Goal: Task Accomplishment & Management: Complete application form

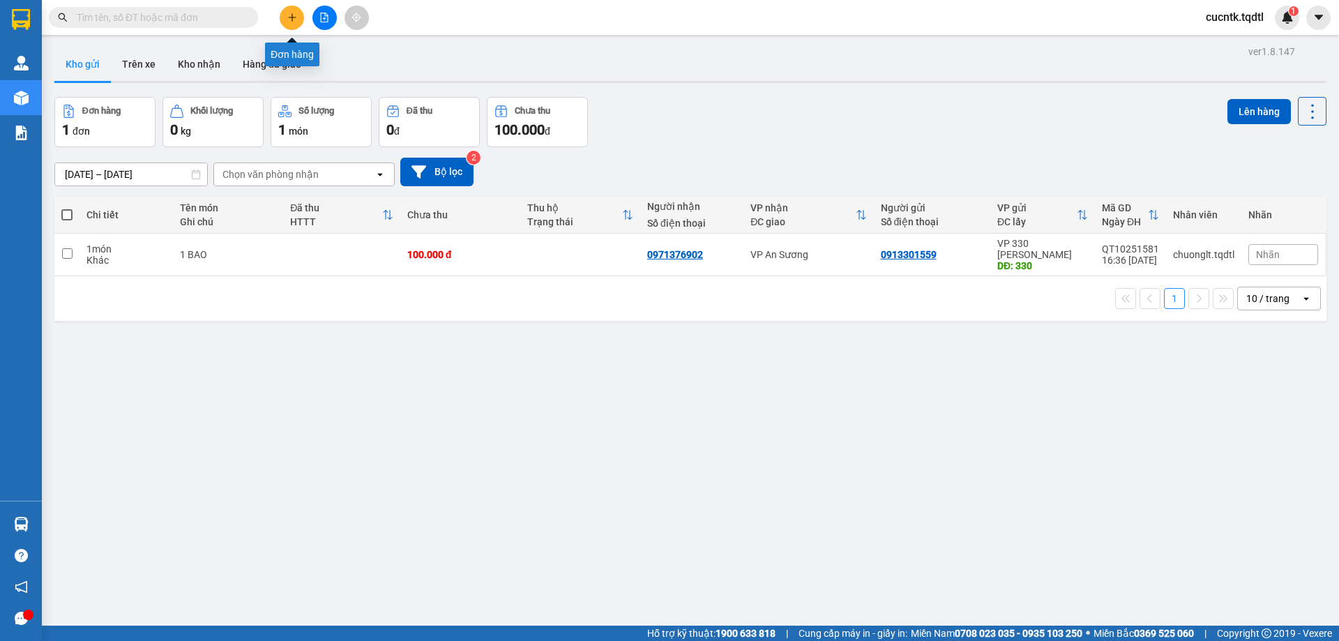
click at [288, 13] on icon "plus" at bounding box center [292, 18] width 10 height 10
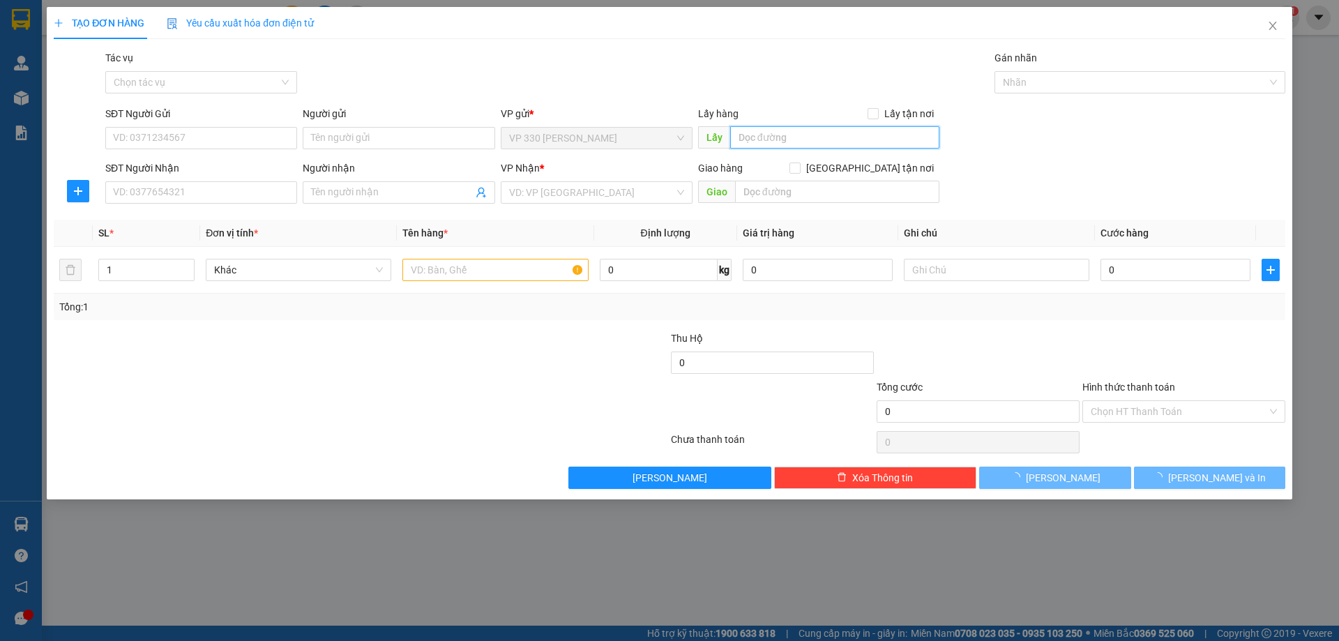
click at [772, 131] on input "text" at bounding box center [834, 137] width 209 height 22
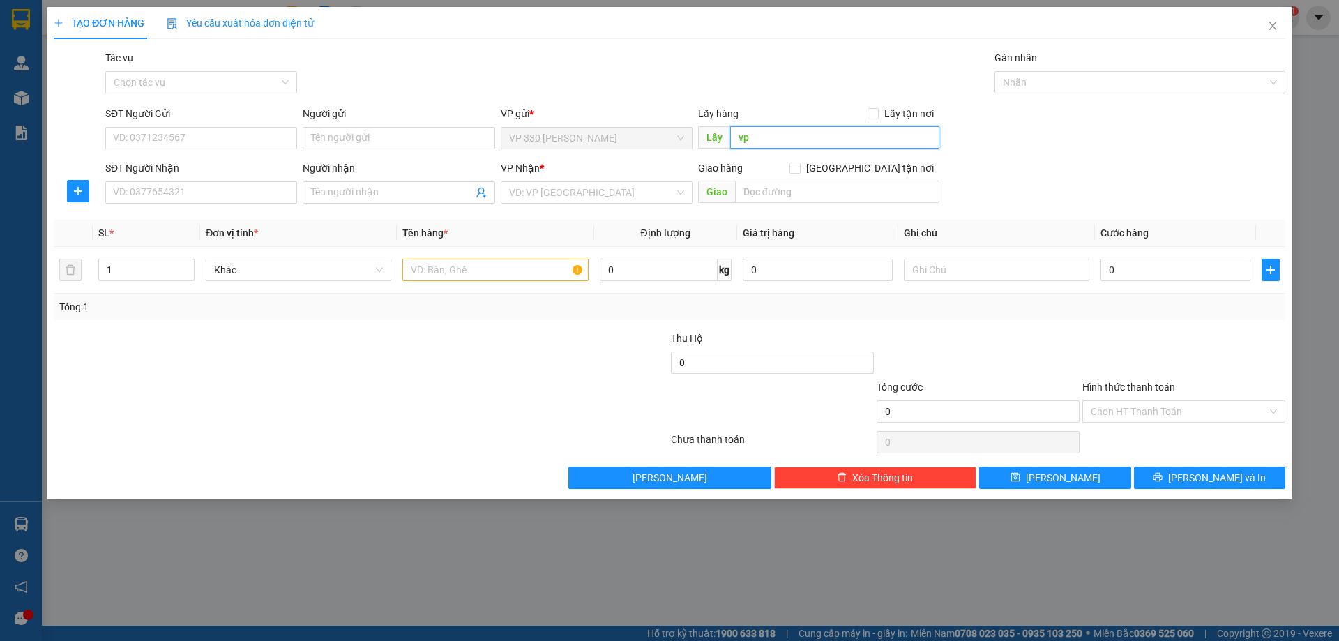
type input "v"
type input "VP [PERSON_NAME]"
click at [204, 190] on input "SĐT Người Nhận" at bounding box center [201, 192] width 192 height 22
type input "0907427459"
click at [562, 183] on input "search" at bounding box center [591, 192] width 165 height 21
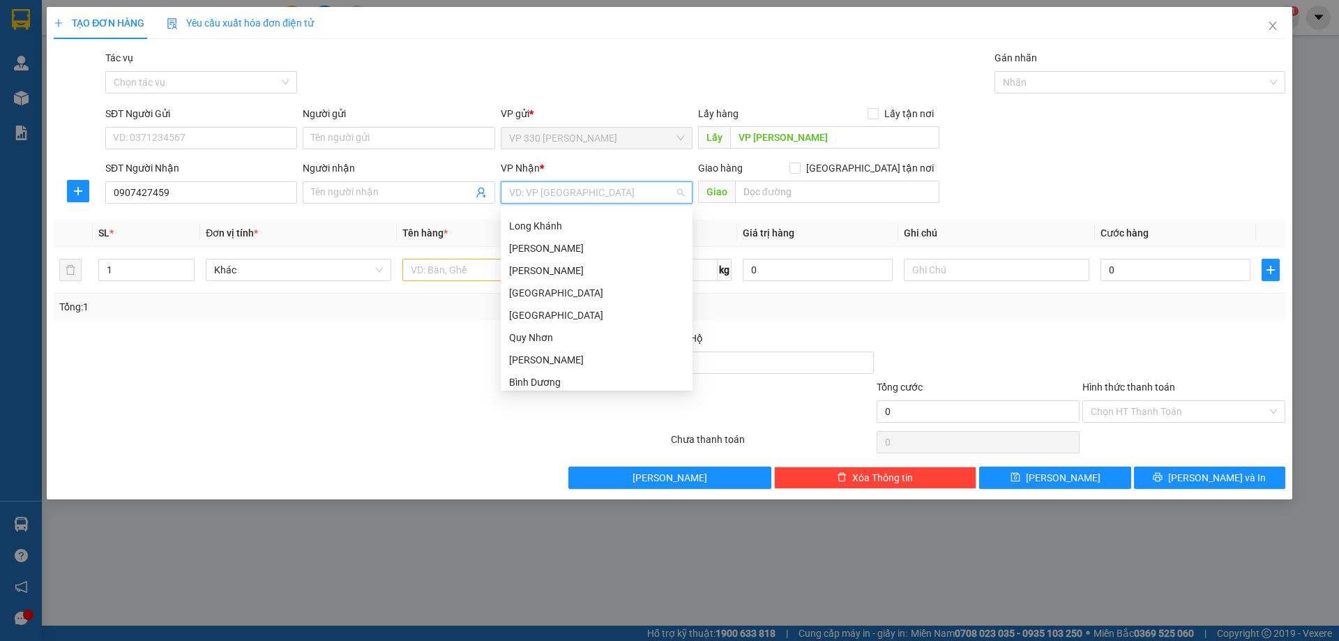
scroll to position [215, 0]
click at [546, 336] on div "[PERSON_NAME]" at bounding box center [596, 340] width 175 height 15
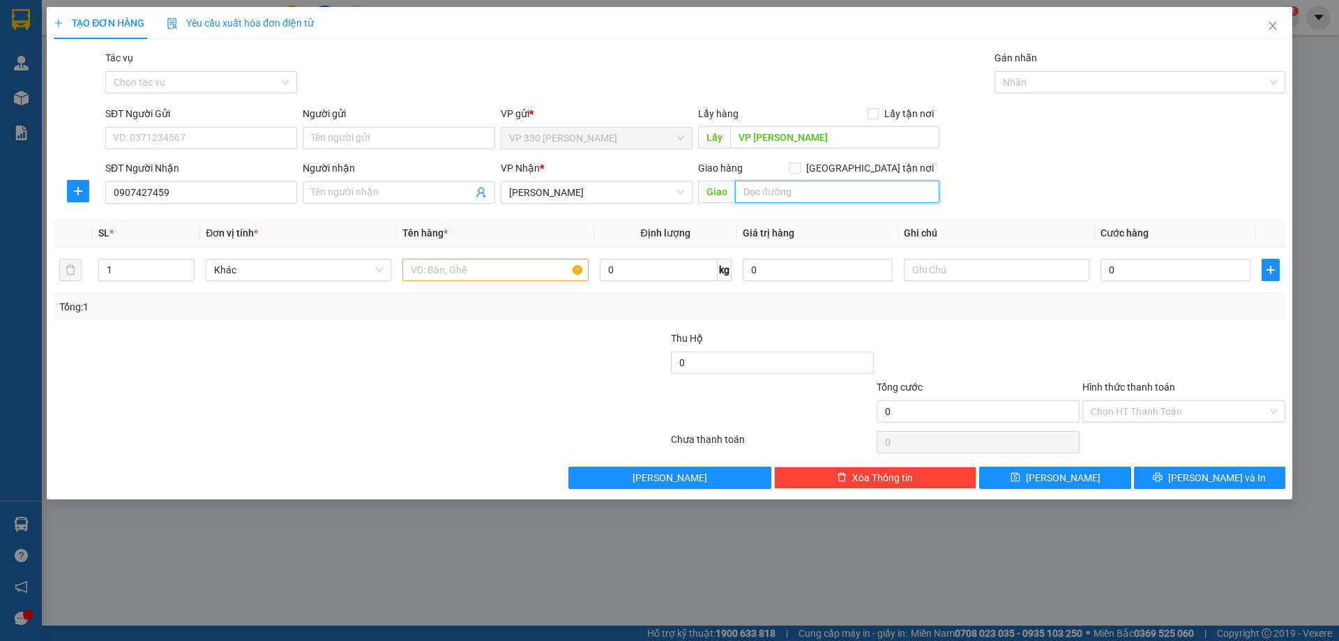
click at [799, 193] on input "text" at bounding box center [837, 192] width 204 height 22
type input "NINH THUẬN"
click at [190, 265] on span "up" at bounding box center [187, 266] width 8 height 8
type input "3"
click at [190, 265] on span "up" at bounding box center [187, 266] width 8 height 8
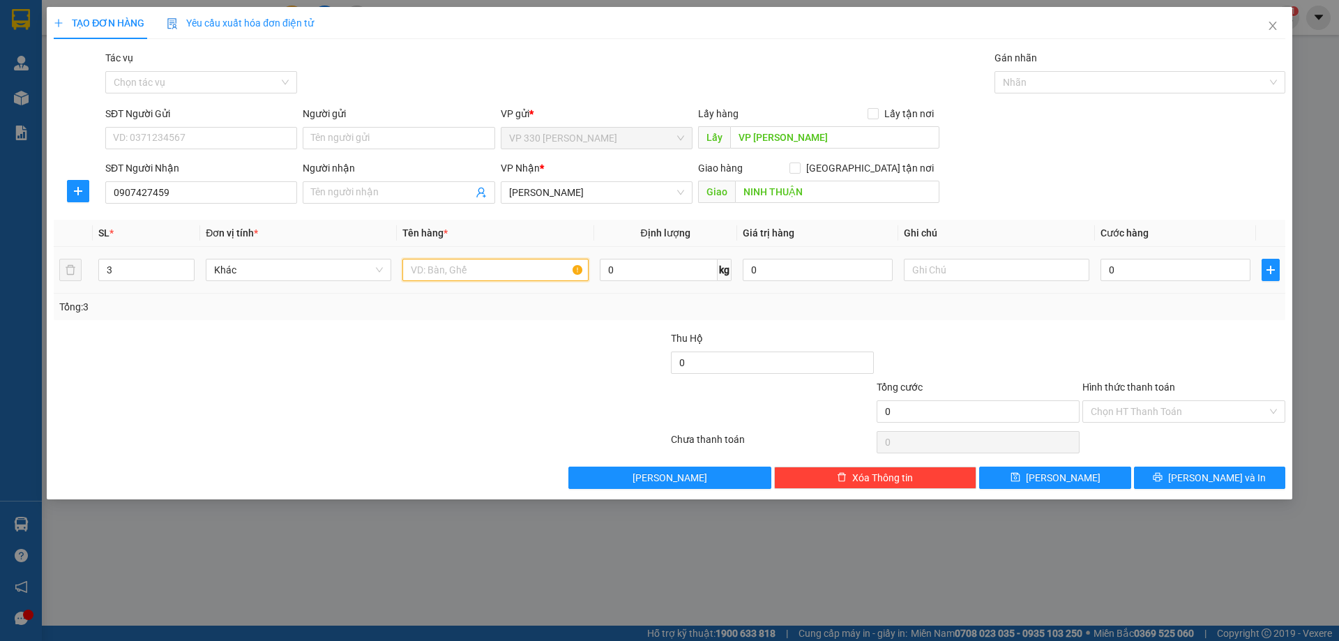
click at [474, 266] on input "text" at bounding box center [495, 270] width 186 height 22
type input "2 XỐP NHỎ 1 BAO"
click at [1135, 276] on input "0" at bounding box center [1176, 270] width 150 height 22
type input "2"
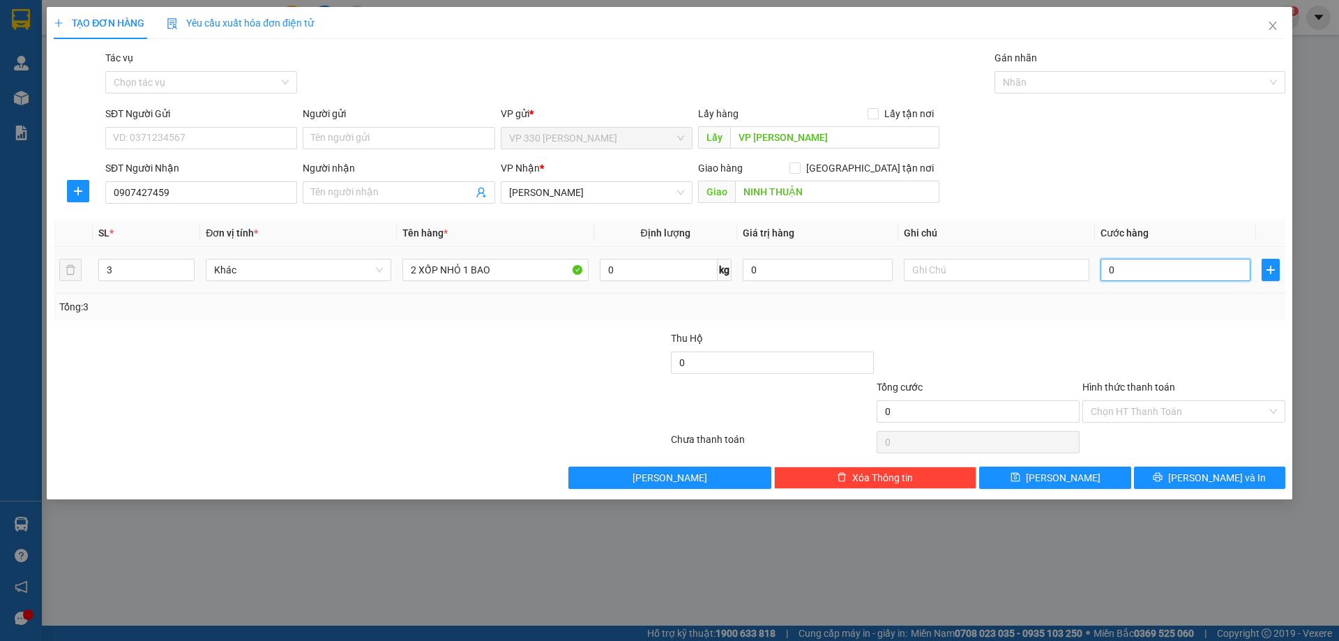
type input "2"
type input "20"
type input "200"
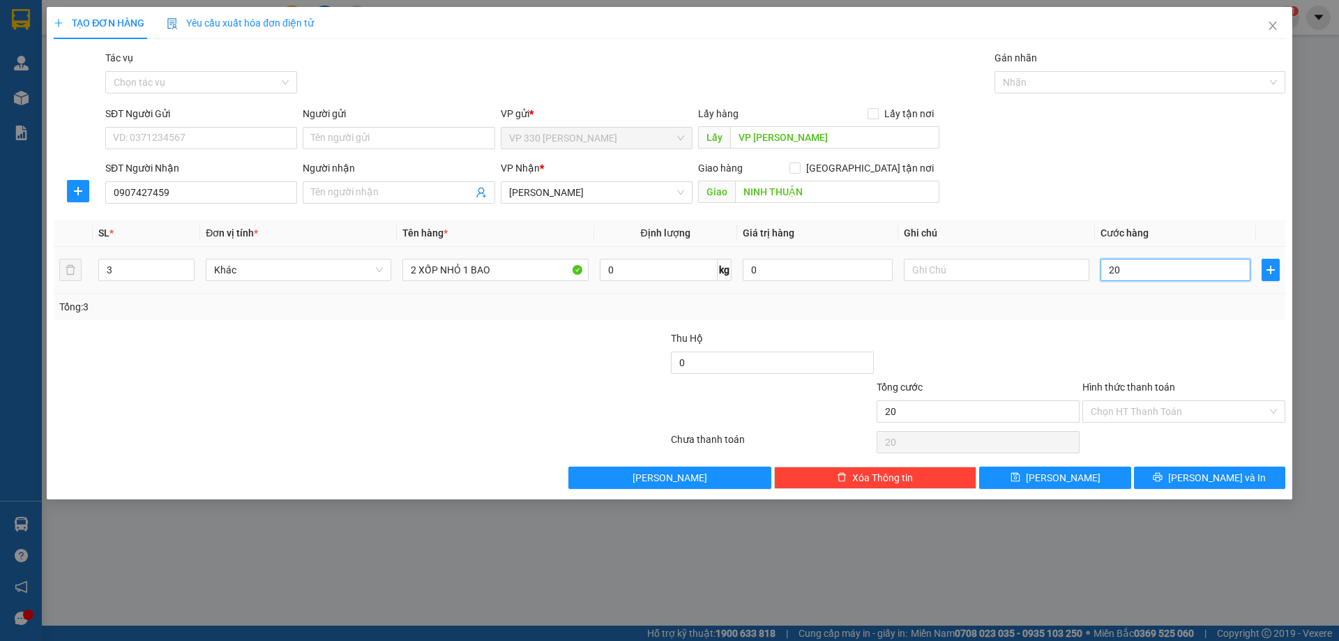
type input "200"
type input "2.000"
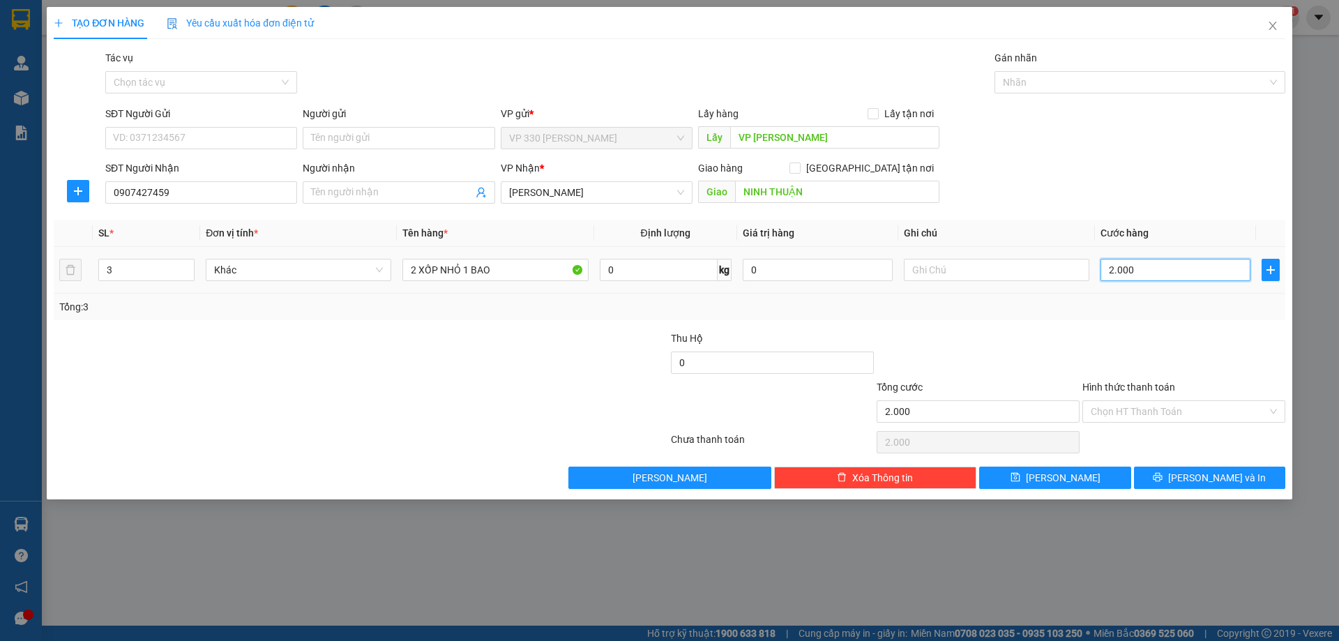
type input "20.000"
type input "200.000"
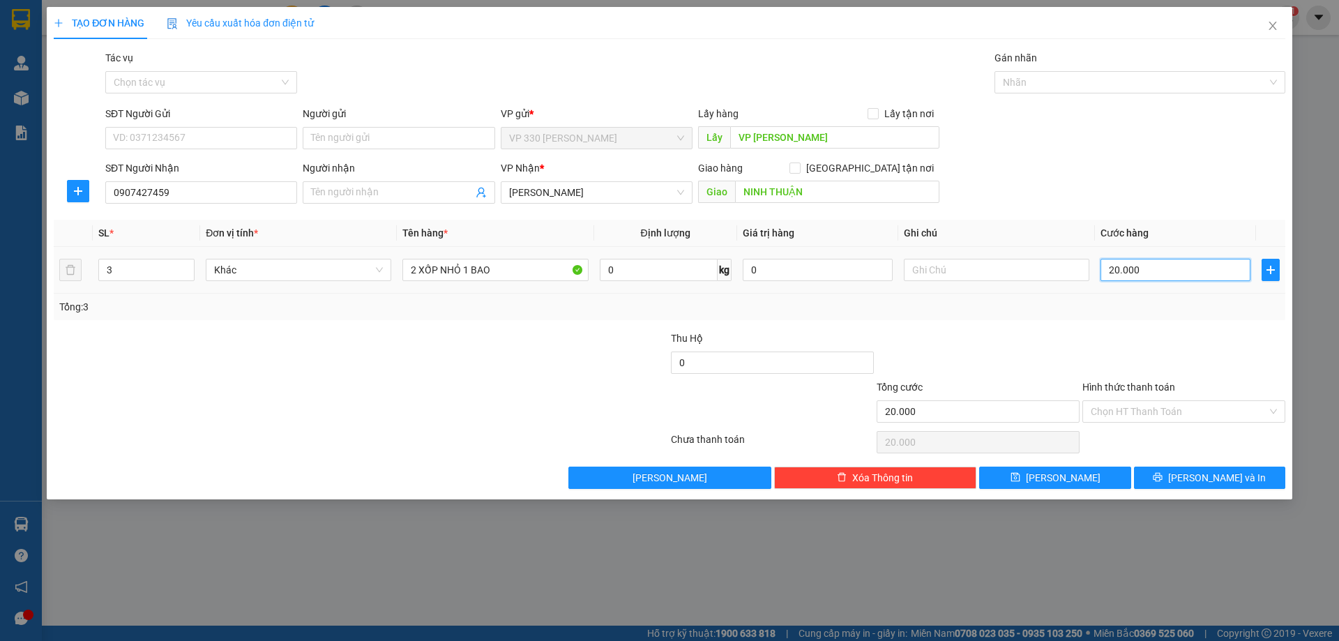
type input "200.000"
click at [1213, 406] on input "Hình thức thanh toán" at bounding box center [1179, 411] width 176 height 21
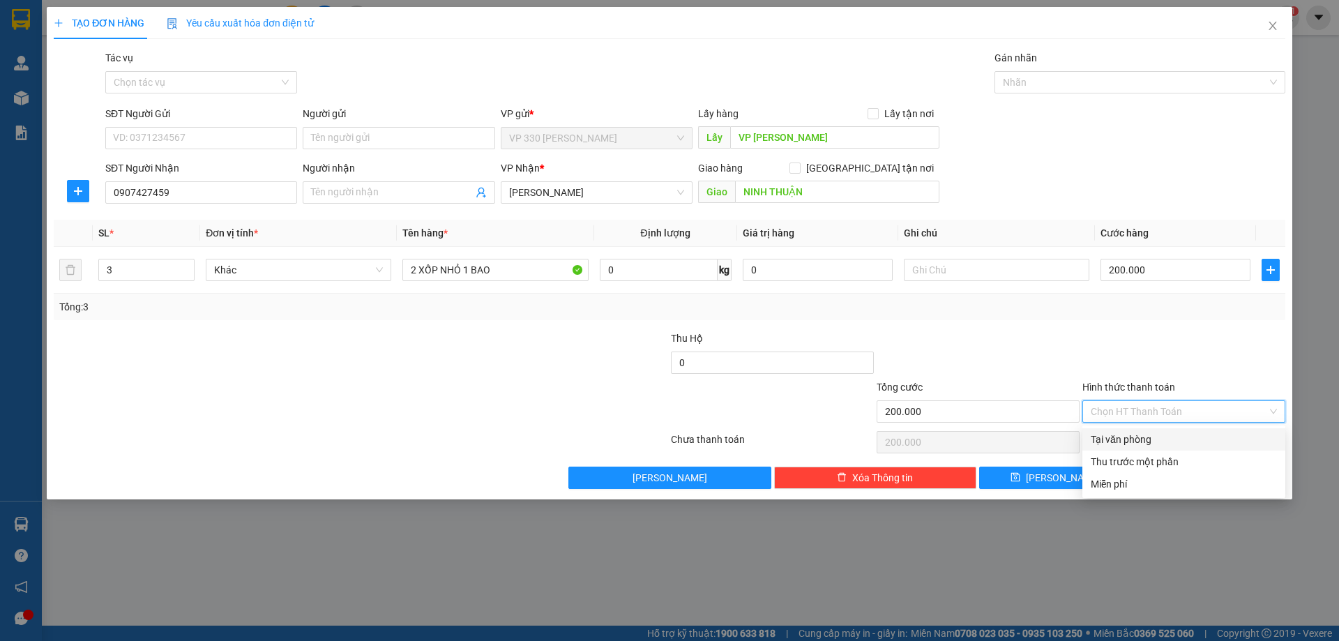
click at [1180, 435] on div "Tại văn phòng" at bounding box center [1184, 439] width 186 height 15
type input "0"
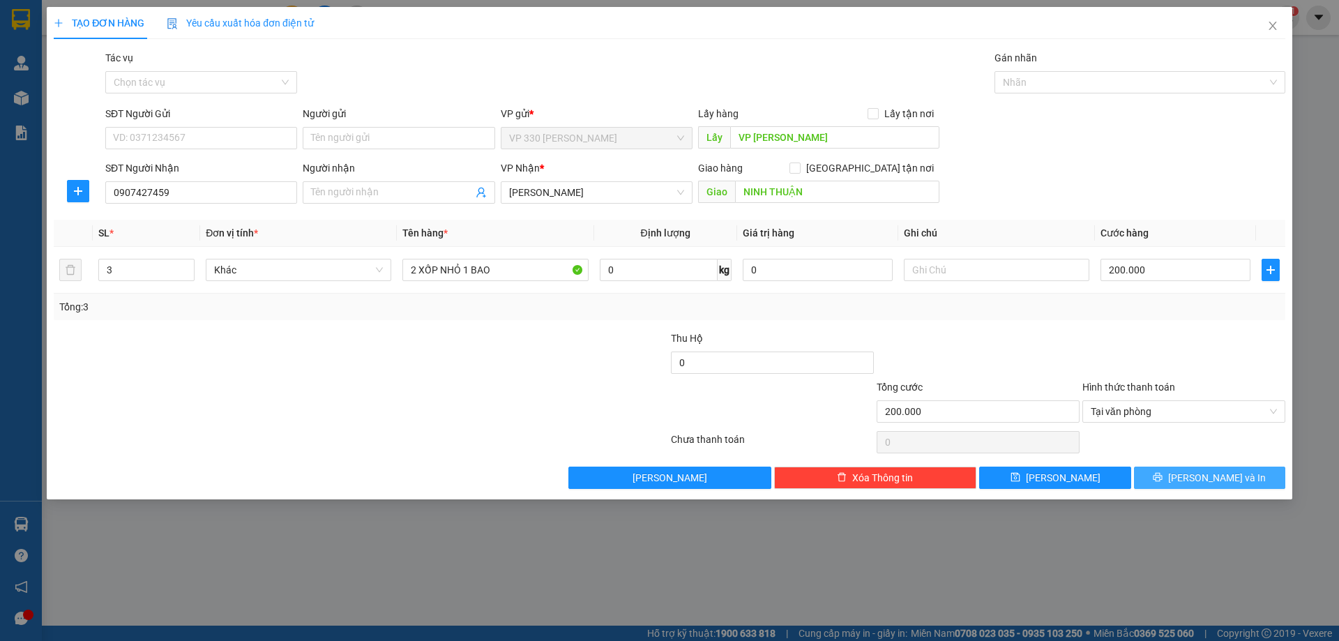
click at [1221, 482] on span "[PERSON_NAME] và In" at bounding box center [1217, 477] width 98 height 15
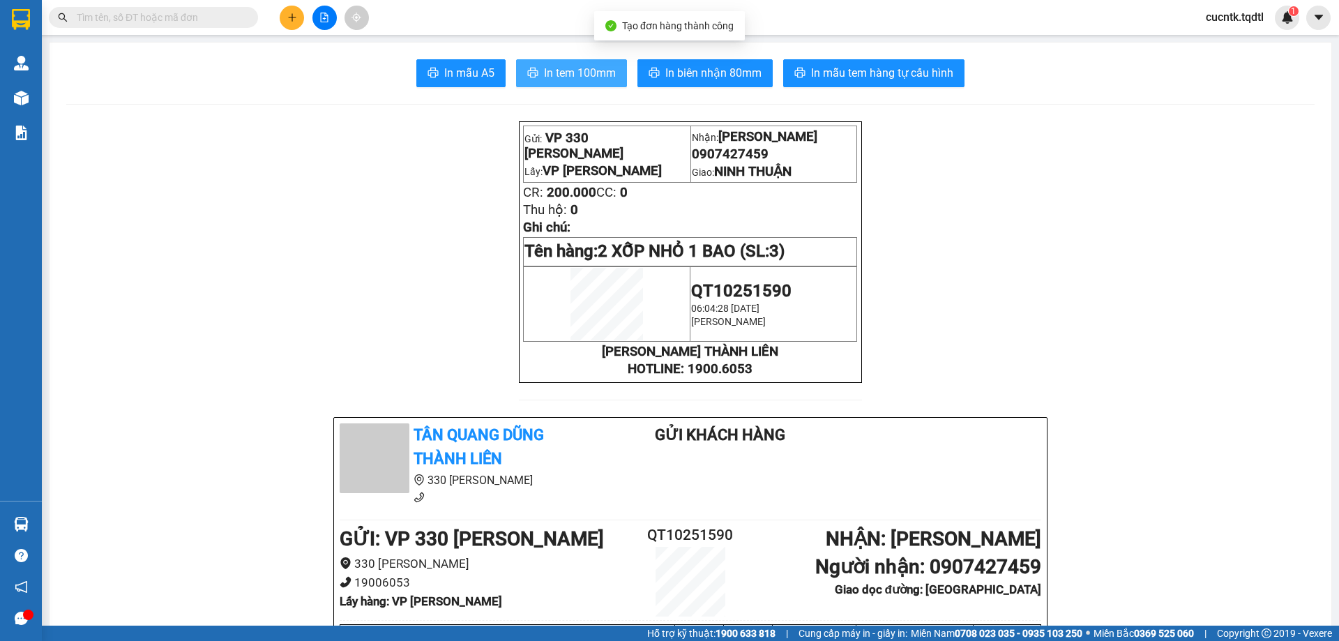
click at [561, 73] on span "In tem 100mm" at bounding box center [580, 72] width 72 height 17
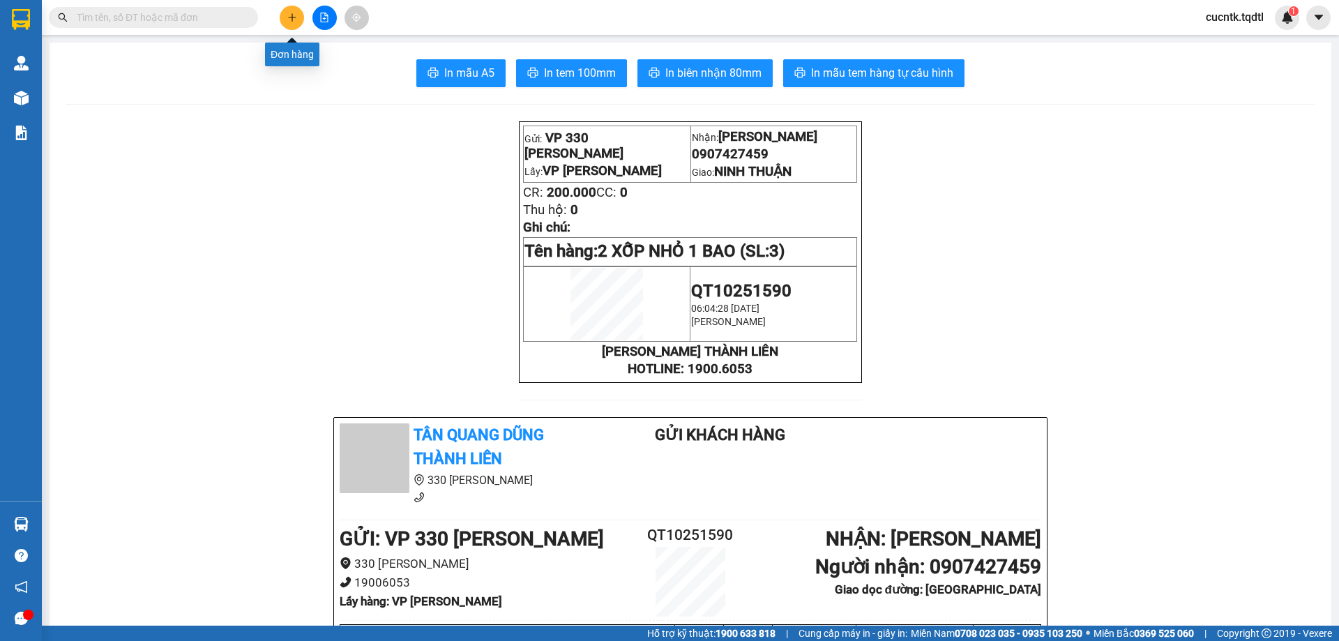
click at [290, 17] on icon "plus" at bounding box center [292, 17] width 8 height 1
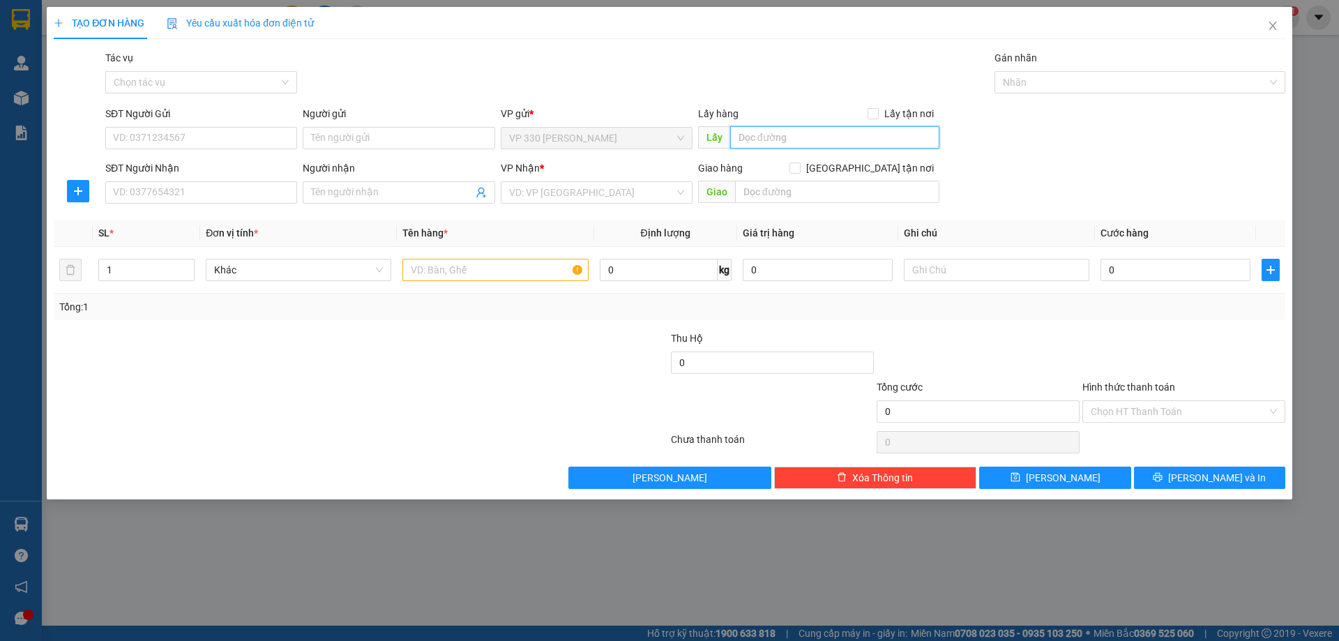
click at [835, 144] on input "text" at bounding box center [834, 137] width 209 height 22
type input "VP [PERSON_NAME]"
click at [183, 190] on input "SĐT Người Nhận" at bounding box center [201, 192] width 192 height 22
type input "0938591677"
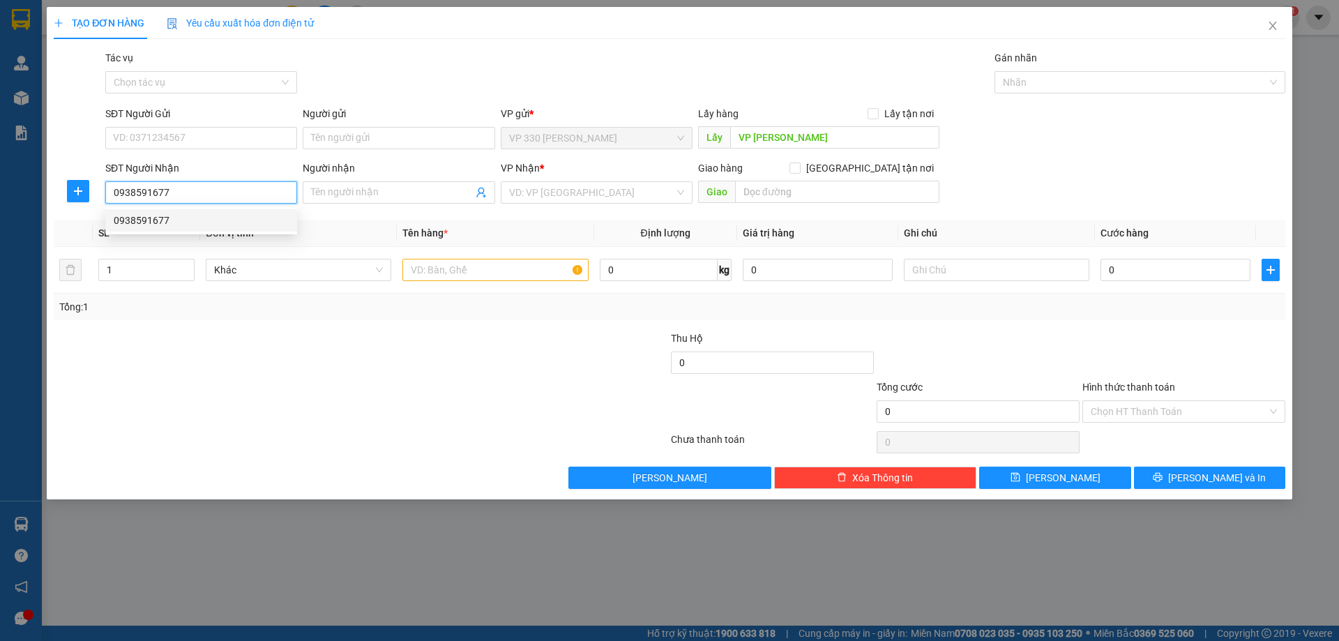
click at [232, 221] on div "0938591677" at bounding box center [201, 220] width 175 height 15
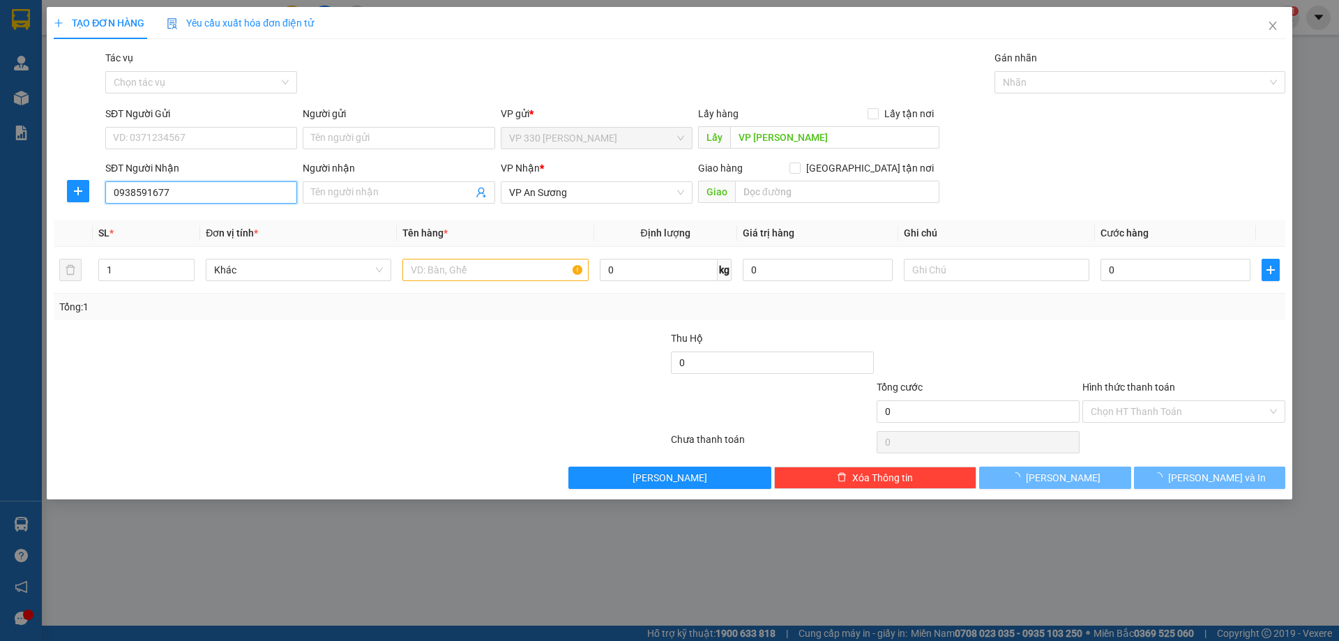
type input "120.000"
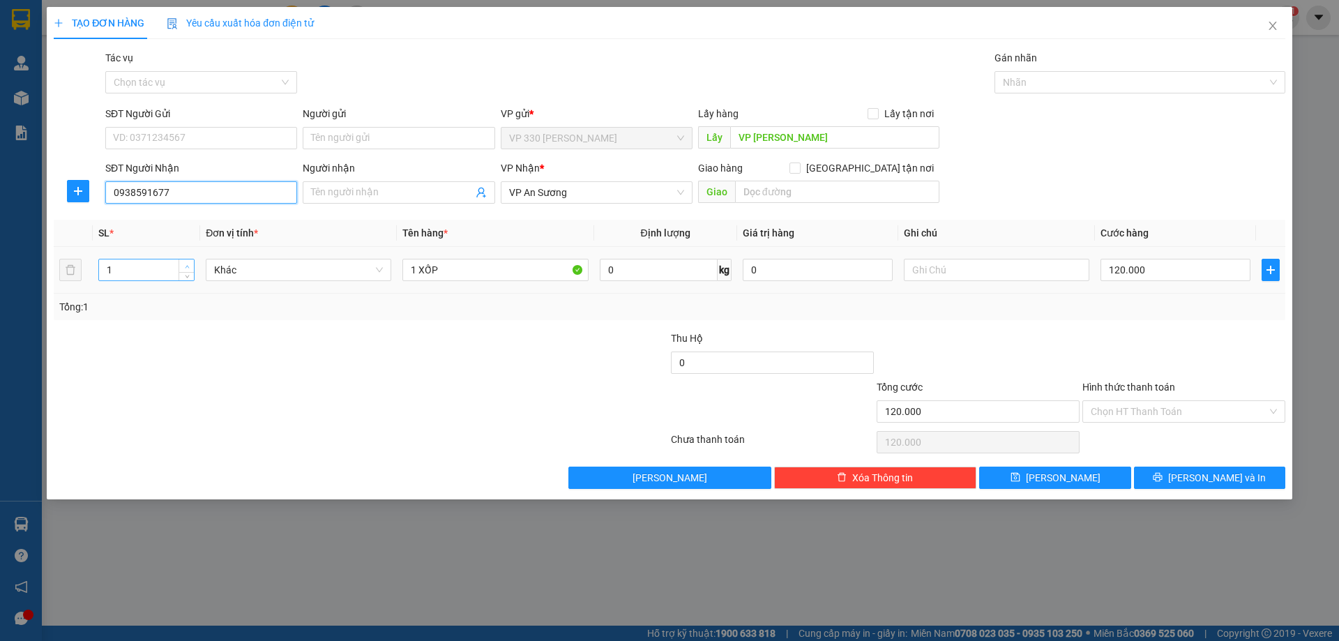
type input "0938591677"
type input "2"
click at [188, 266] on icon "up" at bounding box center [187, 266] width 5 height 5
click at [451, 269] on input "1 XỐP" at bounding box center [495, 270] width 186 height 22
type input "1 XỐP 1 BAO"
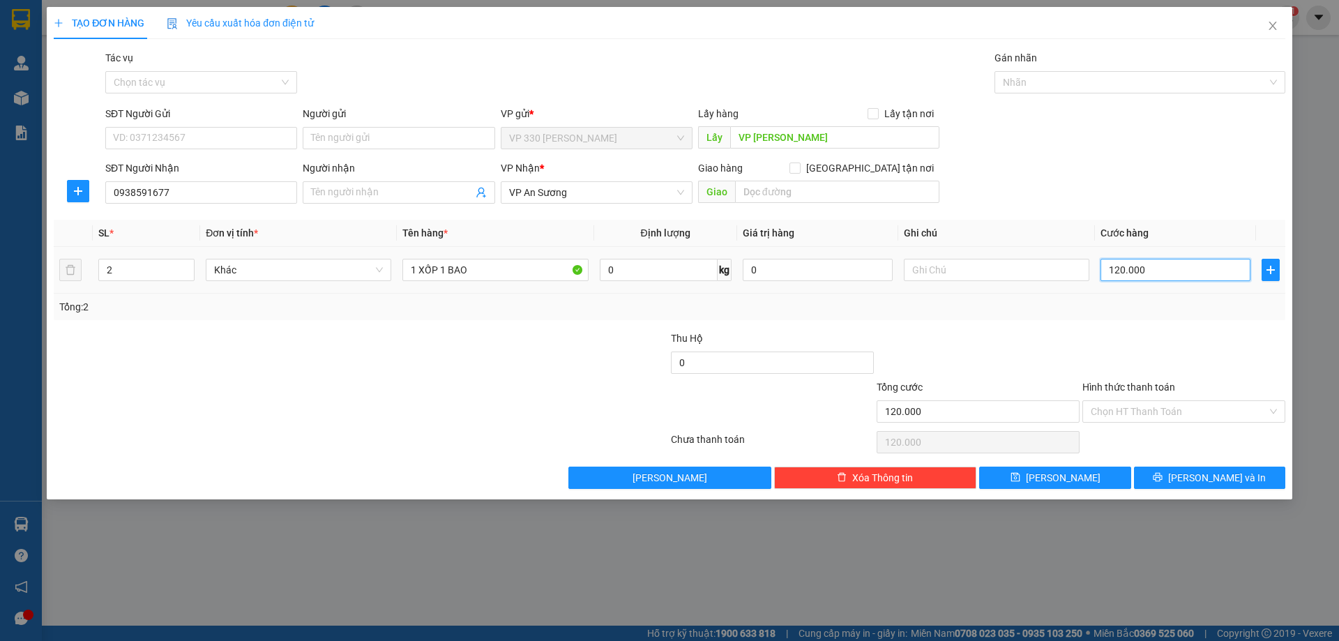
click at [1152, 271] on input "120.000" at bounding box center [1176, 270] width 150 height 22
type input "2"
type input "20"
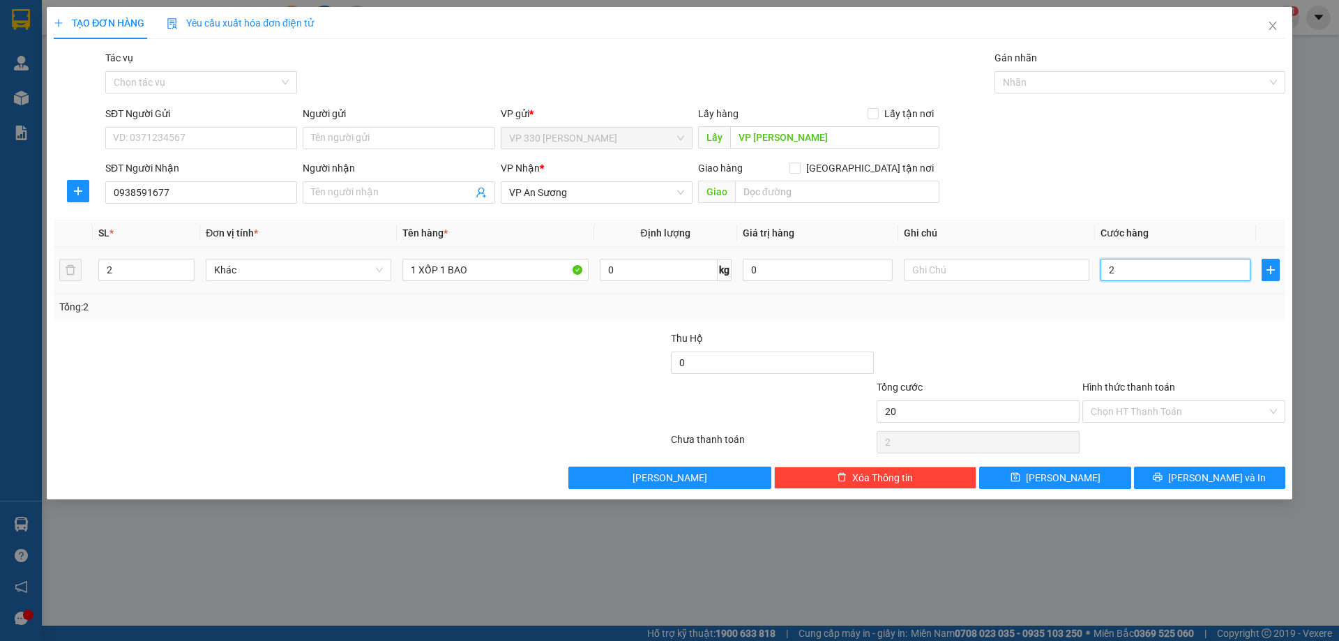
type input "20"
type input "200"
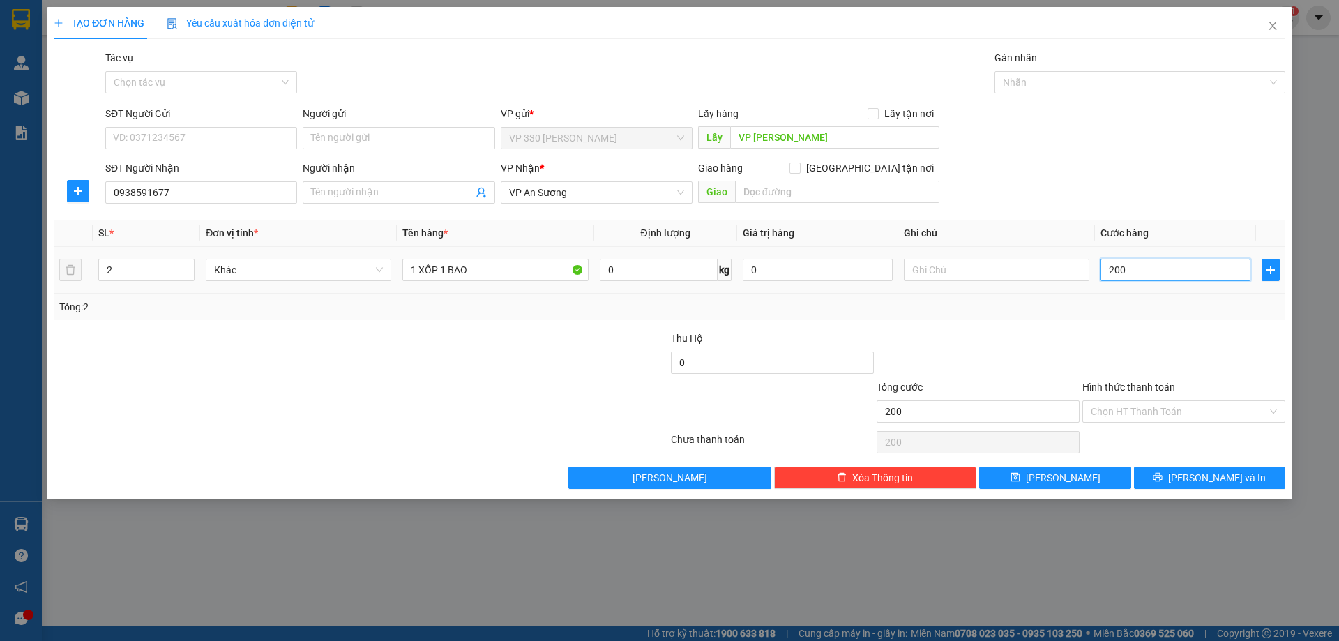
type input "2.000"
type input "20.000"
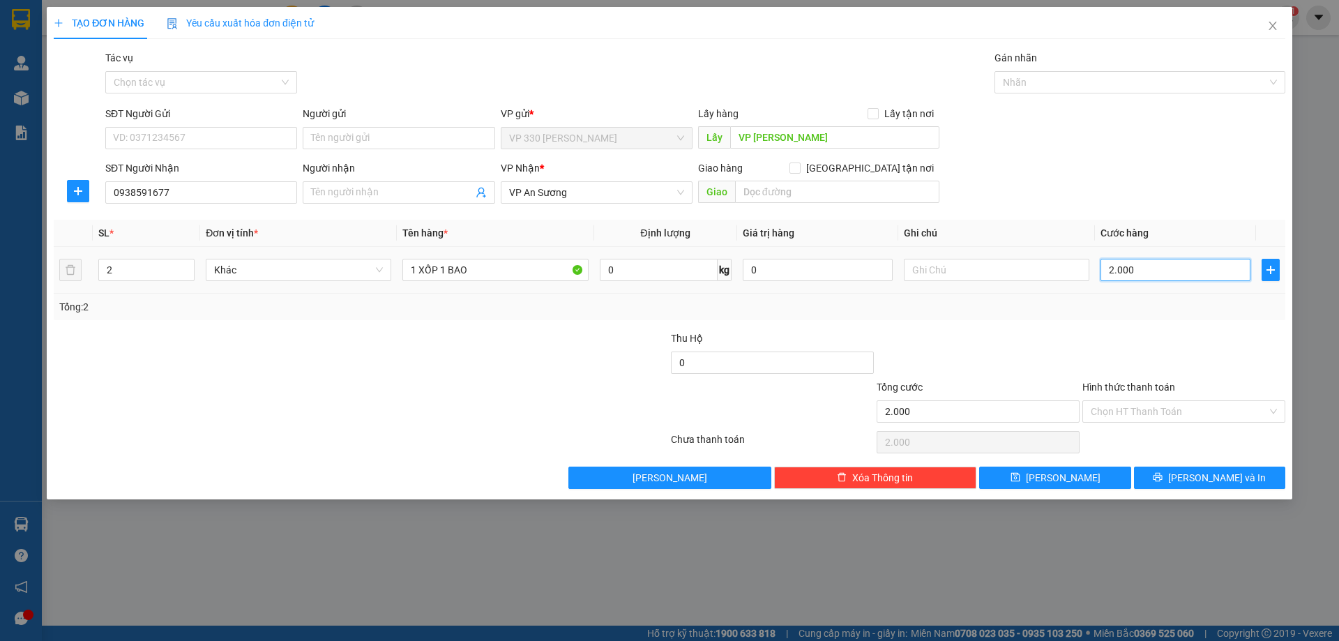
type input "20.000"
type input "200.000"
click at [1205, 406] on input "Hình thức thanh toán" at bounding box center [1179, 411] width 176 height 21
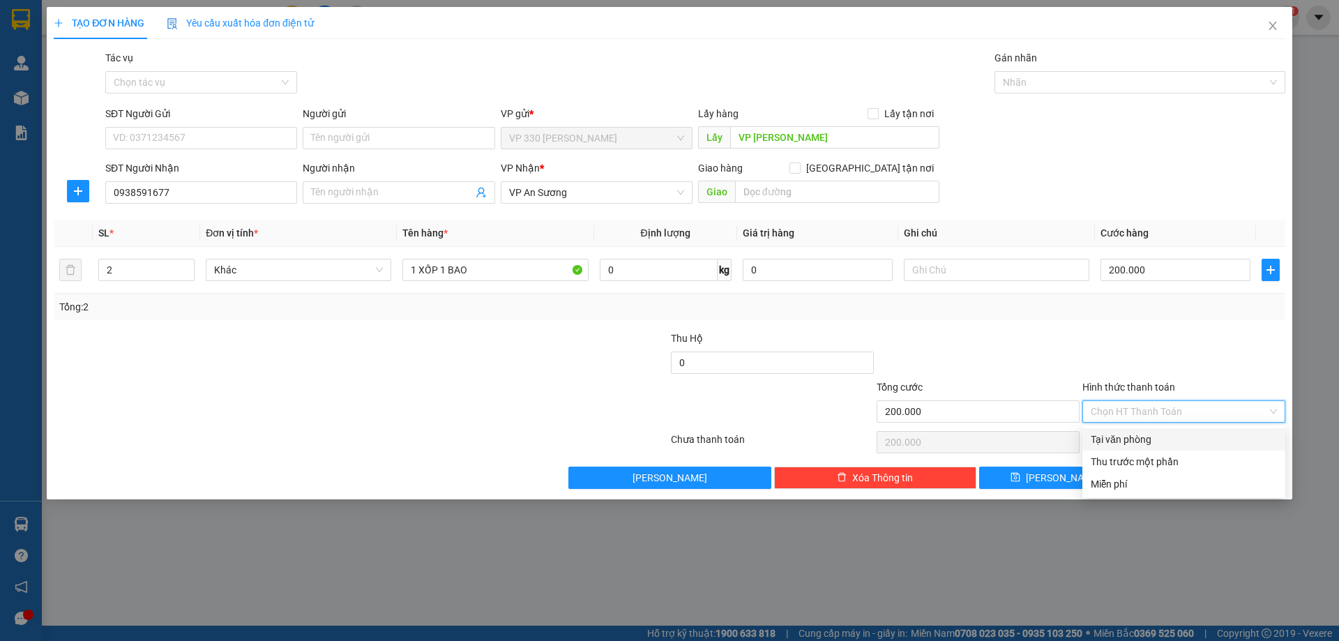
click at [1191, 438] on div "Tại văn phòng" at bounding box center [1184, 439] width 186 height 15
type input "0"
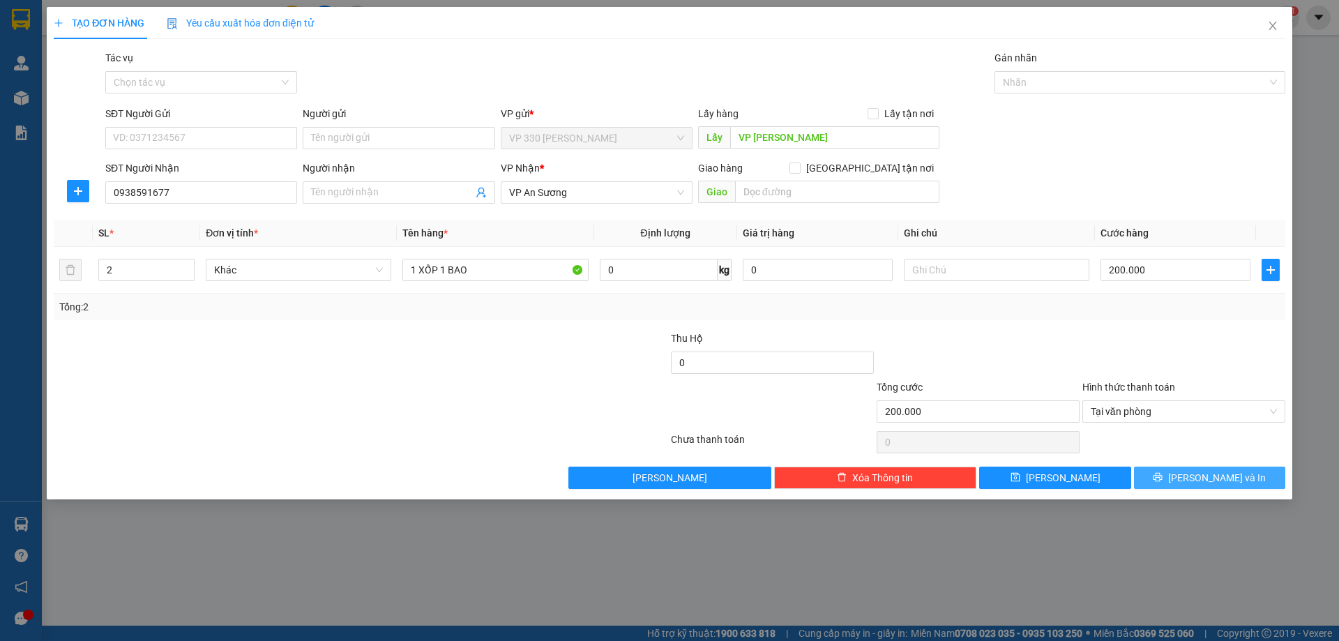
click at [1202, 469] on button "[PERSON_NAME] và In" at bounding box center [1209, 478] width 151 height 22
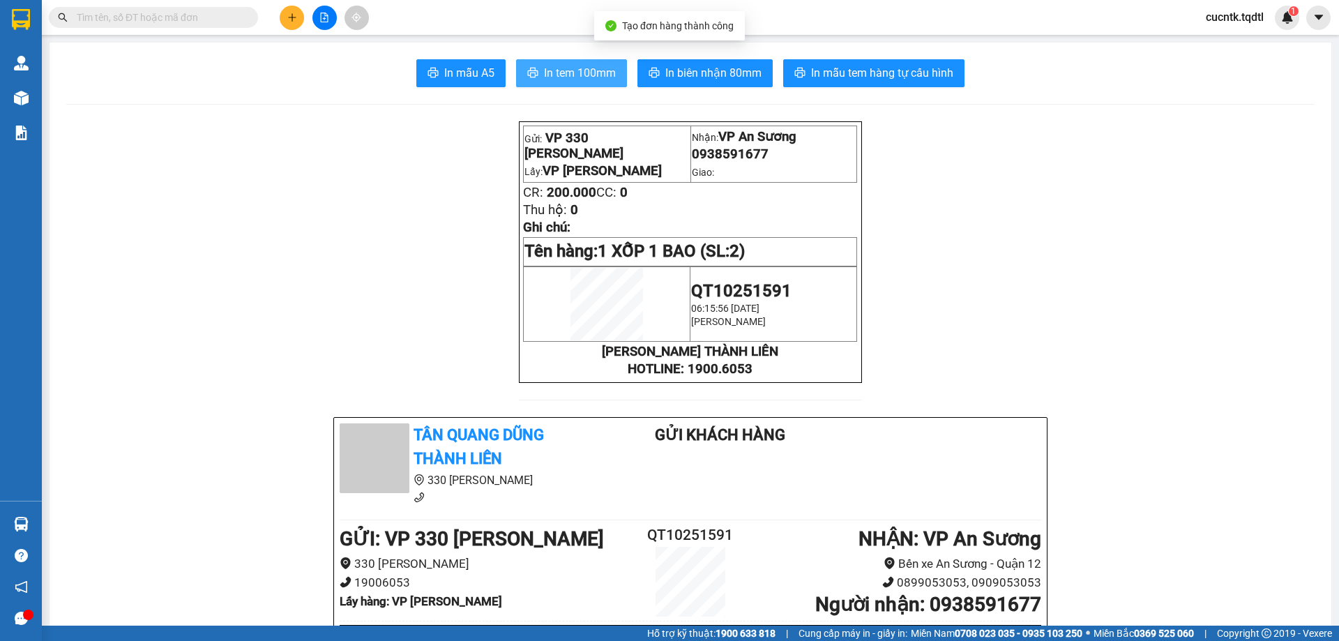
click at [591, 68] on span "In tem 100mm" at bounding box center [580, 72] width 72 height 17
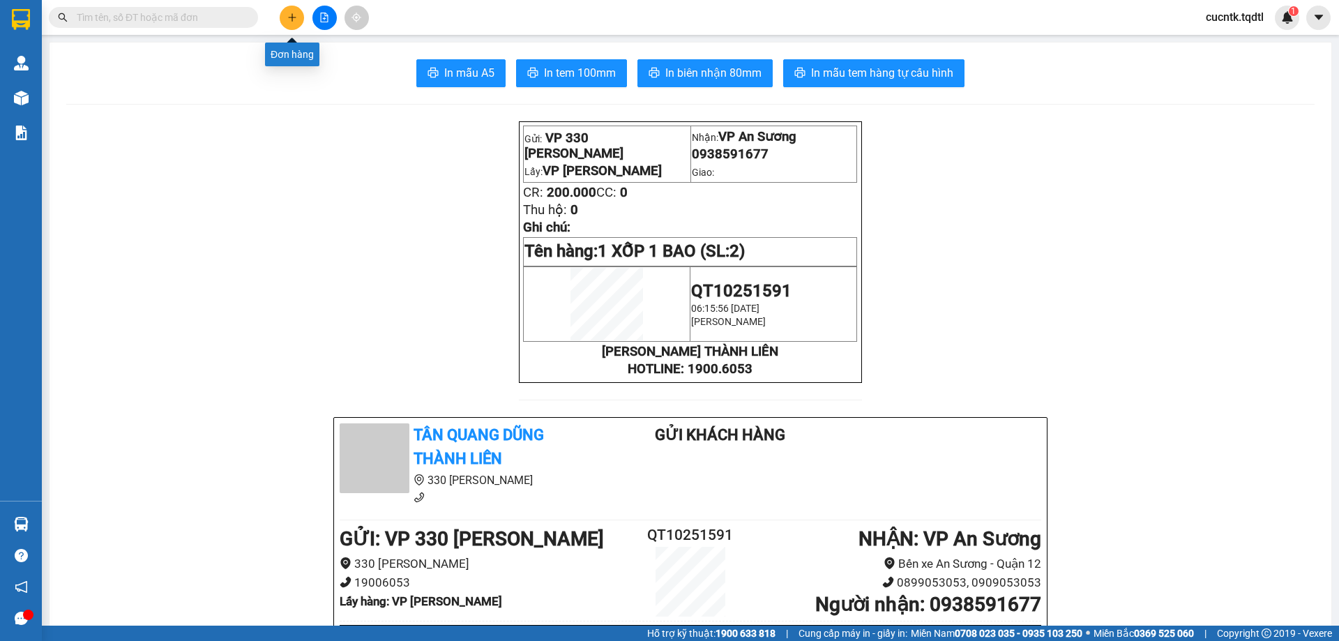
click at [295, 8] on button at bounding box center [292, 18] width 24 height 24
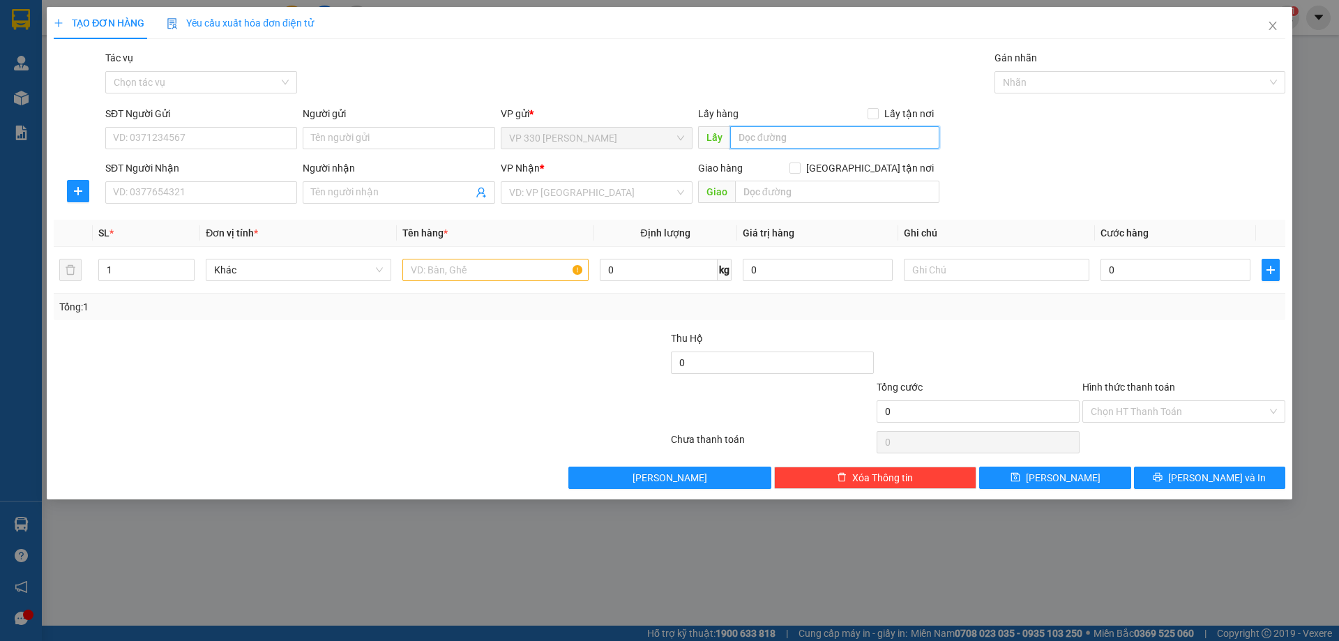
click at [822, 133] on input "text" at bounding box center [834, 137] width 209 height 22
drag, startPoint x: 747, startPoint y: 135, endPoint x: 738, endPoint y: 144, distance: 12.3
click at [738, 144] on input "CP LONG HƯNG" at bounding box center [834, 137] width 209 height 22
type input "VP [PERSON_NAME]"
click at [135, 183] on input "SĐT Người Nhận" at bounding box center [201, 192] width 192 height 22
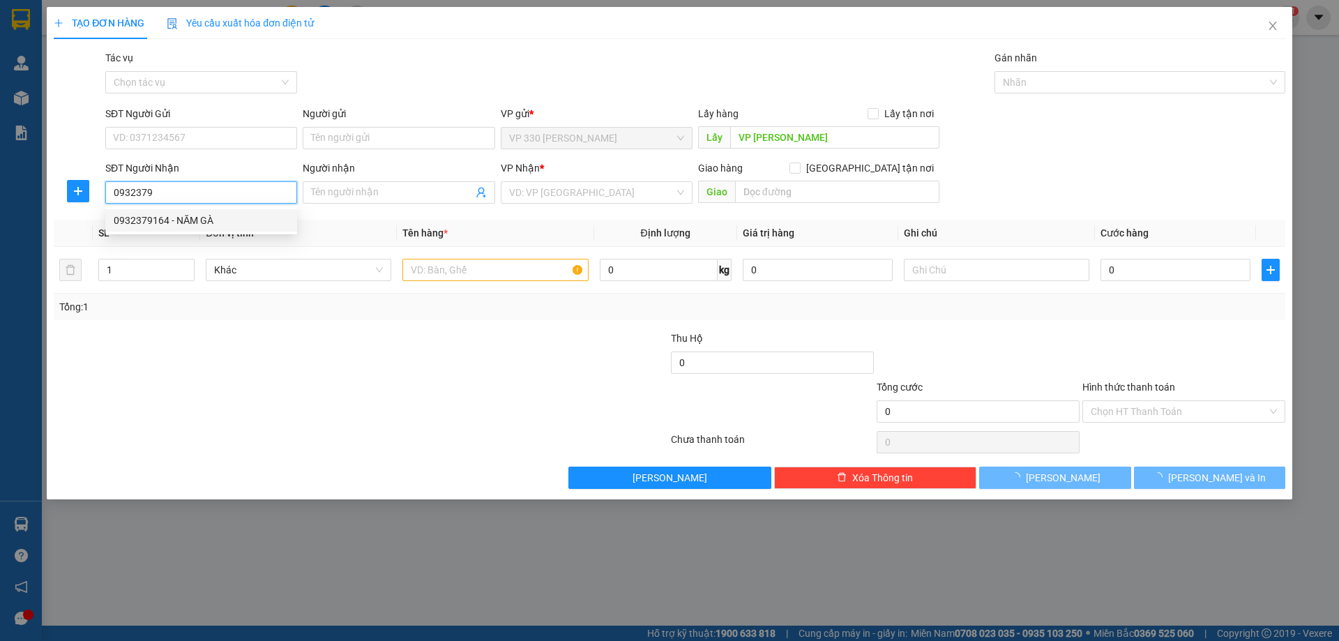
click at [186, 213] on div "0932379164 - NĂM GÀ" at bounding box center [201, 220] width 175 height 15
type input "0932379164"
type input "NĂM GÀ"
type input "[PERSON_NAME]"
type input "200.000"
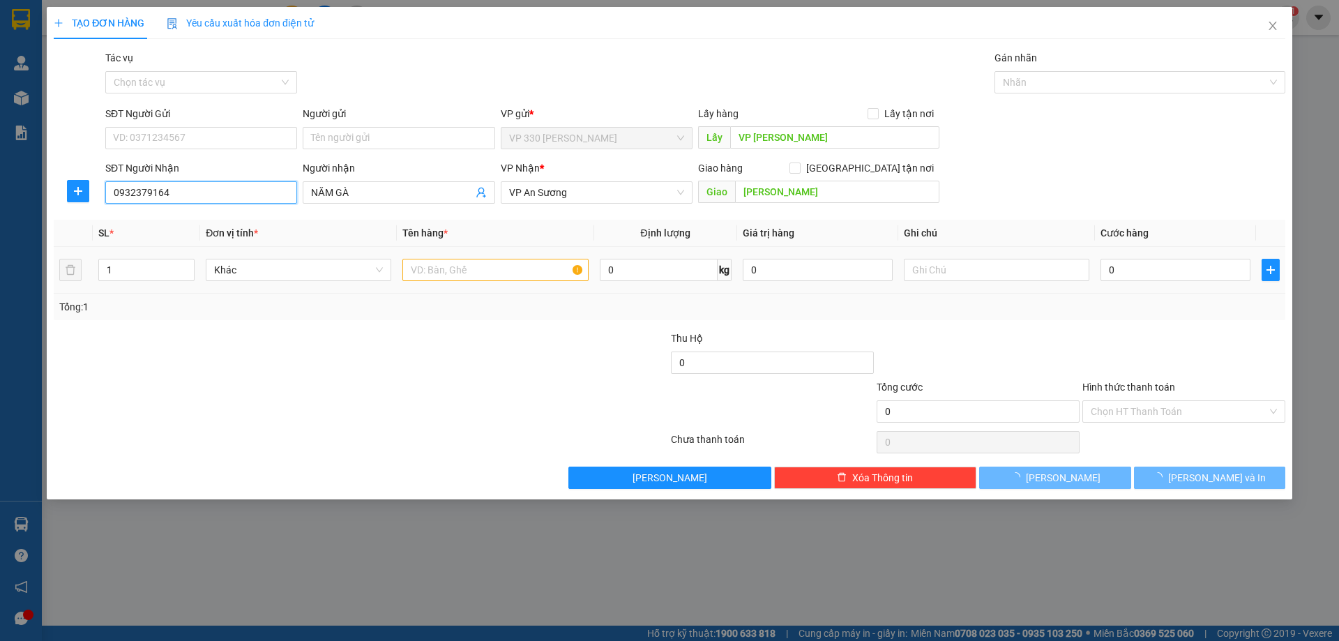
type input "200.000"
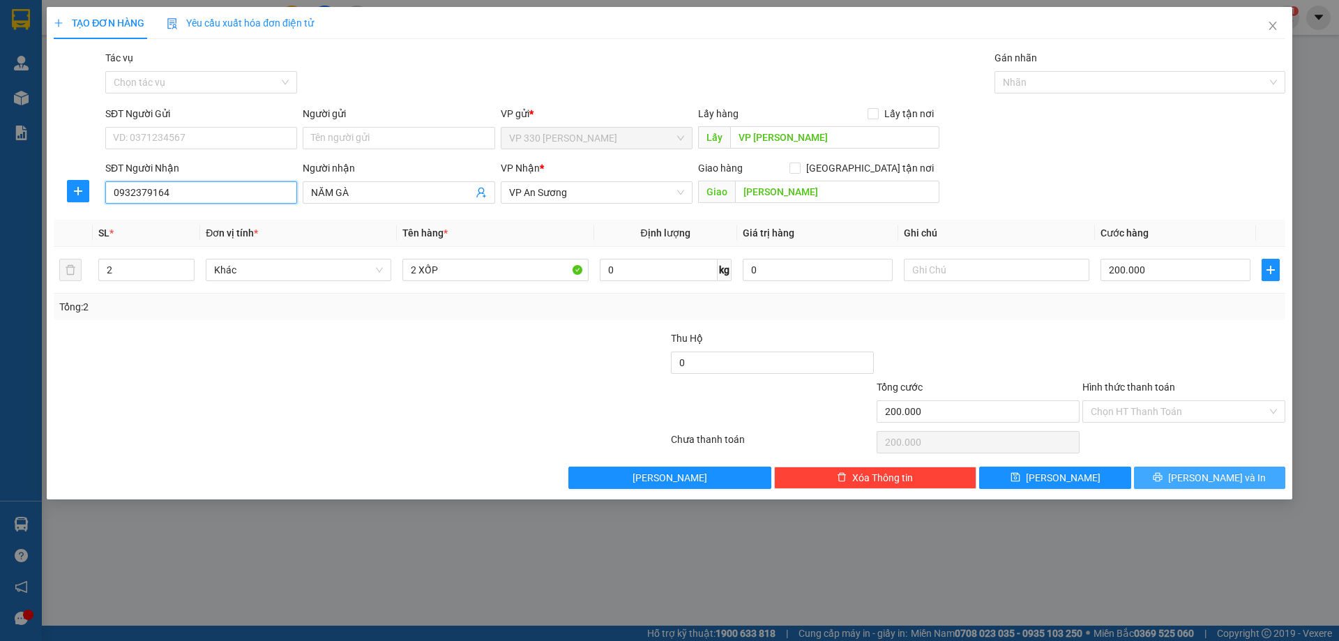
type input "0932379164"
click at [1163, 475] on icon "printer" at bounding box center [1158, 477] width 10 height 10
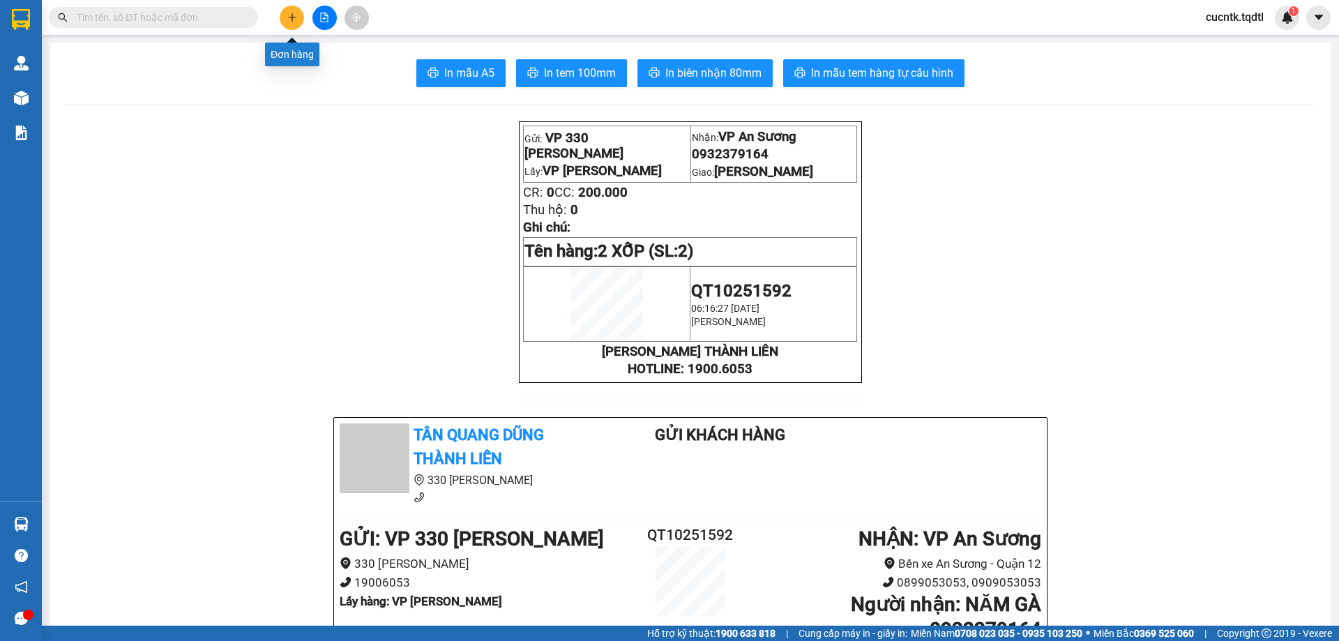
click at [295, 20] on icon "plus" at bounding box center [292, 18] width 10 height 10
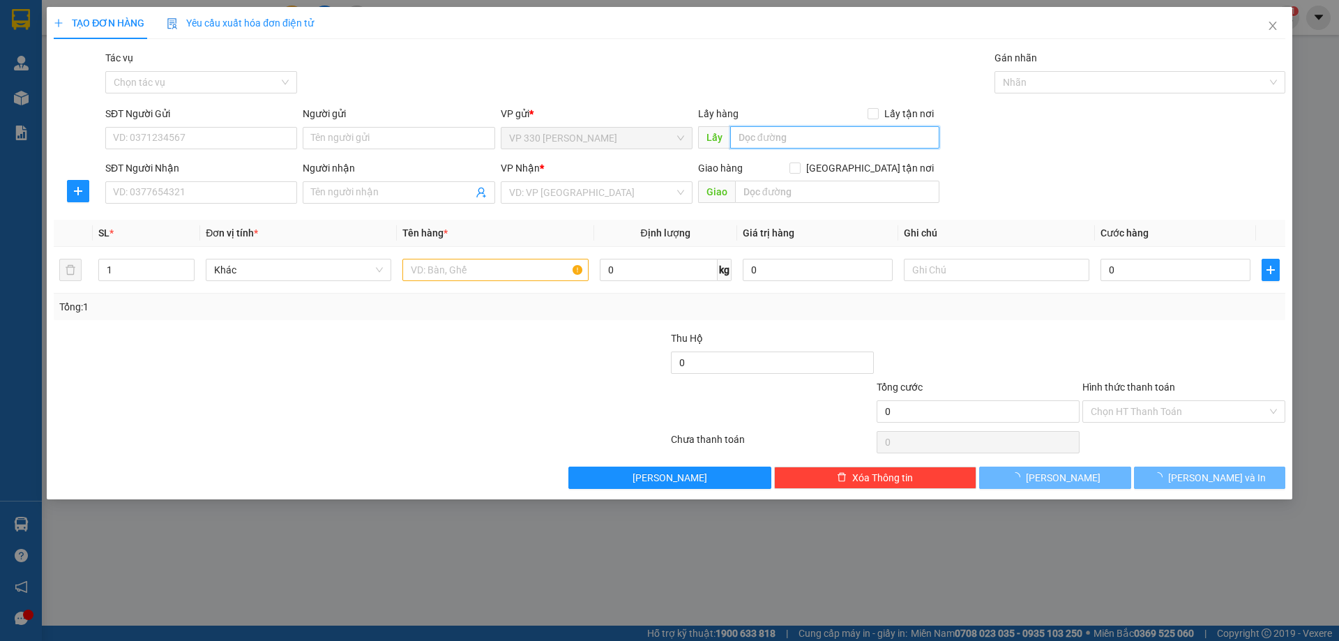
click at [868, 138] on input "text" at bounding box center [834, 137] width 209 height 22
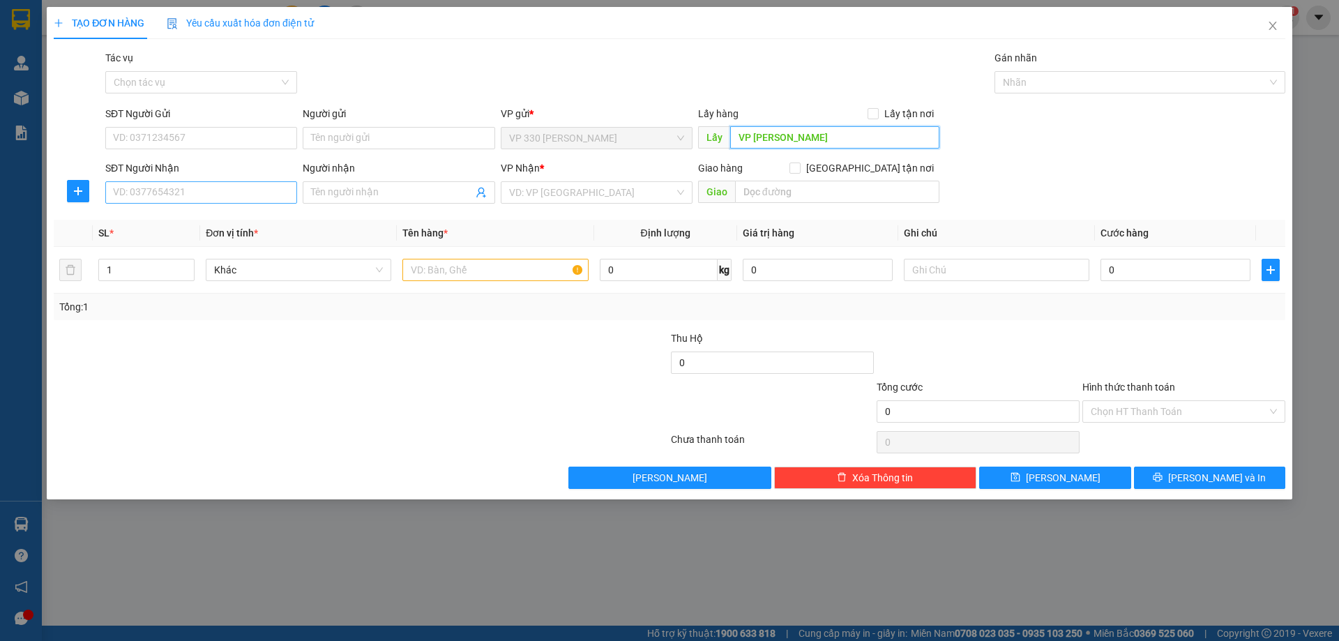
type input "VP [PERSON_NAME]"
click at [257, 185] on input "SĐT Người Nhận" at bounding box center [201, 192] width 192 height 22
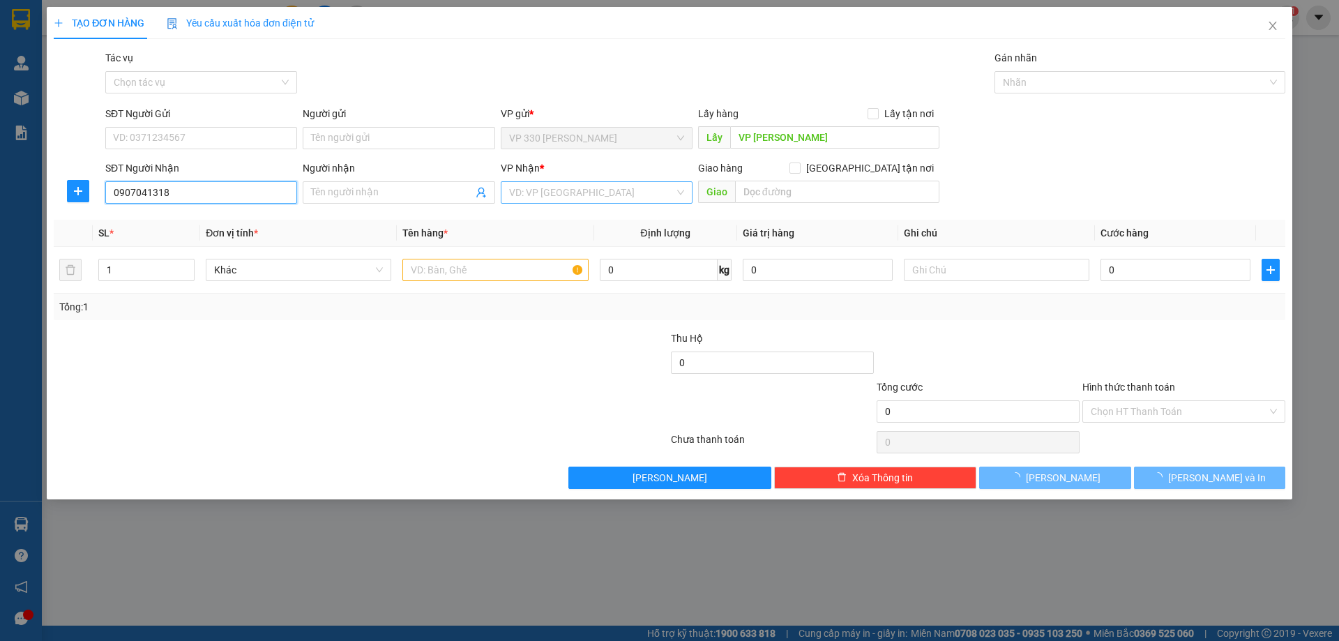
type input "0907041318"
click at [581, 199] on input "search" at bounding box center [591, 192] width 165 height 21
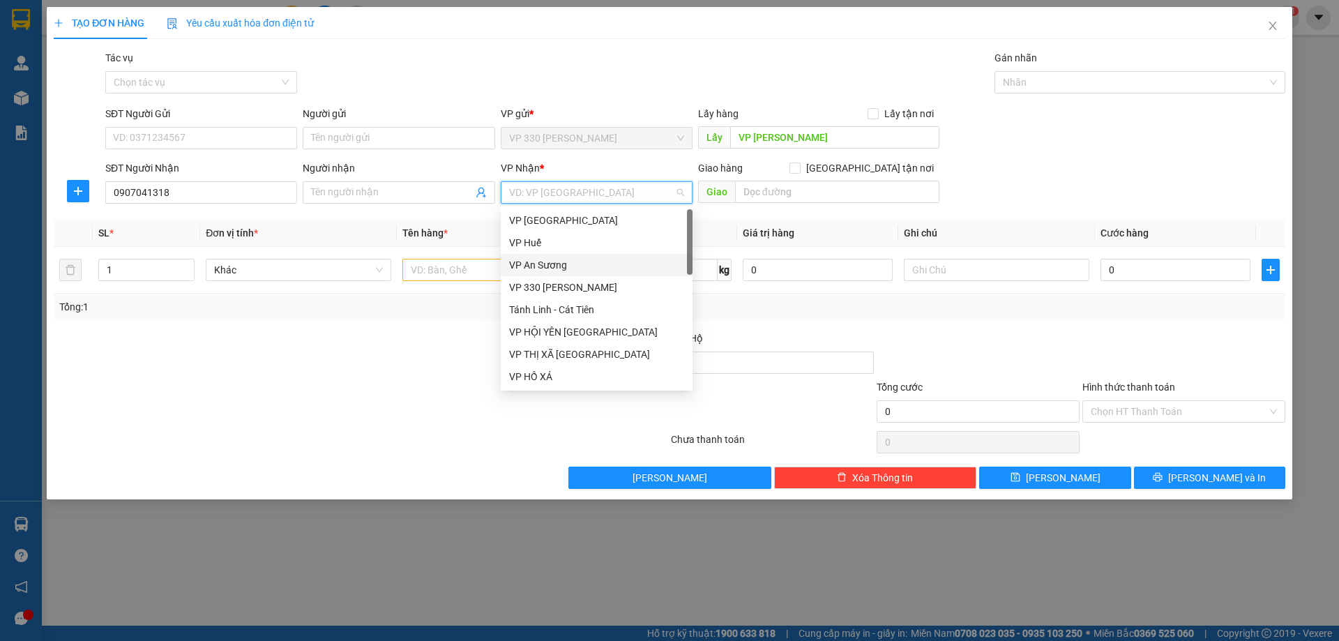
click at [543, 264] on div "VP An Sương" at bounding box center [596, 264] width 175 height 15
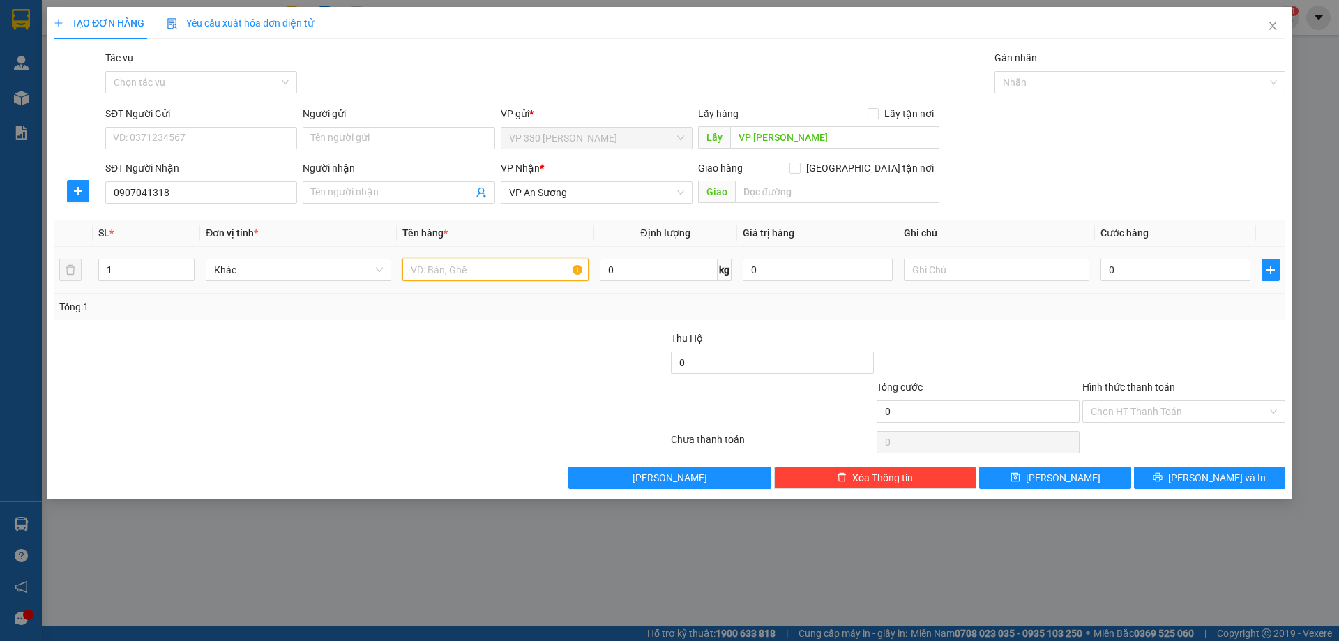
click at [438, 268] on input "text" at bounding box center [495, 270] width 186 height 22
type input "1 SỌT"
click at [1160, 278] on input "0" at bounding box center [1176, 270] width 150 height 22
type input "2"
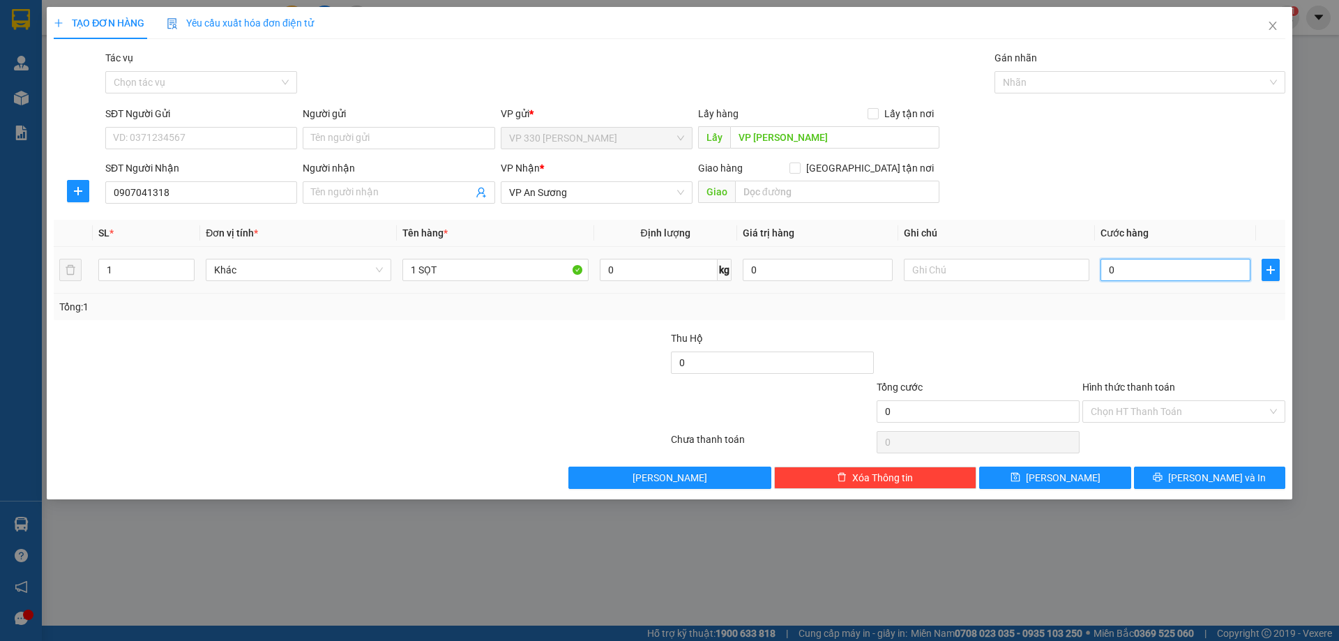
type input "2"
type input "0"
drag, startPoint x: 1116, startPoint y: 263, endPoint x: 1099, endPoint y: 266, distance: 17.1
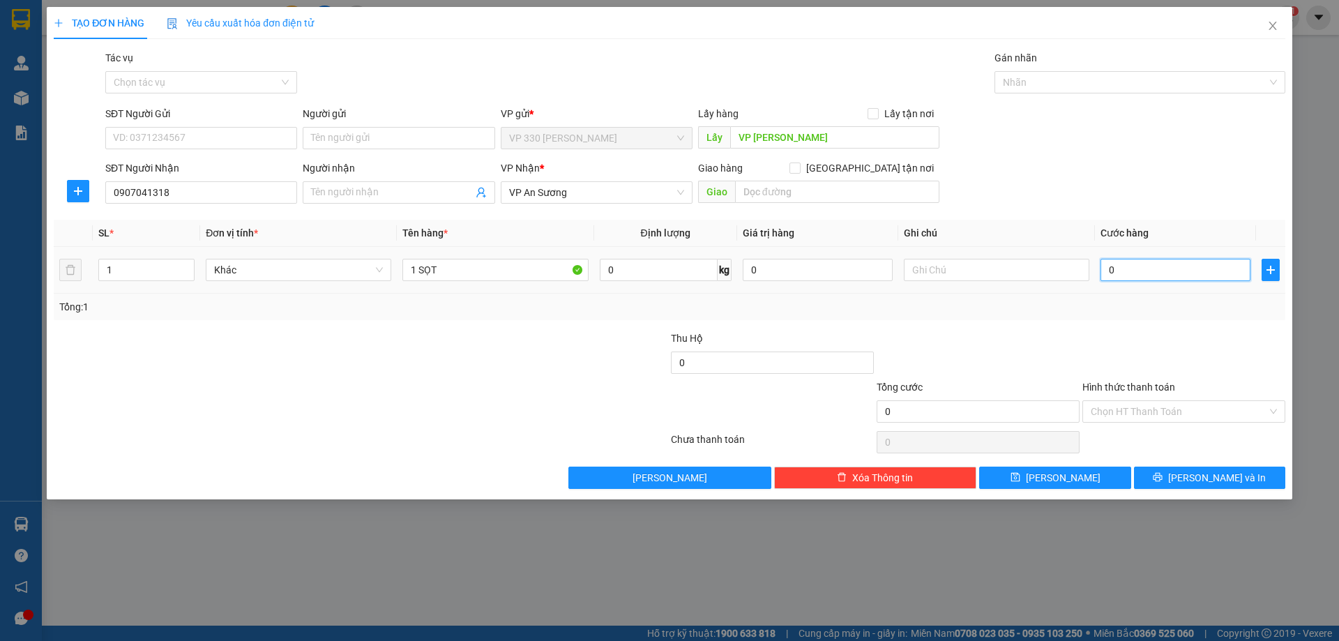
click at [1099, 266] on td "0" at bounding box center [1175, 270] width 161 height 47
type input "1"
type input "10"
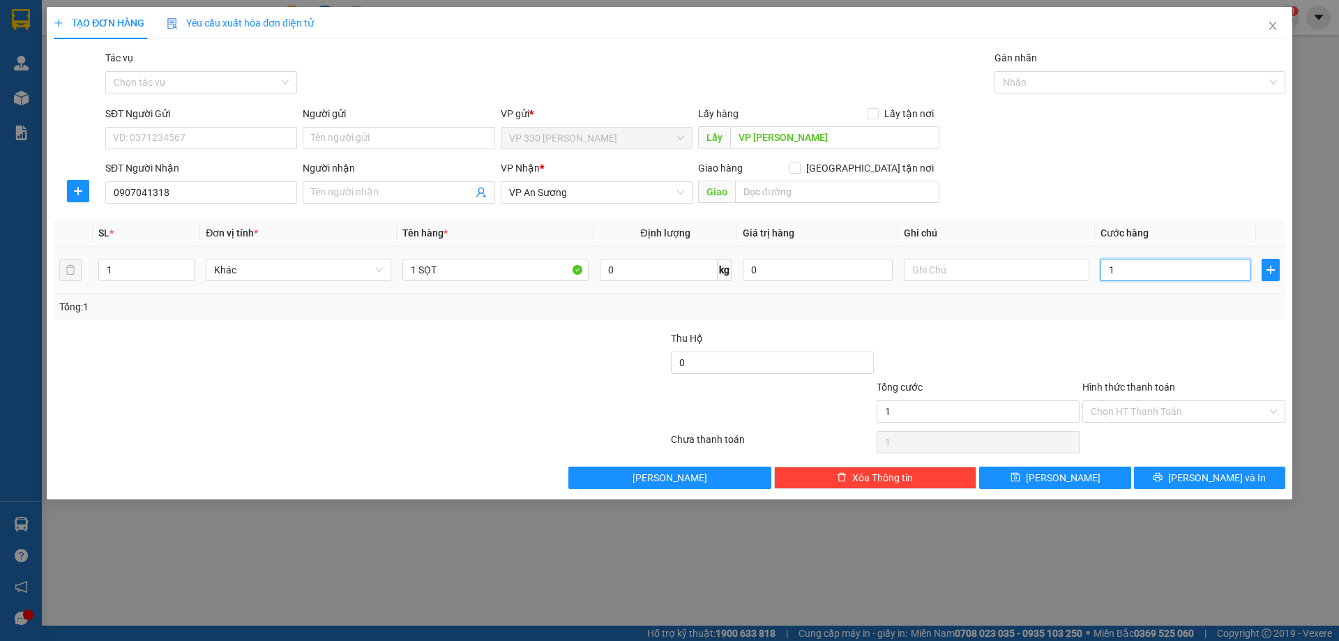
type input "10"
type input "100"
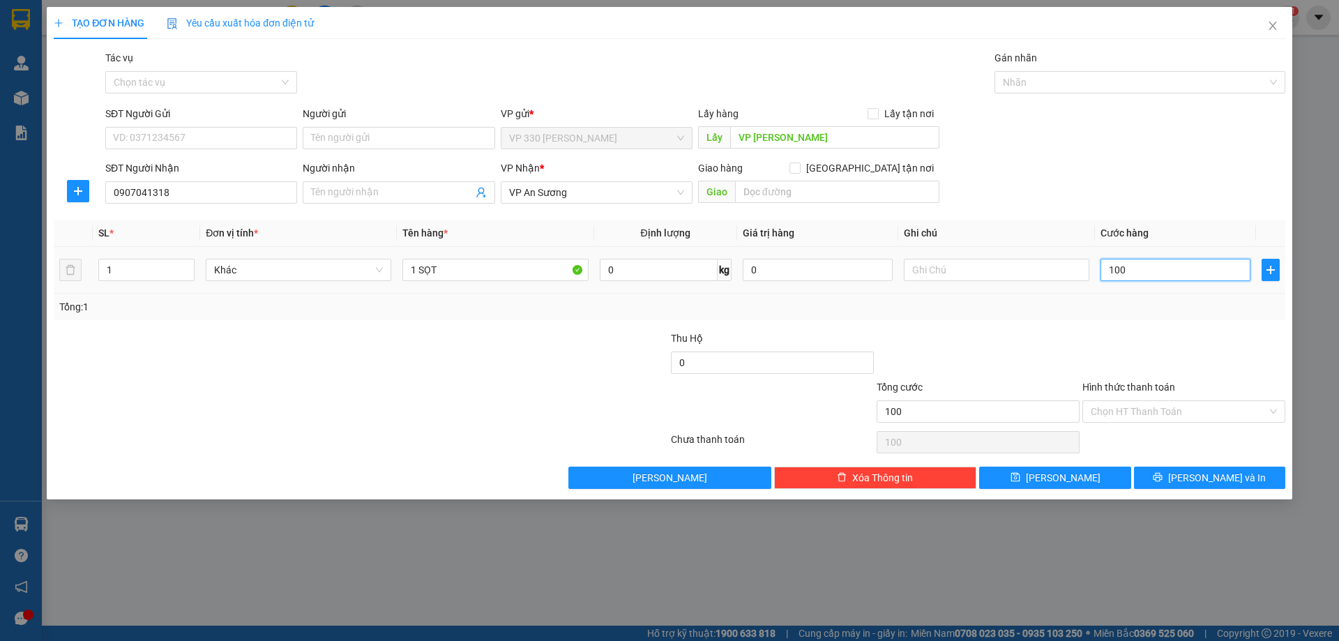
type input "1.000"
type input "10.000"
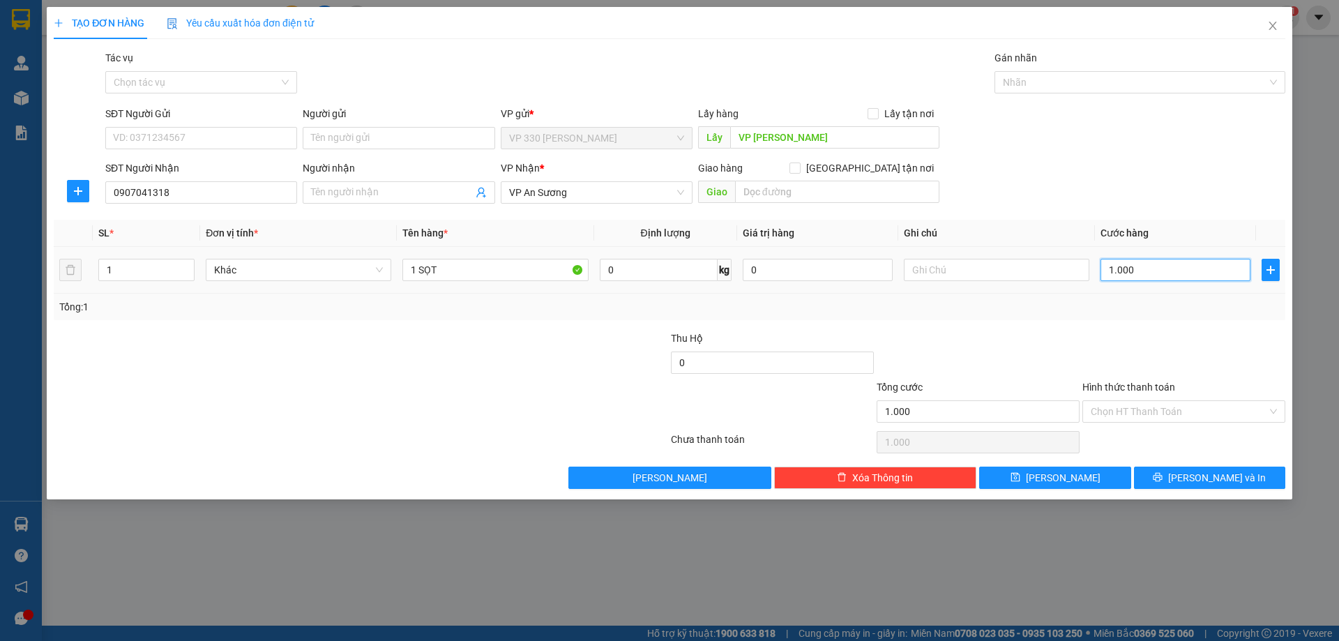
type input "10.000"
type input "100.000"
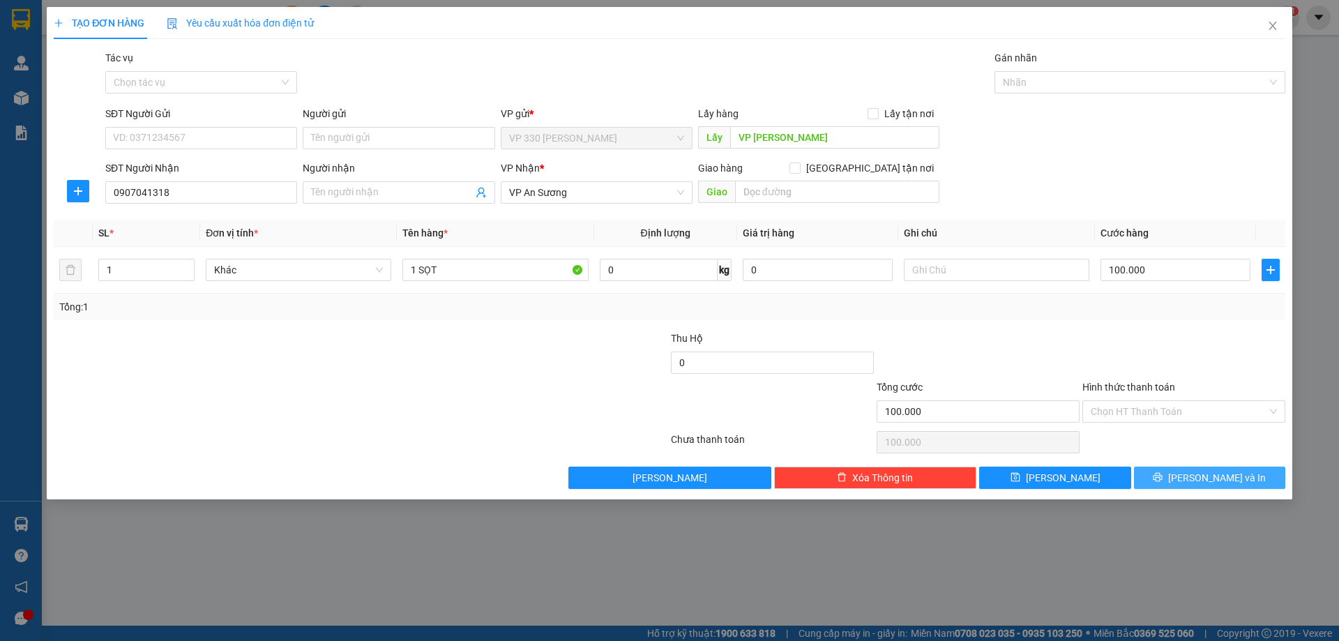
click at [1207, 480] on span "[PERSON_NAME] và In" at bounding box center [1217, 477] width 98 height 15
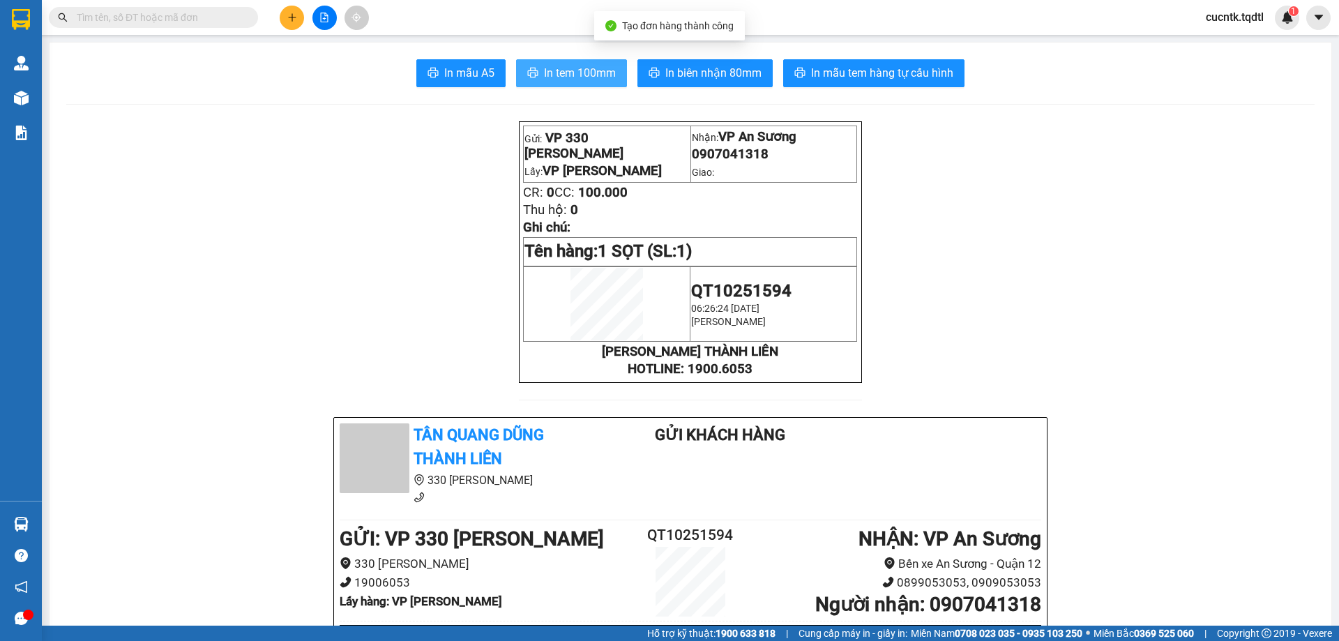
click at [601, 78] on span "In tem 100mm" at bounding box center [580, 72] width 72 height 17
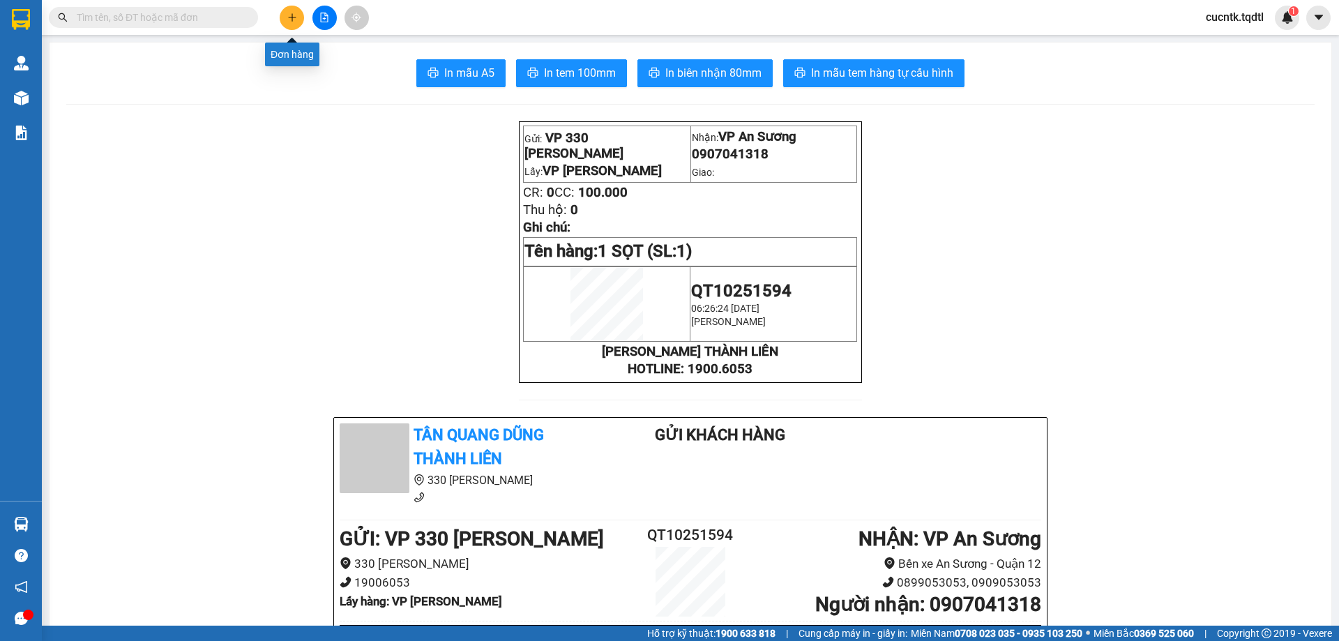
click at [285, 20] on button at bounding box center [292, 18] width 24 height 24
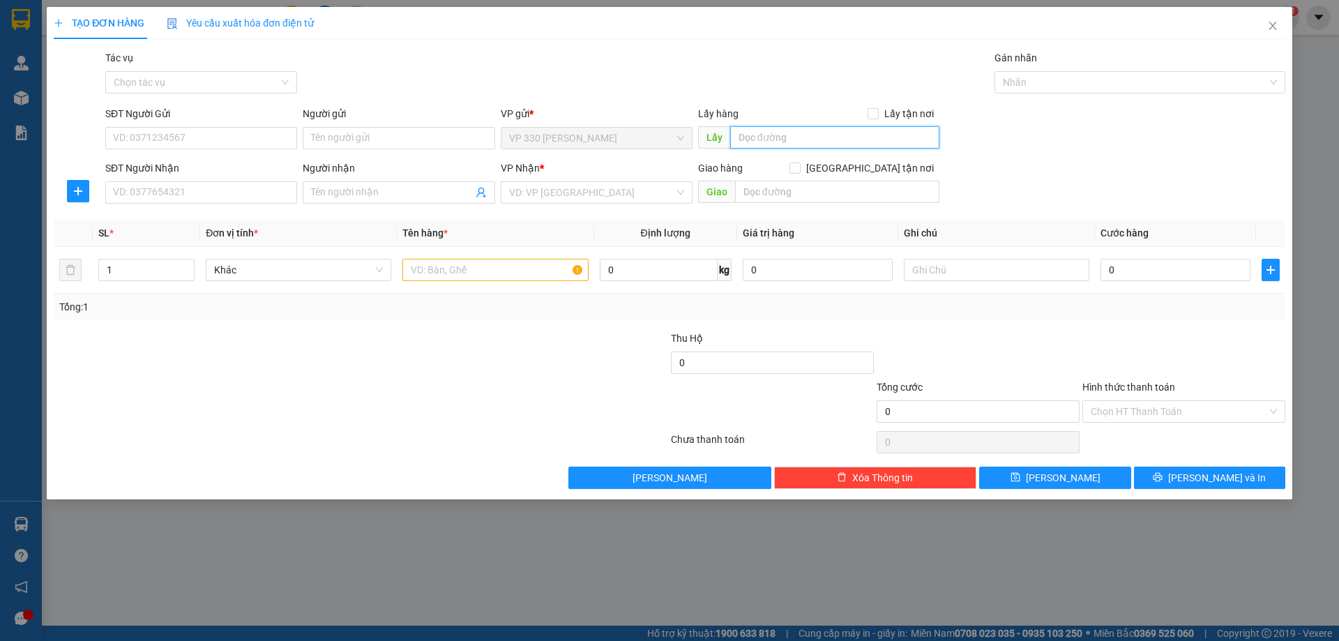
click at [772, 143] on input "text" at bounding box center [834, 137] width 209 height 22
type input "VP [PERSON_NAME]"
drag, startPoint x: 174, startPoint y: 198, endPoint x: 179, endPoint y: 190, distance: 9.7
click at [176, 197] on input "SĐT Người Nhận" at bounding box center [201, 192] width 192 height 22
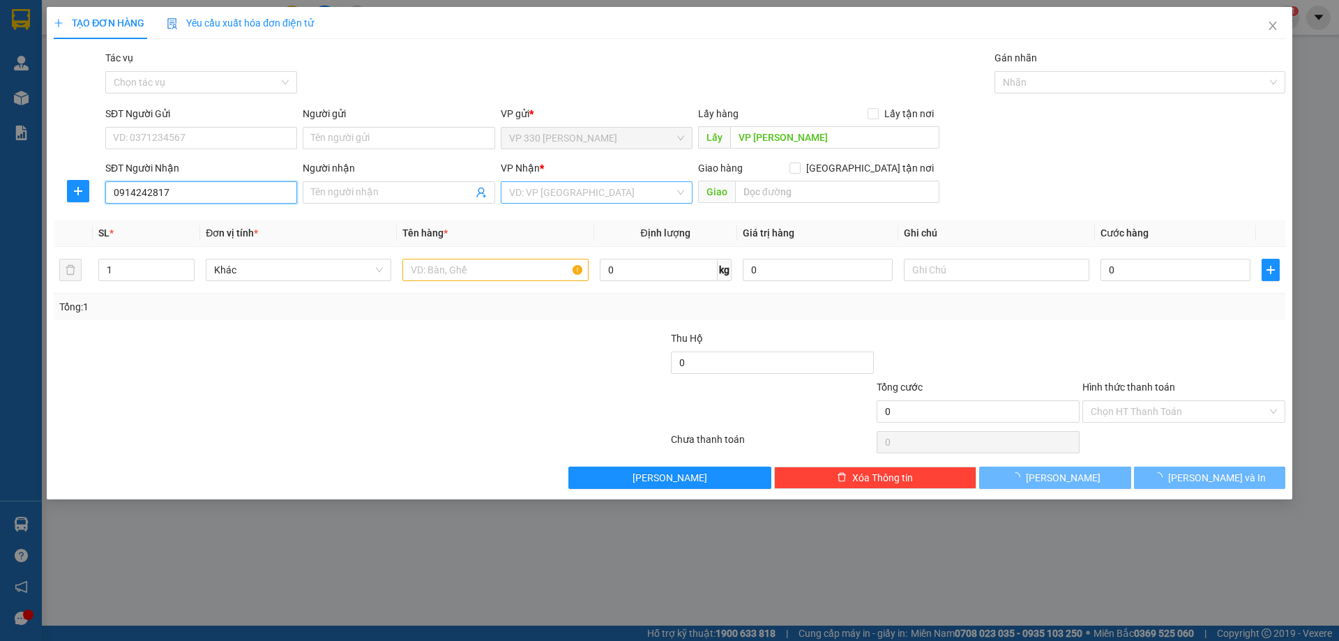
type input "0914242817"
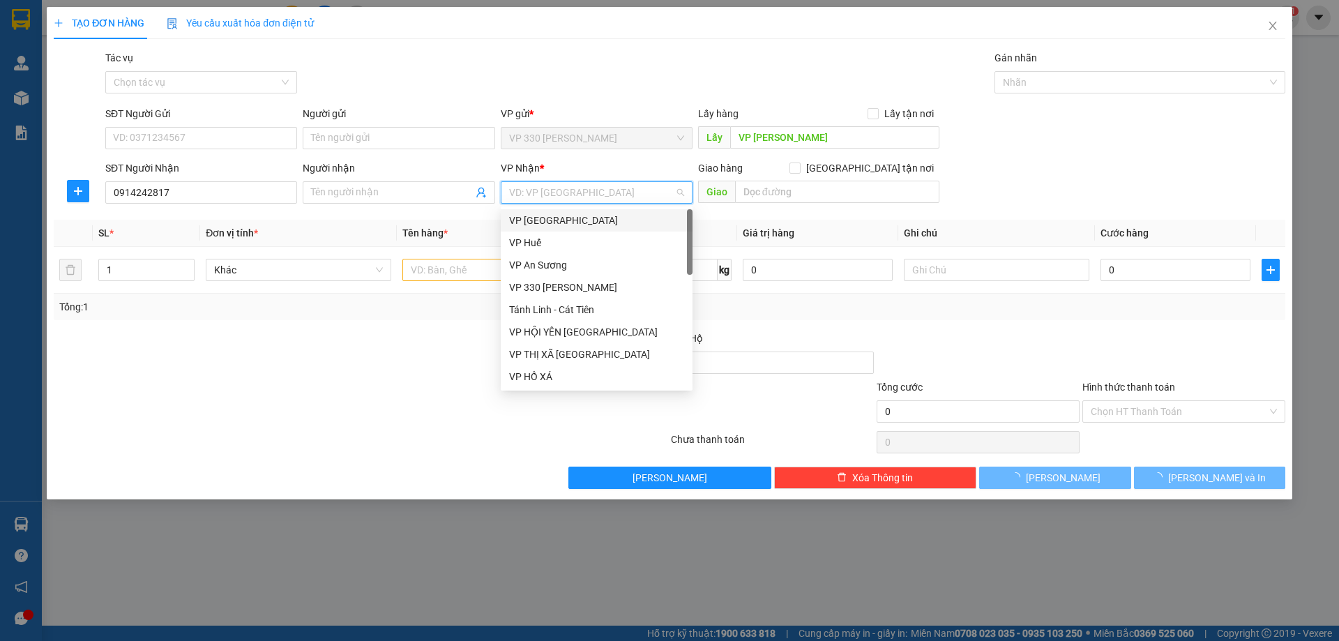
click at [601, 185] on input "search" at bounding box center [591, 192] width 165 height 21
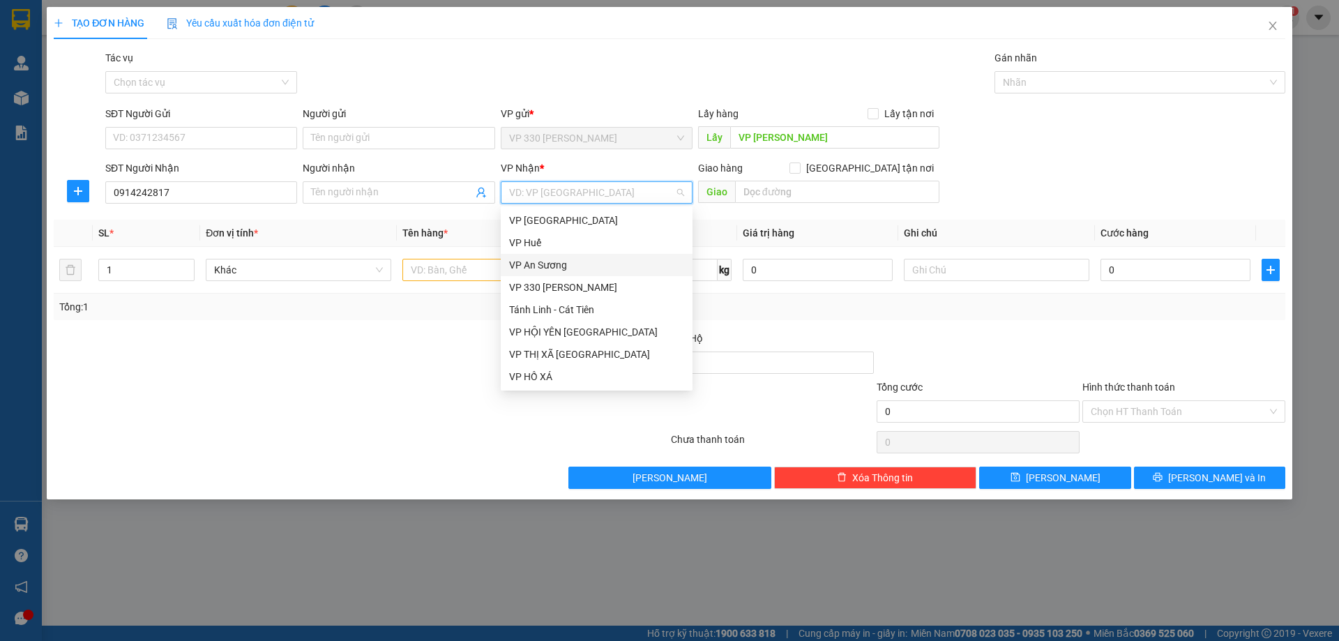
click at [550, 269] on div "VP An Sương" at bounding box center [596, 264] width 175 height 15
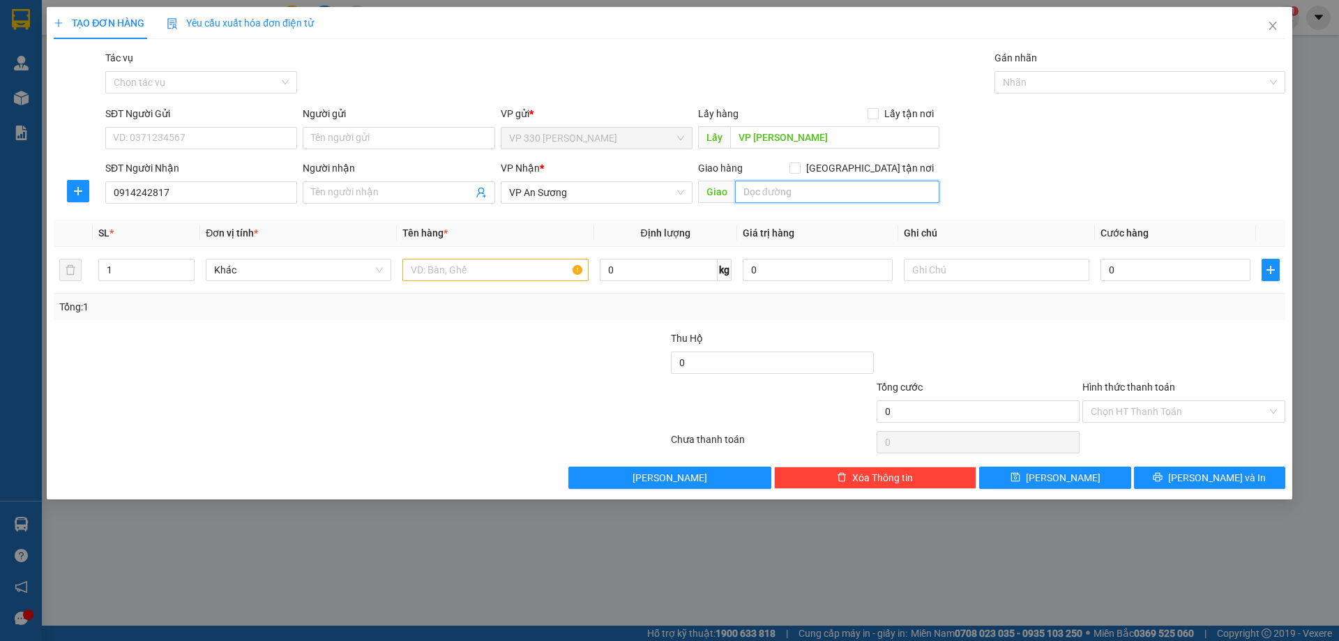
click at [776, 198] on input "text" at bounding box center [837, 192] width 204 height 22
type input "CV [PERSON_NAME]([PERSON_NAME])"
click at [190, 266] on span "up" at bounding box center [187, 266] width 8 height 8
type input "3"
click at [190, 266] on span "up" at bounding box center [187, 266] width 8 height 8
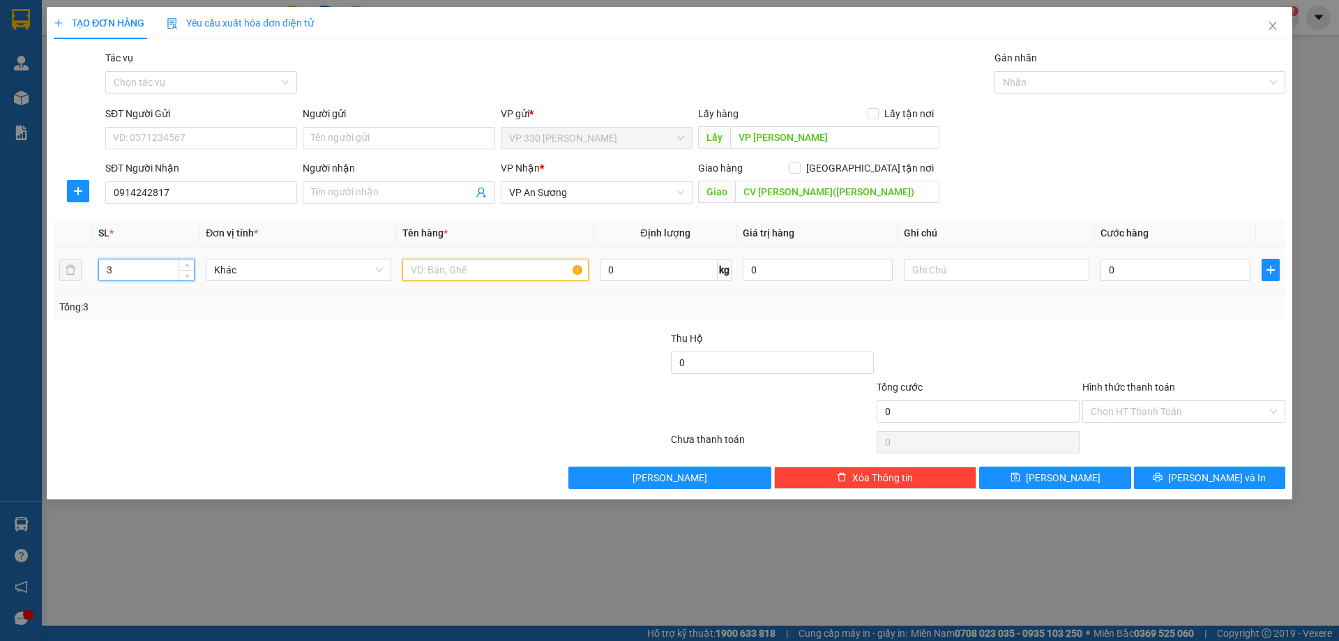
click at [443, 273] on input "text" at bounding box center [495, 270] width 186 height 22
type input "2 XỐP 1 ĐÀN"
click at [1156, 264] on input "0" at bounding box center [1176, 270] width 150 height 22
type input "3"
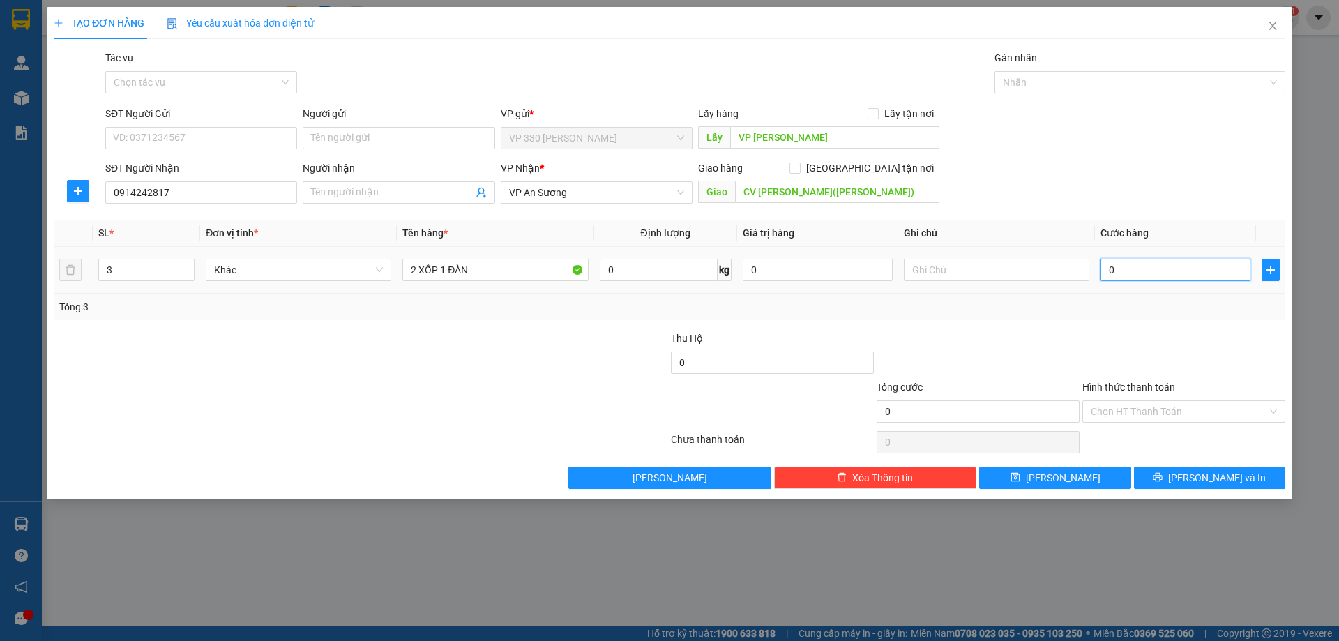
type input "3"
type input "35"
type input "350"
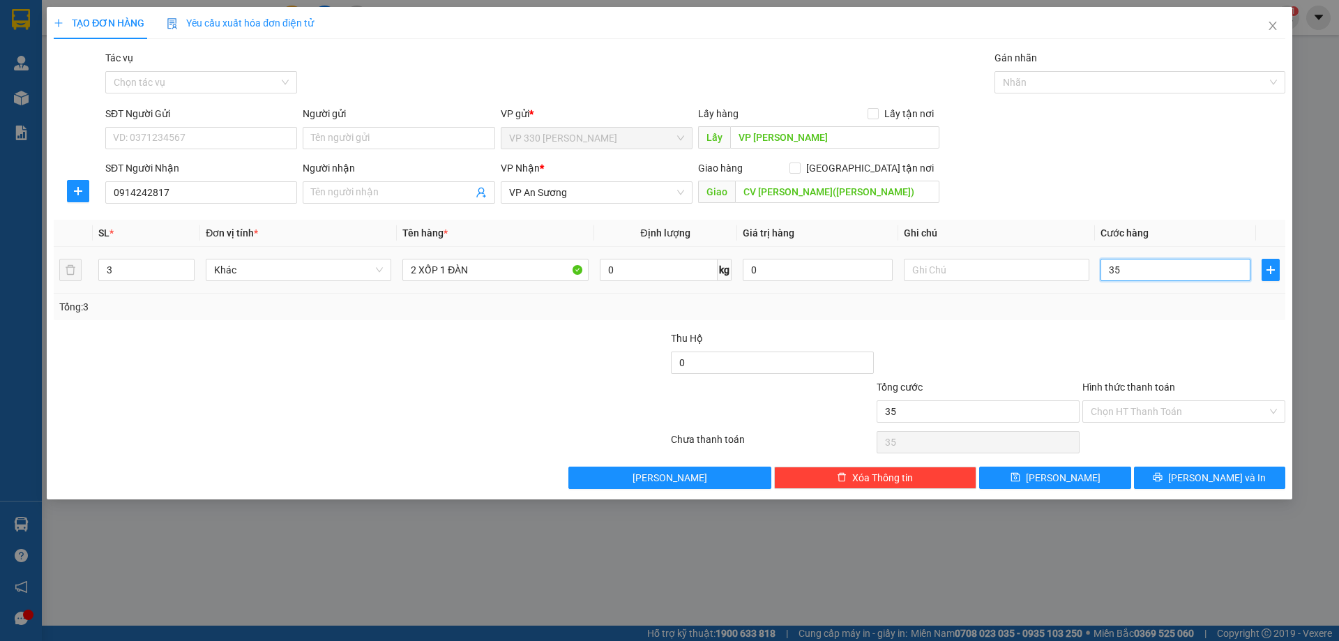
type input "350"
type input "3.500"
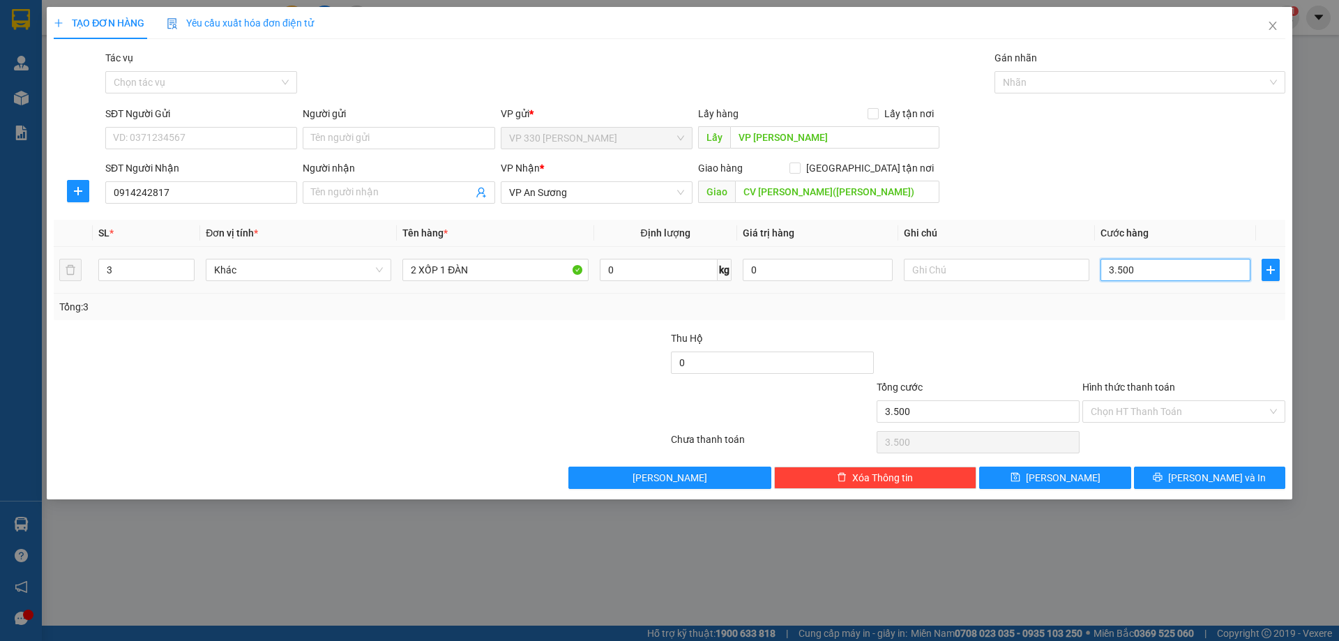
type input "35.000"
type input "350.000"
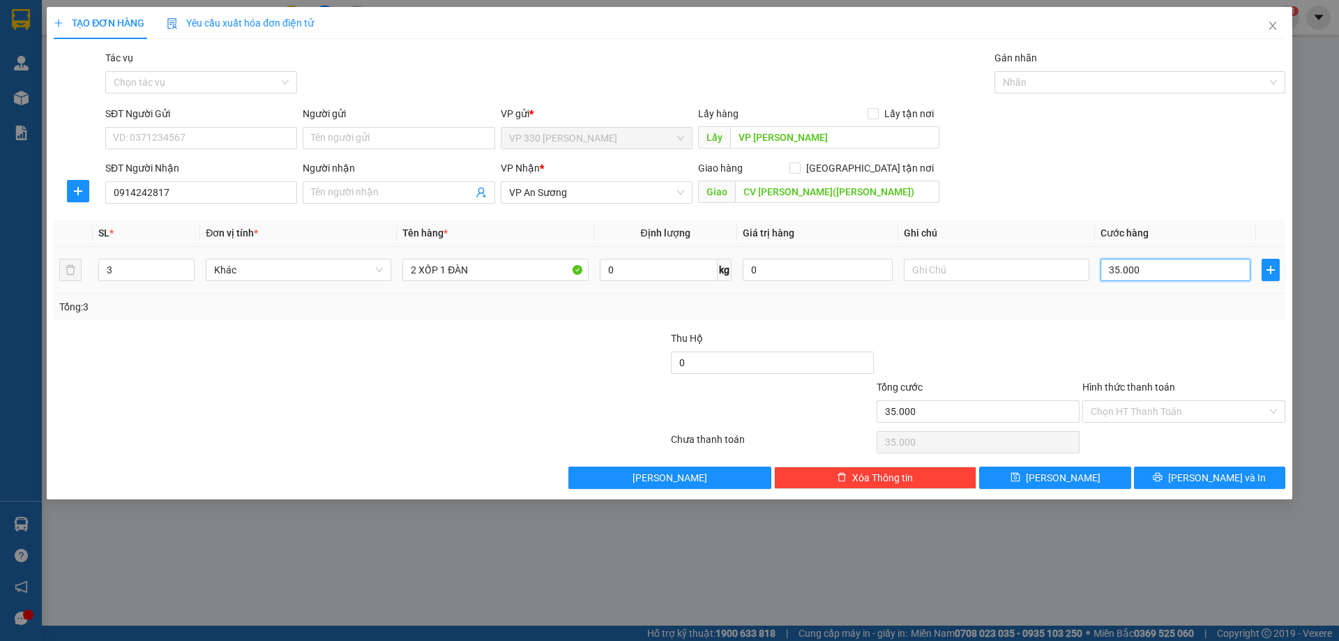
type input "350.000"
click at [1230, 411] on input "Hình thức thanh toán" at bounding box center [1179, 411] width 176 height 21
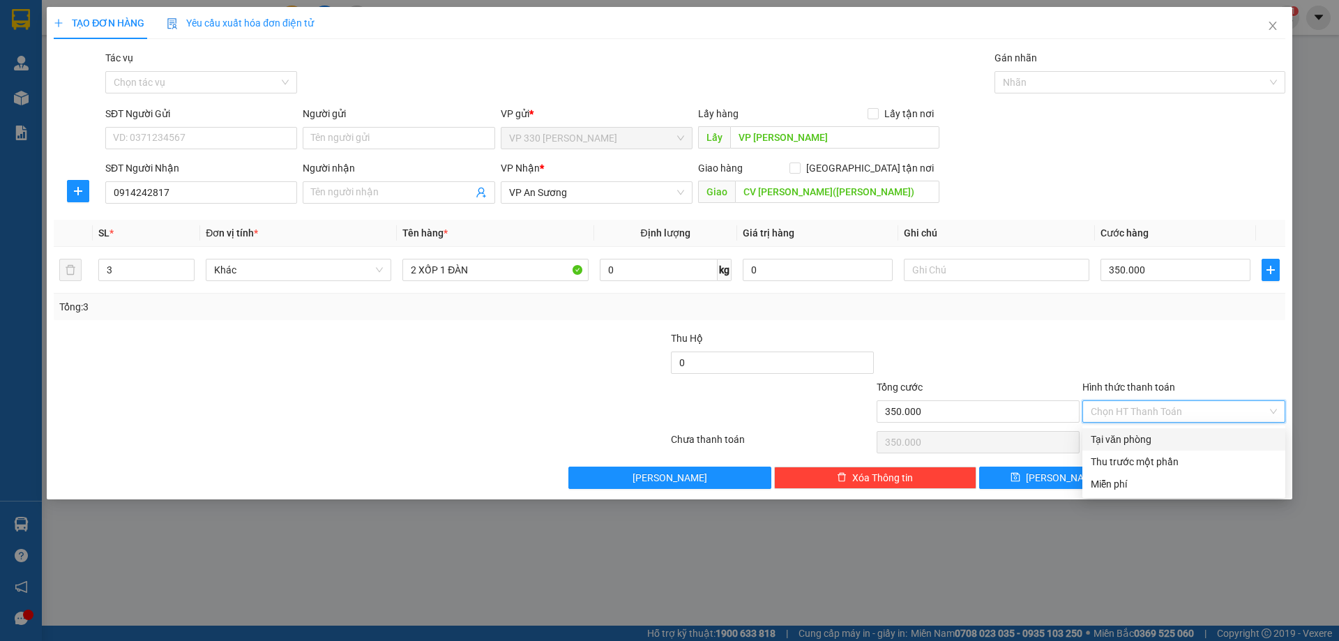
click at [1185, 440] on div "Tại văn phòng" at bounding box center [1184, 439] width 186 height 15
type input "0"
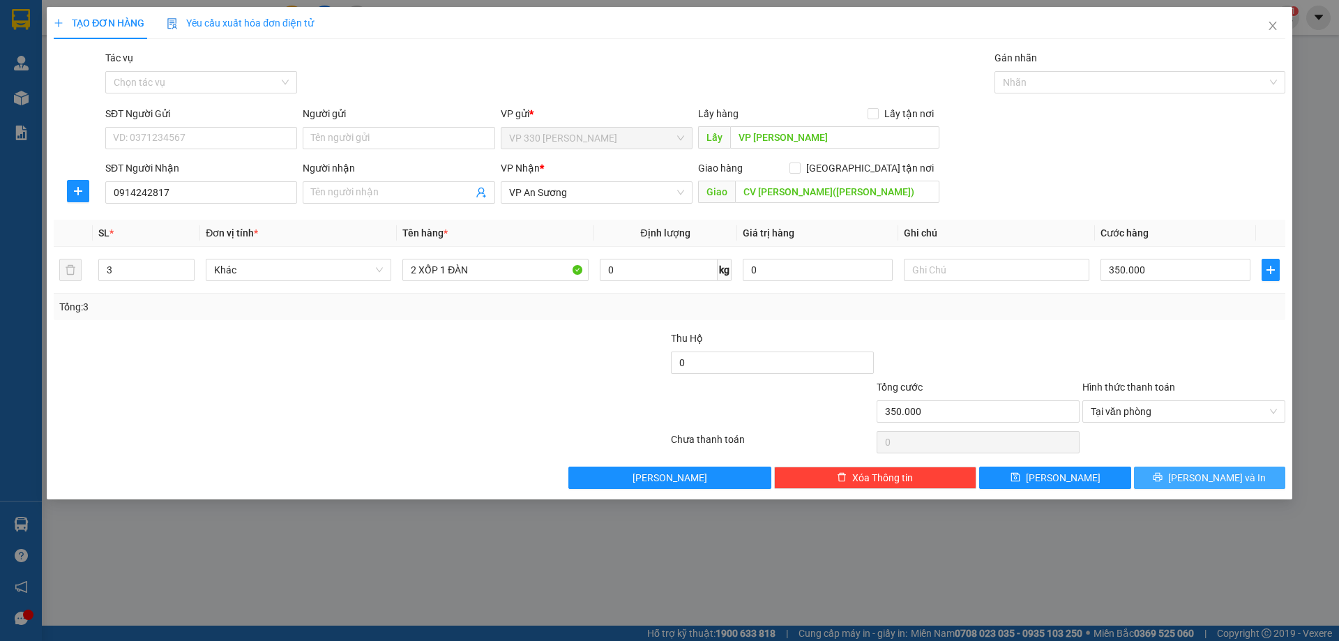
click at [1174, 477] on button "[PERSON_NAME] và In" at bounding box center [1209, 478] width 151 height 22
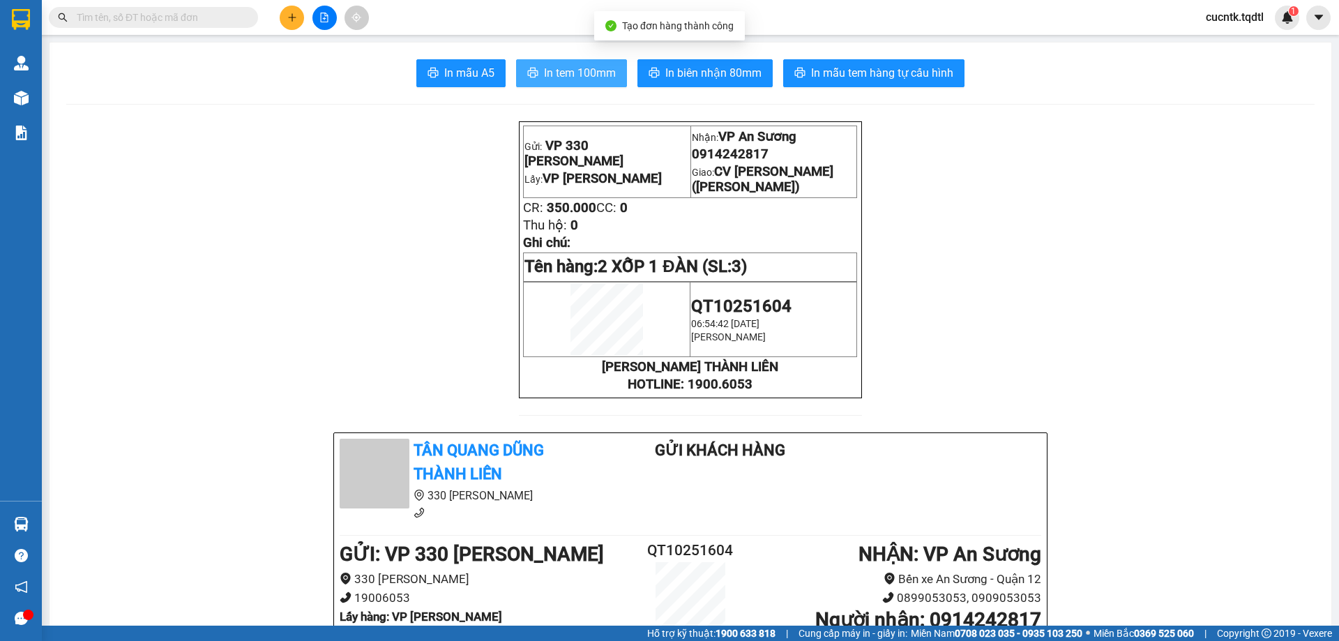
click at [578, 69] on span "In tem 100mm" at bounding box center [580, 72] width 72 height 17
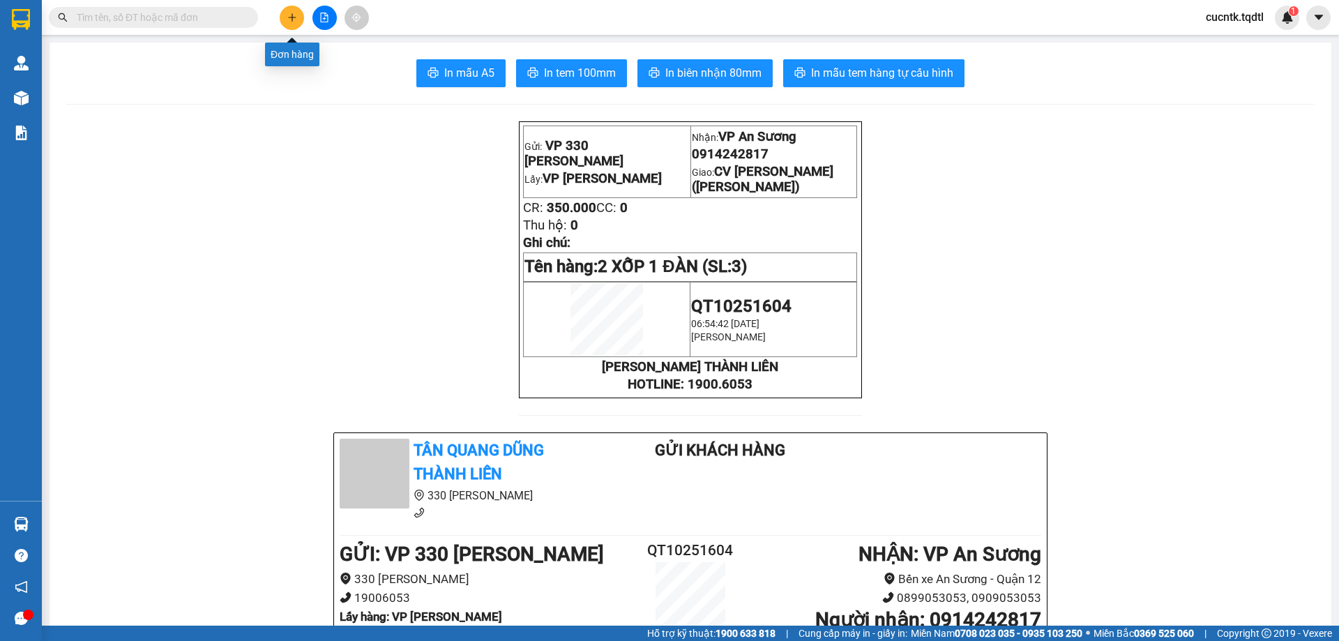
click at [292, 12] on button at bounding box center [292, 18] width 24 height 24
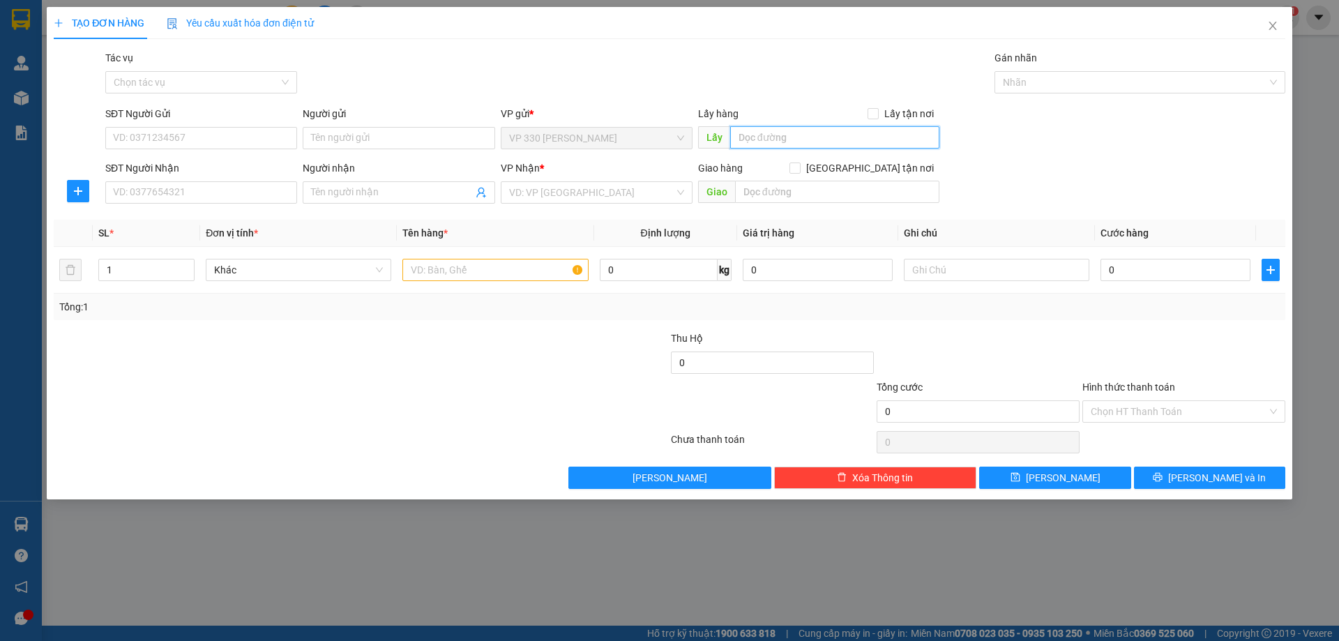
click at [808, 137] on input "text" at bounding box center [834, 137] width 209 height 22
type input "VP [PERSON_NAME]"
drag, startPoint x: 1338, startPoint y: 21, endPoint x: 243, endPoint y: 193, distance: 1109.1
click at [243, 193] on input "SĐT Người Nhận" at bounding box center [201, 192] width 192 height 22
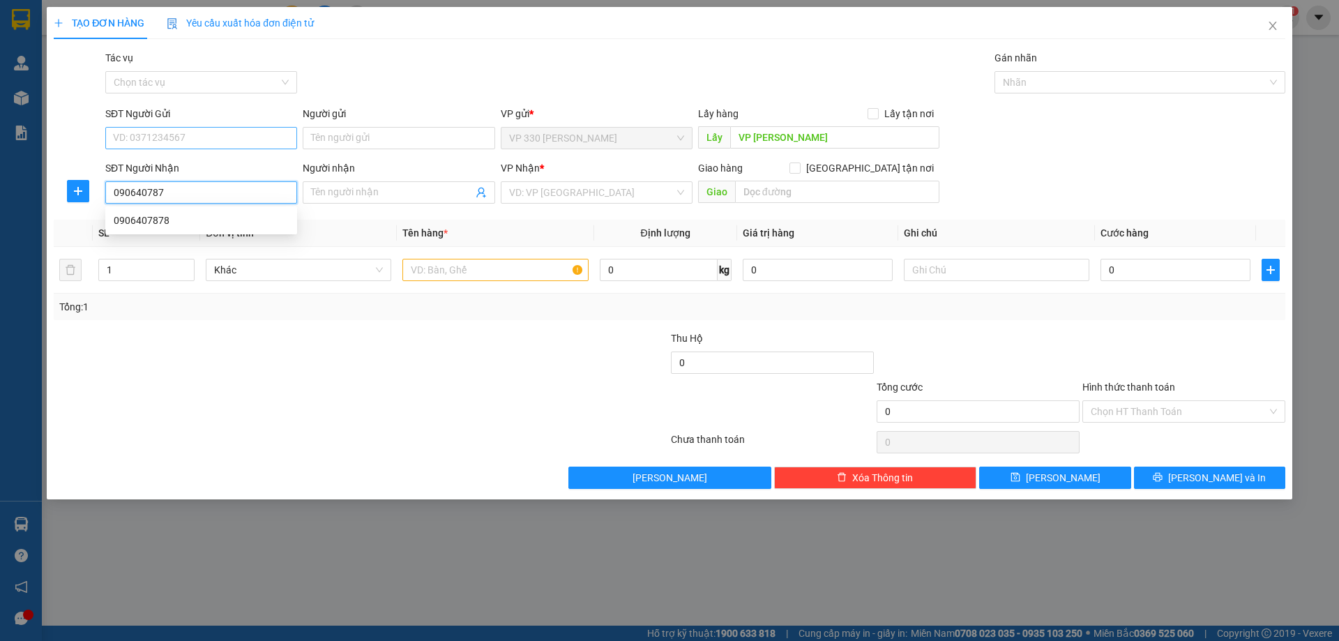
type input "0906407878"
click at [183, 223] on div "0906407878" at bounding box center [201, 220] width 175 height 15
type input "[GEOGRAPHIC_DATA]"
type input "100.000"
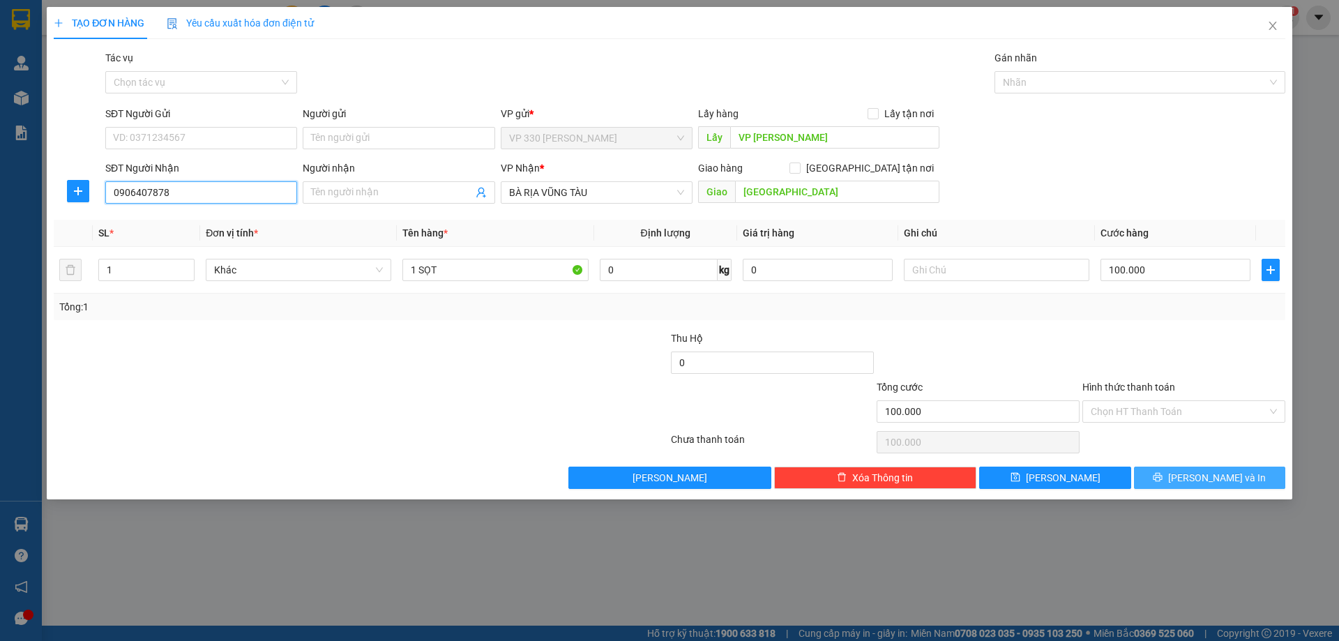
type input "0906407878"
click at [1182, 484] on button "[PERSON_NAME] và In" at bounding box center [1209, 478] width 151 height 22
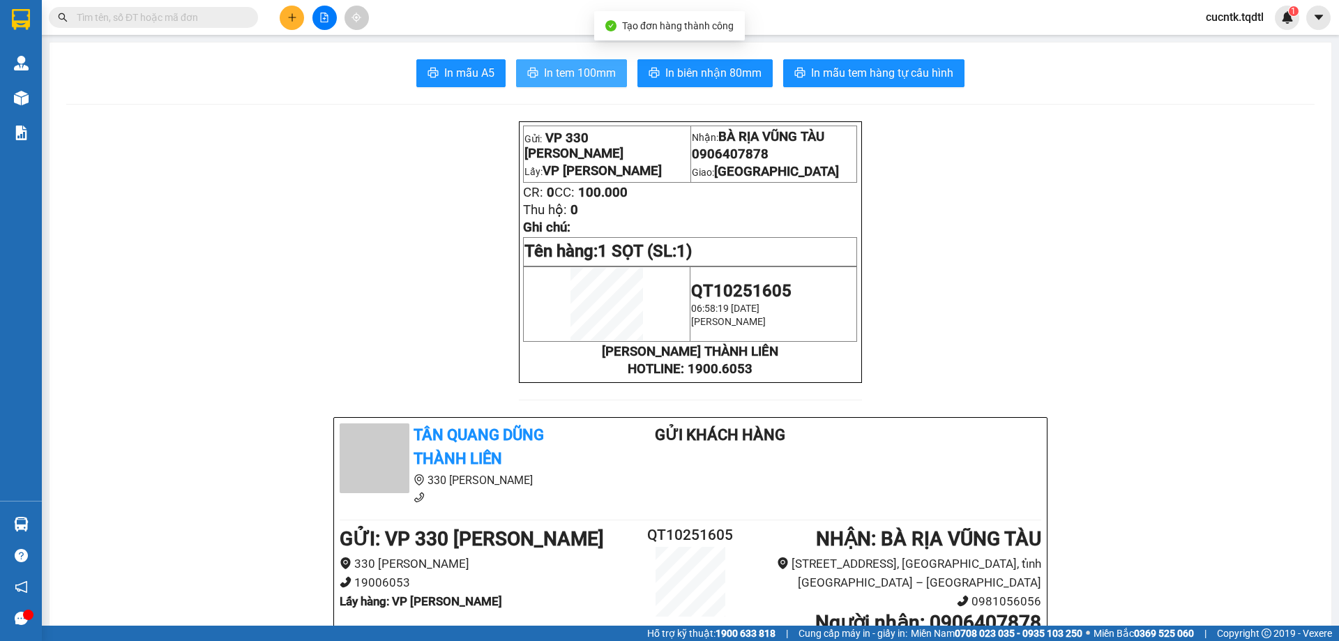
click at [572, 71] on span "In tem 100mm" at bounding box center [580, 72] width 72 height 17
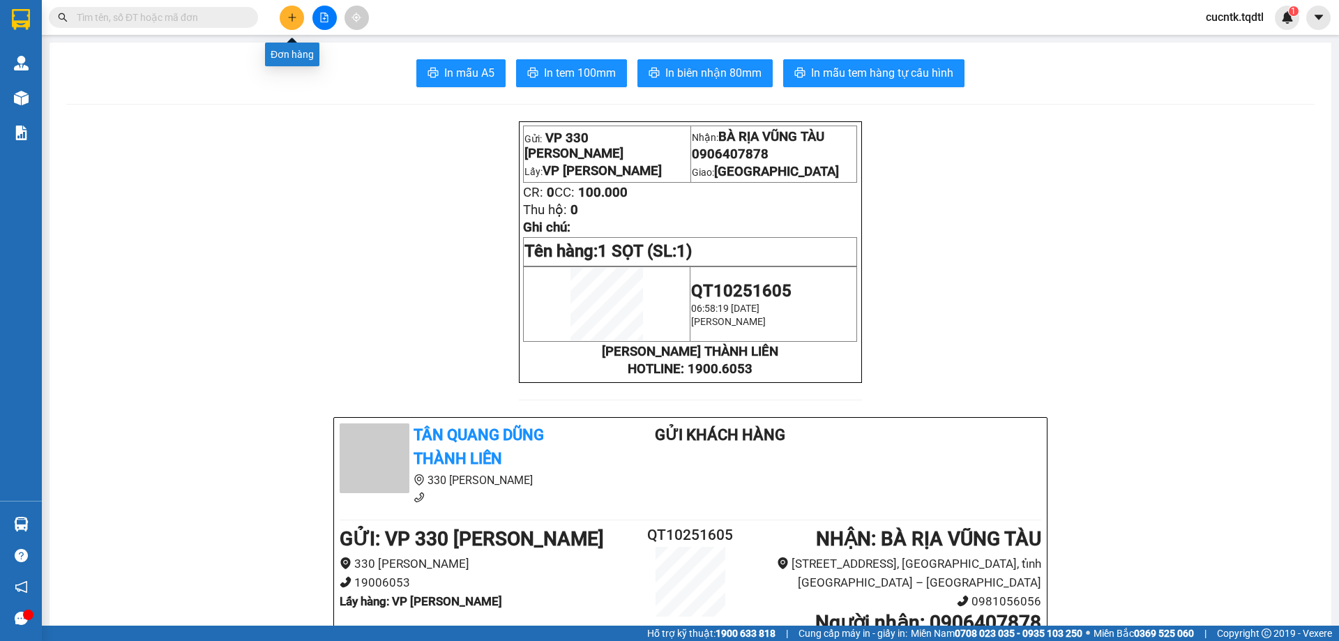
click at [287, 20] on icon "plus" at bounding box center [292, 18] width 10 height 10
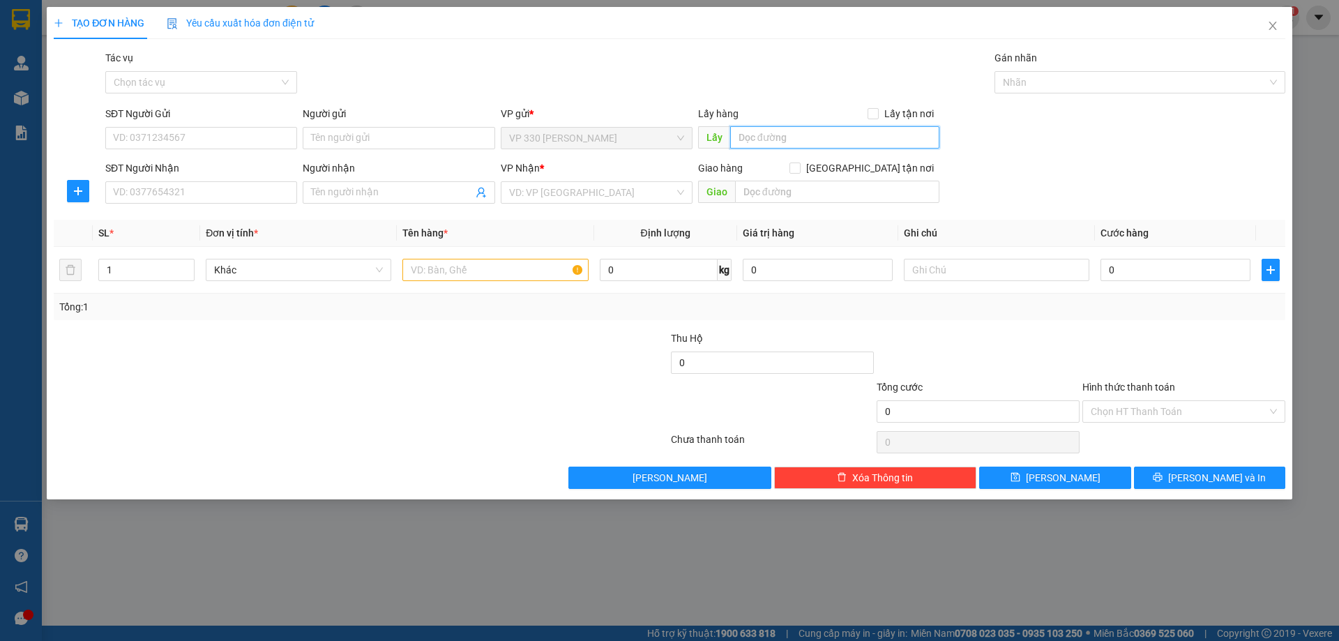
click at [794, 139] on input "text" at bounding box center [834, 137] width 209 height 22
type input "VP [PERSON_NAME]"
click at [204, 189] on input "SĐT Người Nhận" at bounding box center [201, 192] width 192 height 22
type input "0392965574"
click at [621, 195] on input "search" at bounding box center [591, 192] width 165 height 21
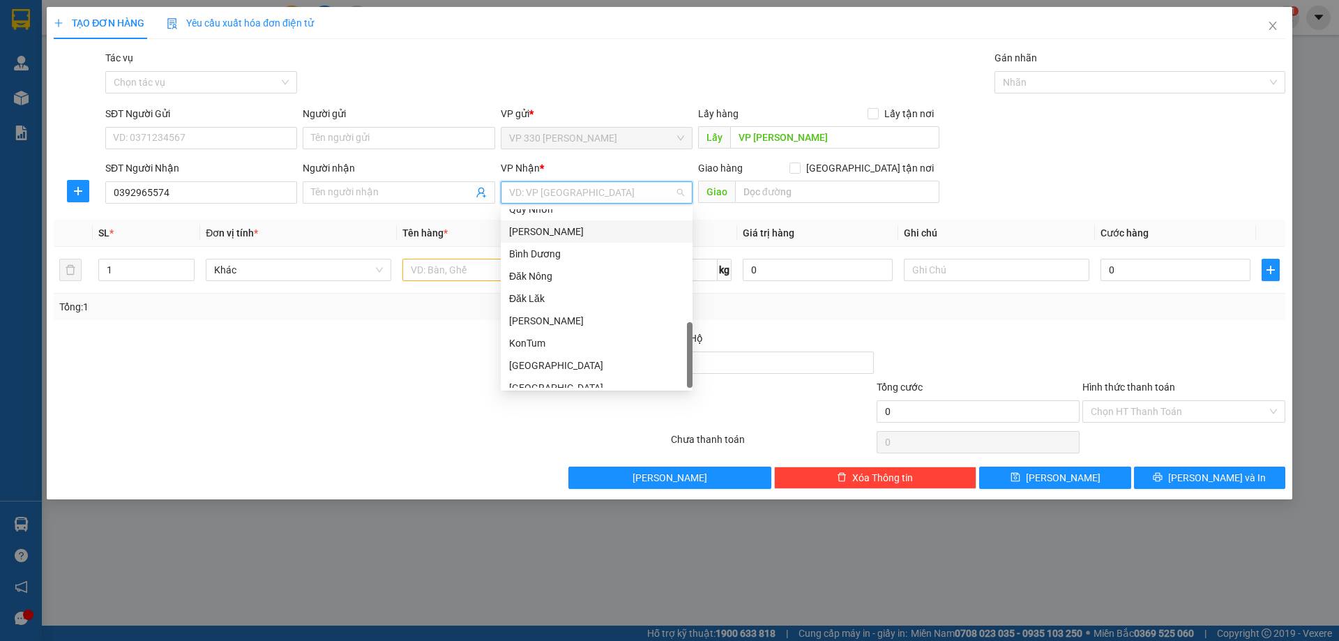
scroll to position [424, 0]
click at [550, 379] on div "[GEOGRAPHIC_DATA]" at bounding box center [596, 376] width 175 height 15
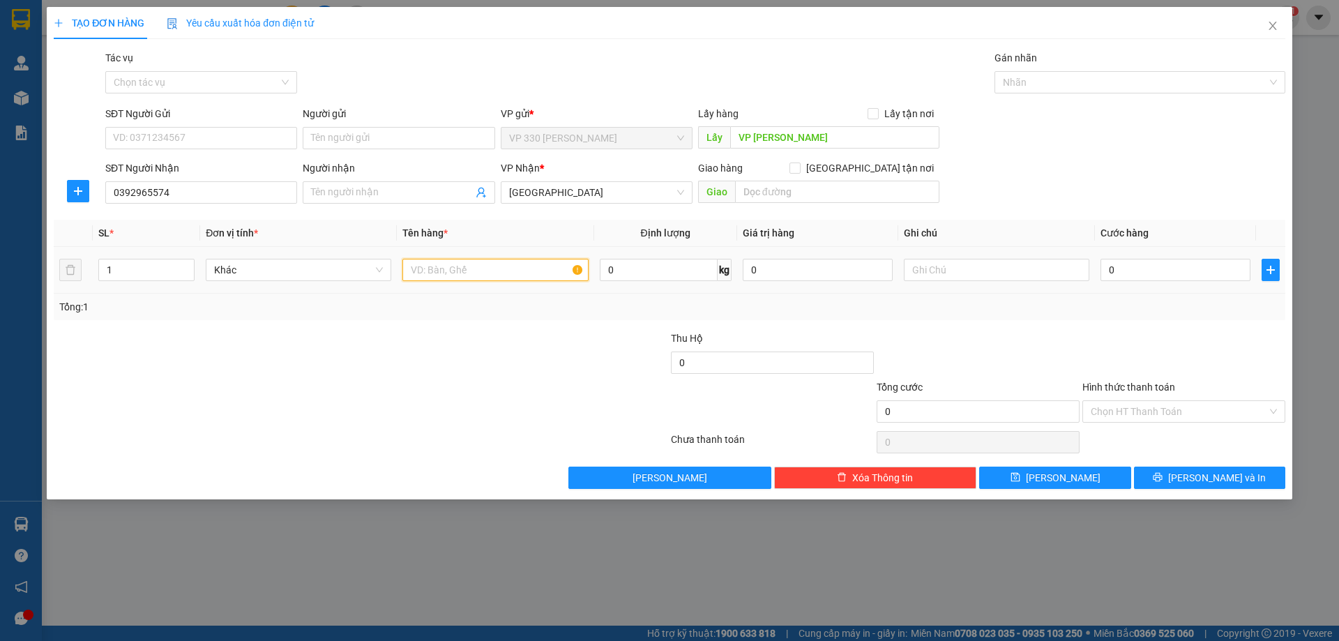
click at [482, 267] on input "text" at bounding box center [495, 270] width 186 height 22
click at [806, 197] on input "text" at bounding box center [837, 192] width 204 height 22
type input "PHÚ RIỀNG"
click at [465, 274] on input "text" at bounding box center [495, 270] width 186 height 22
type input "1 XỐP"
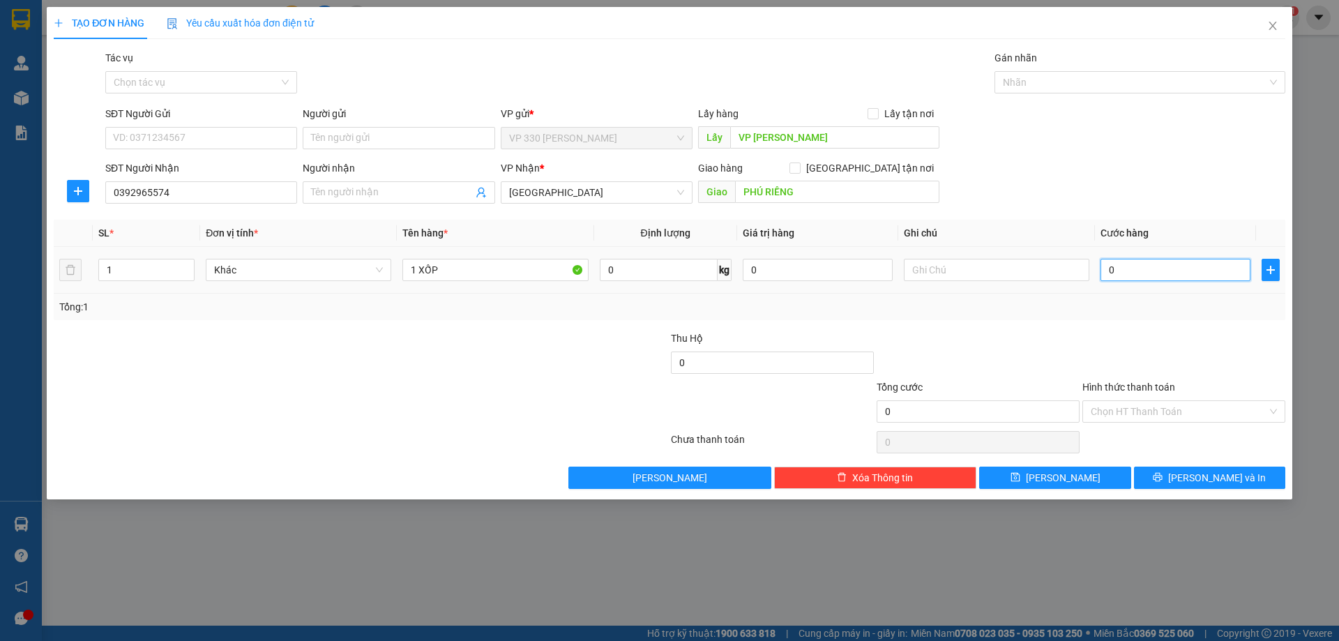
click at [1152, 270] on input "0" at bounding box center [1176, 270] width 150 height 22
type input "2"
type input "20"
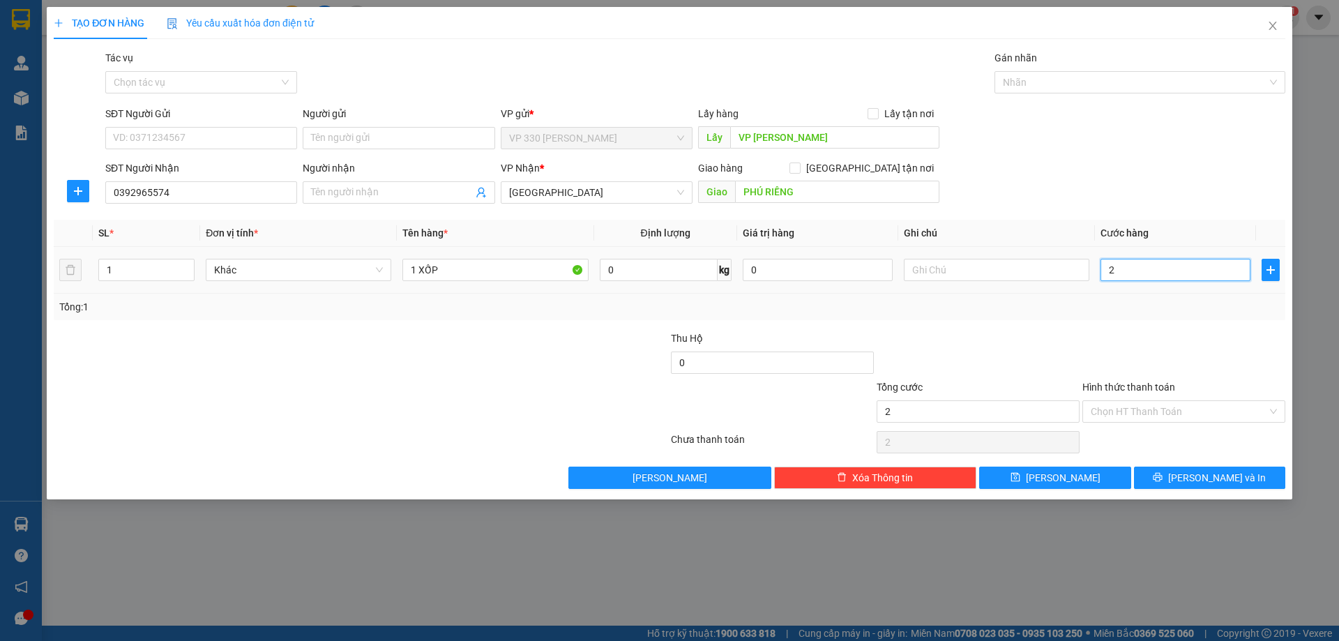
type input "20"
type input "200"
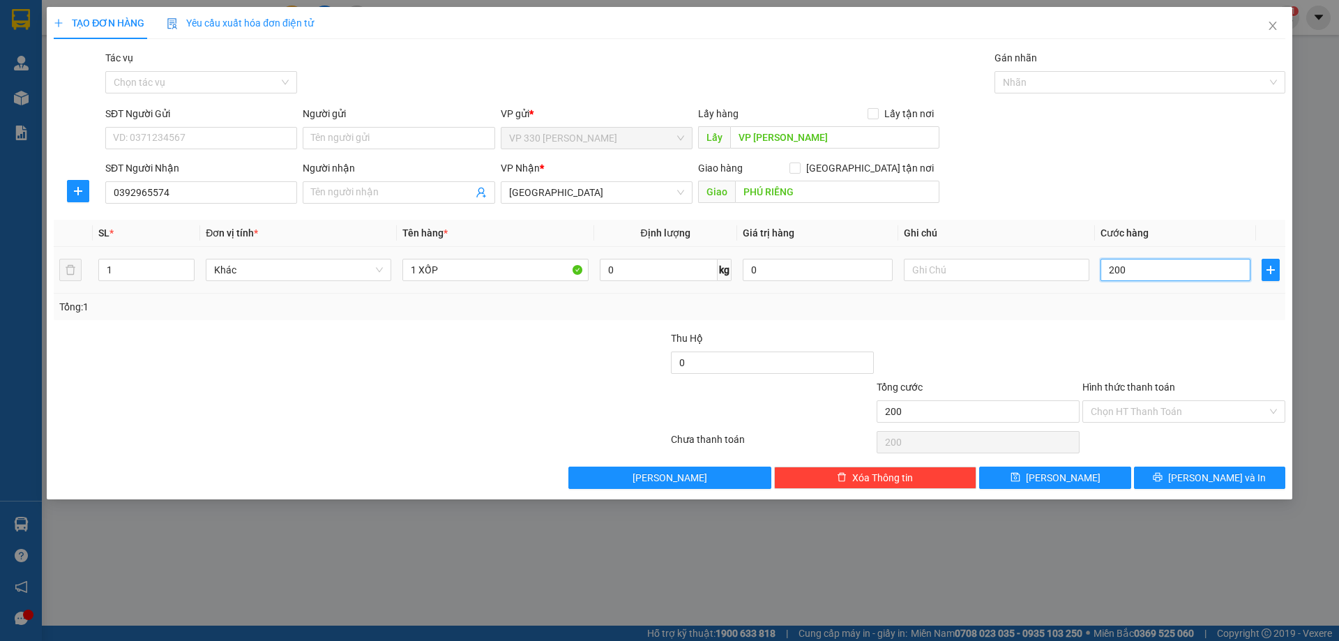
type input "2.000"
type input "20.000"
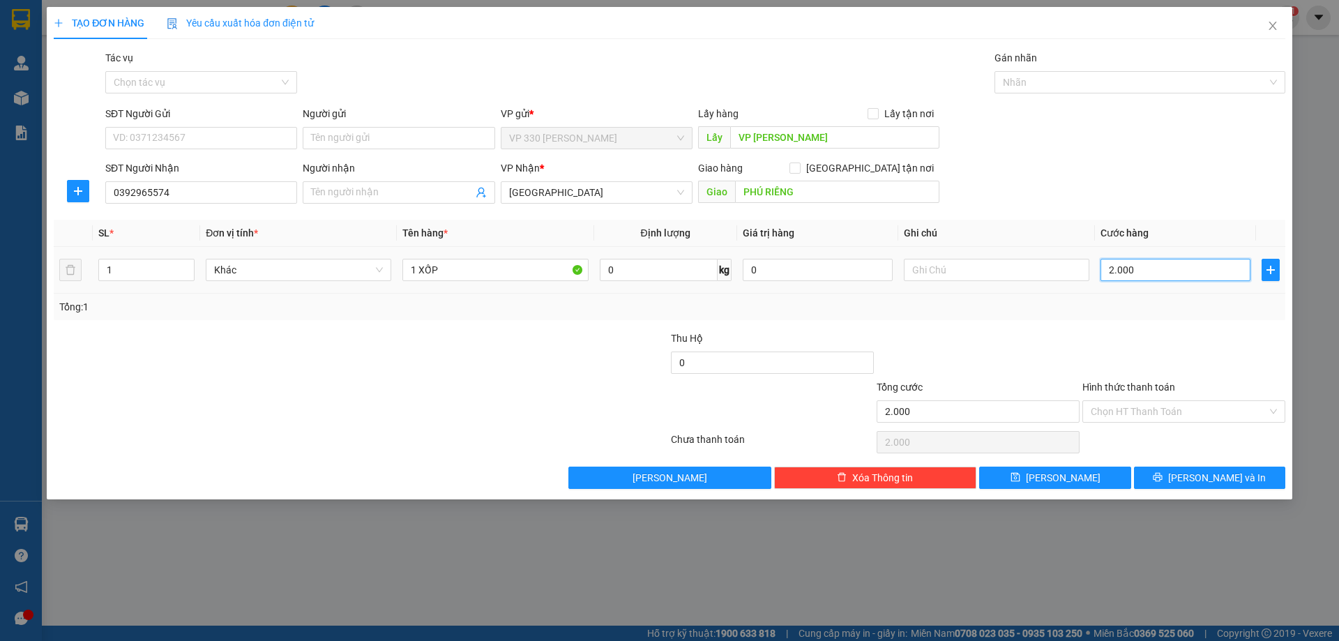
type input "20.000"
type input "200.000"
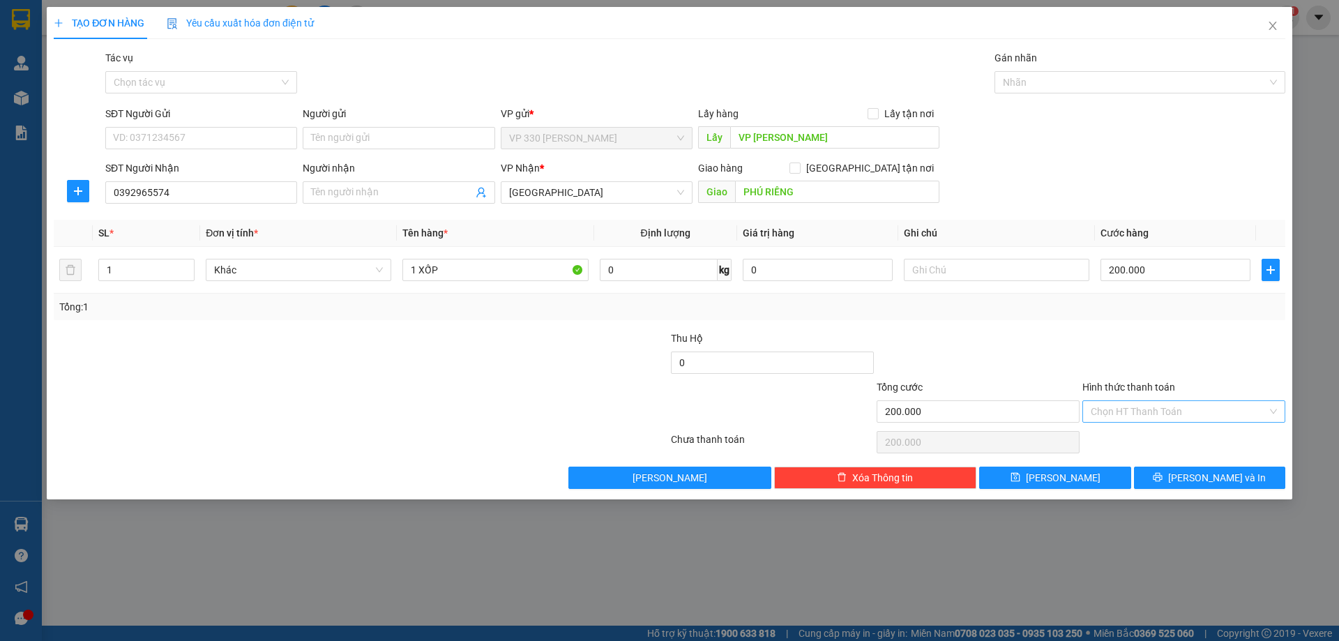
click at [1246, 413] on input "Hình thức thanh toán" at bounding box center [1179, 411] width 176 height 21
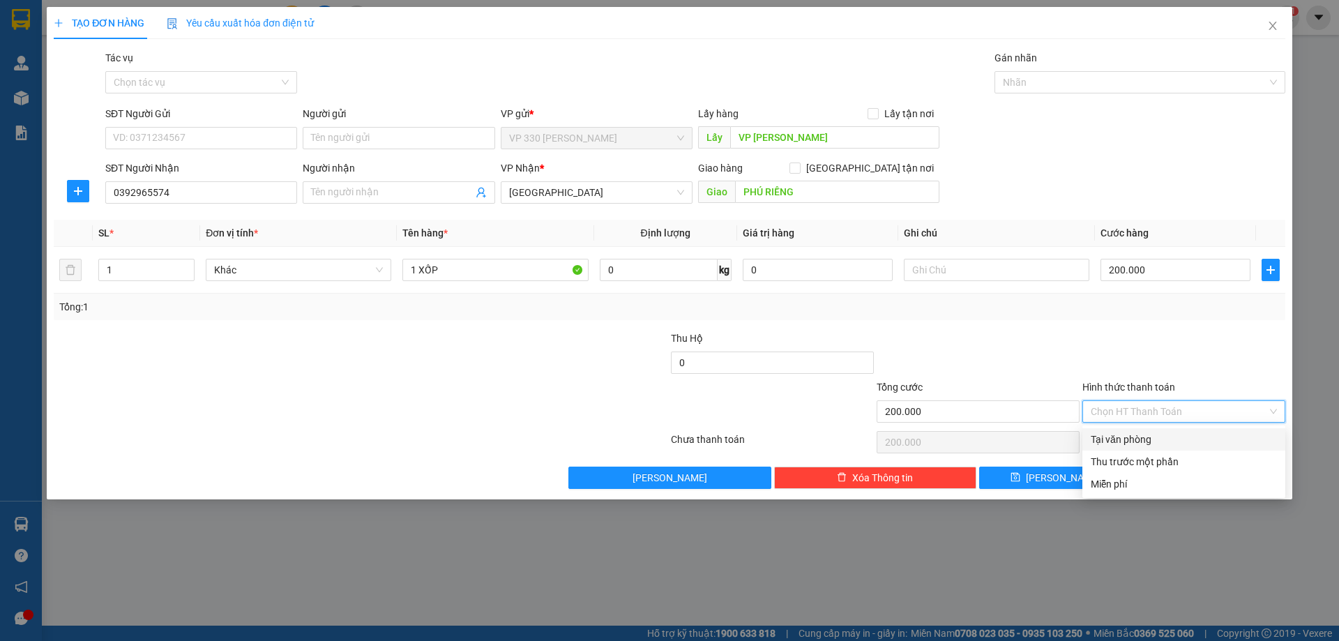
click at [1147, 437] on div "Tại văn phòng" at bounding box center [1184, 439] width 186 height 15
type input "0"
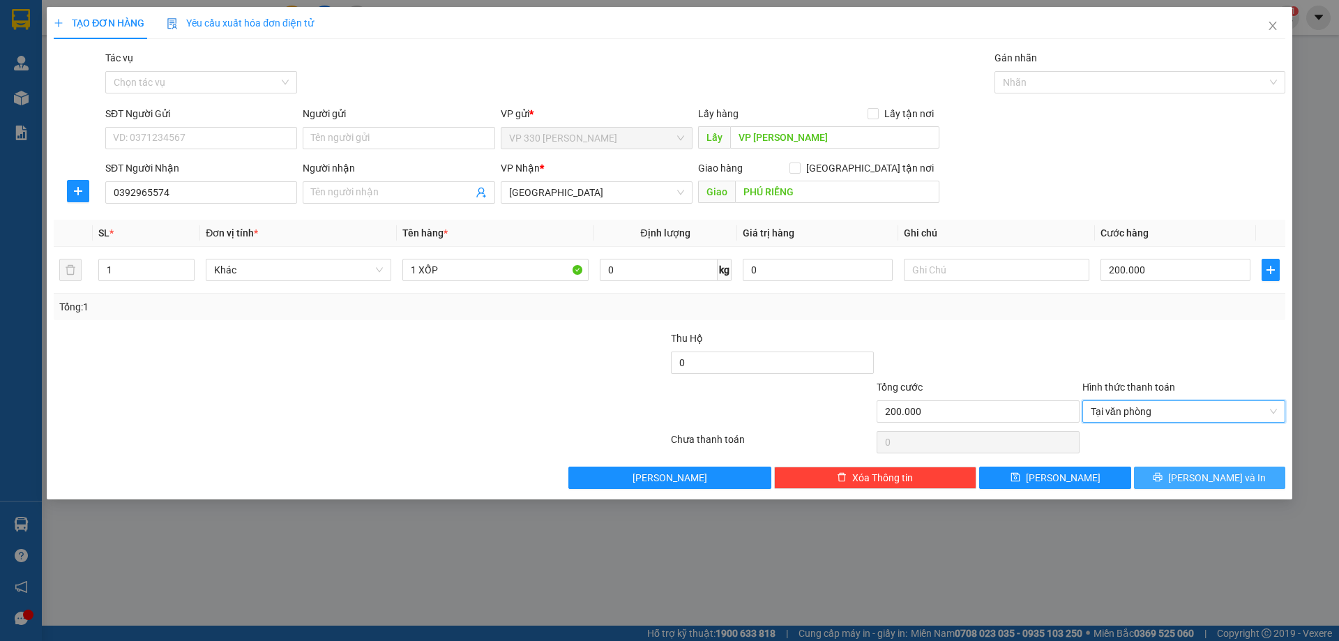
click at [1209, 479] on span "[PERSON_NAME] và In" at bounding box center [1217, 477] width 98 height 15
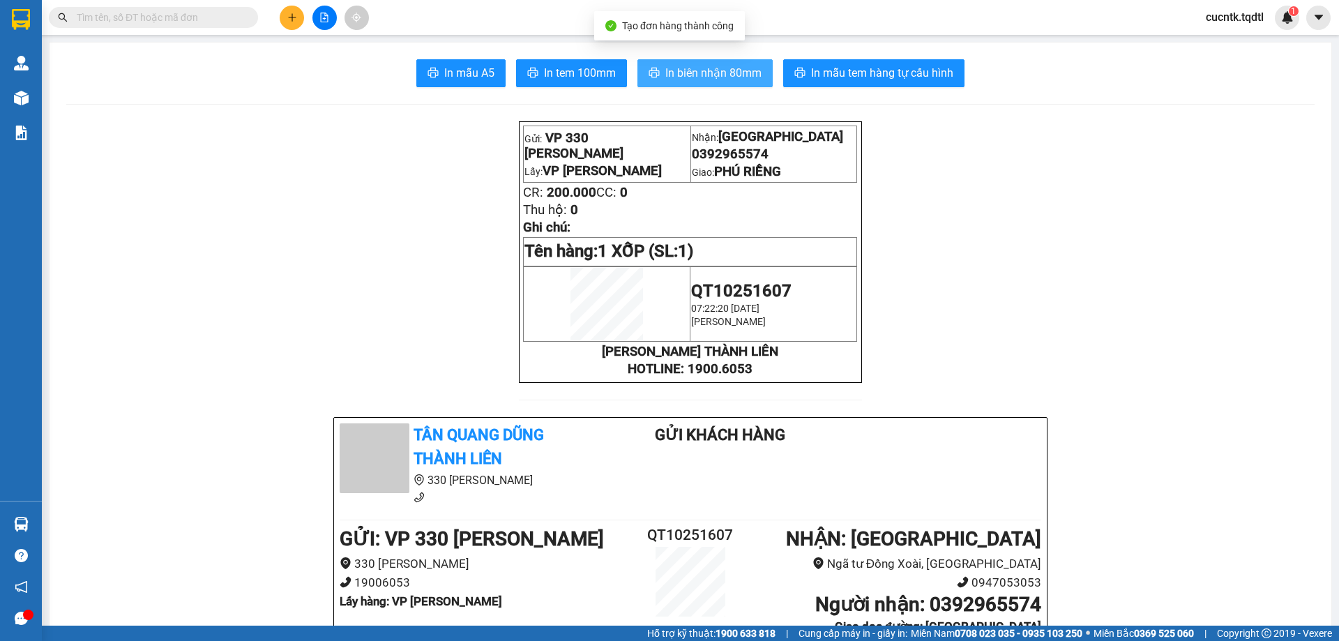
click at [738, 77] on span "In biên nhận 80mm" at bounding box center [713, 72] width 96 height 17
click at [716, 65] on span "In biên nhận 80mm" at bounding box center [713, 72] width 96 height 17
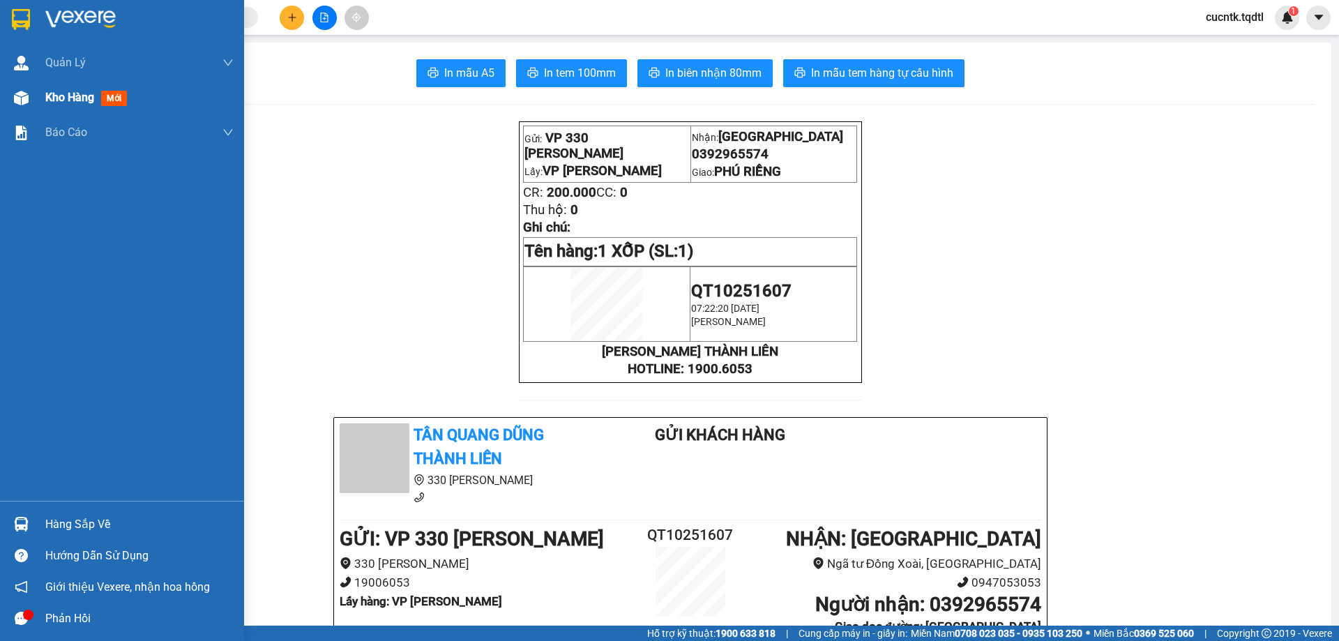
click at [29, 101] on div at bounding box center [21, 98] width 24 height 24
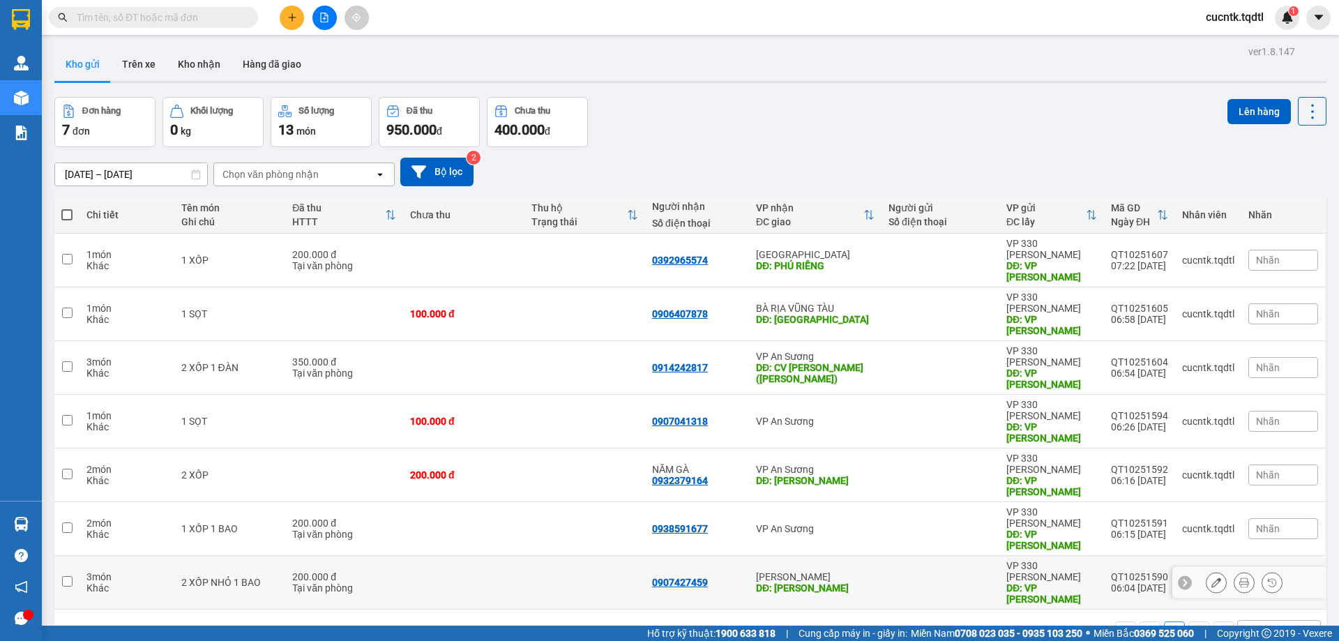
click at [65, 576] on input "checkbox" at bounding box center [67, 581] width 10 height 10
checkbox input "true"
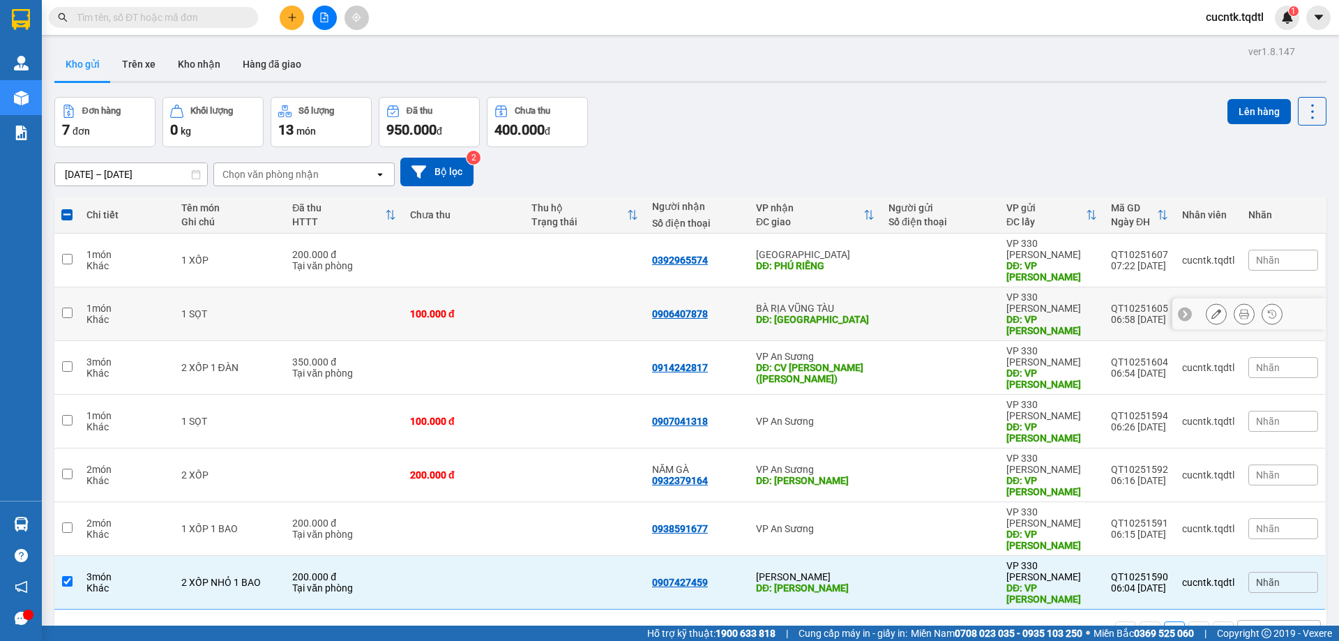
click at [66, 308] on input "checkbox" at bounding box center [67, 313] width 10 height 10
checkbox input "true"
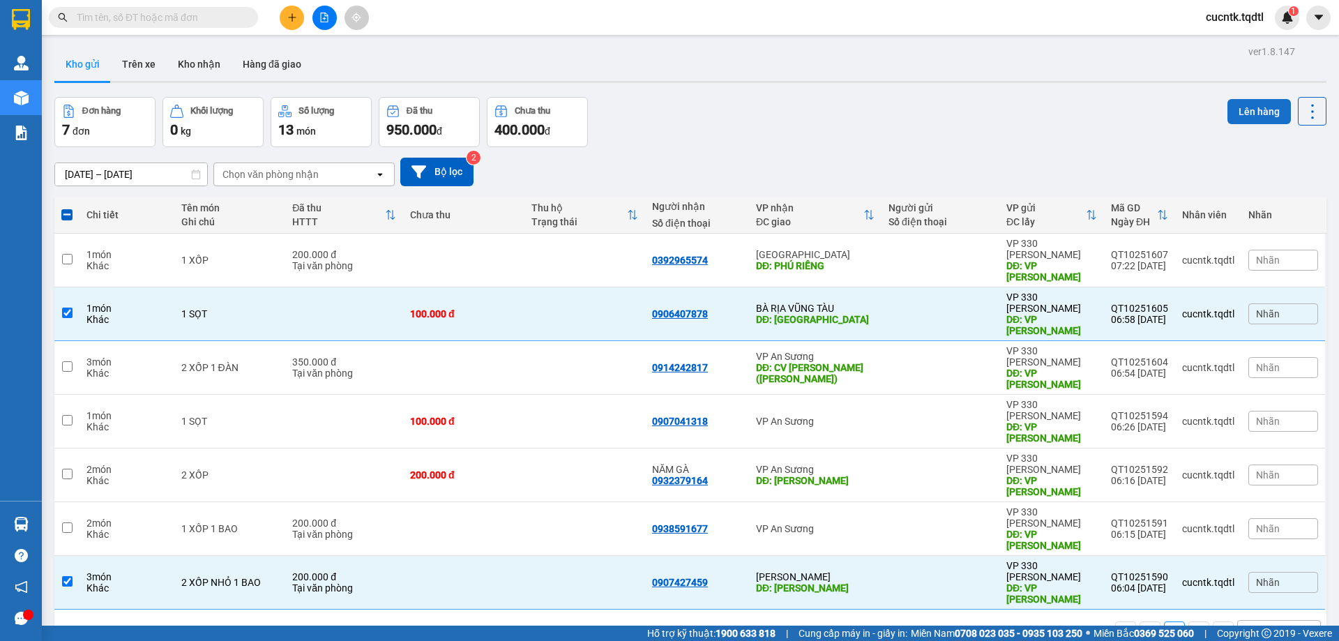
click at [1260, 105] on button "Lên hàng" at bounding box center [1259, 111] width 63 height 25
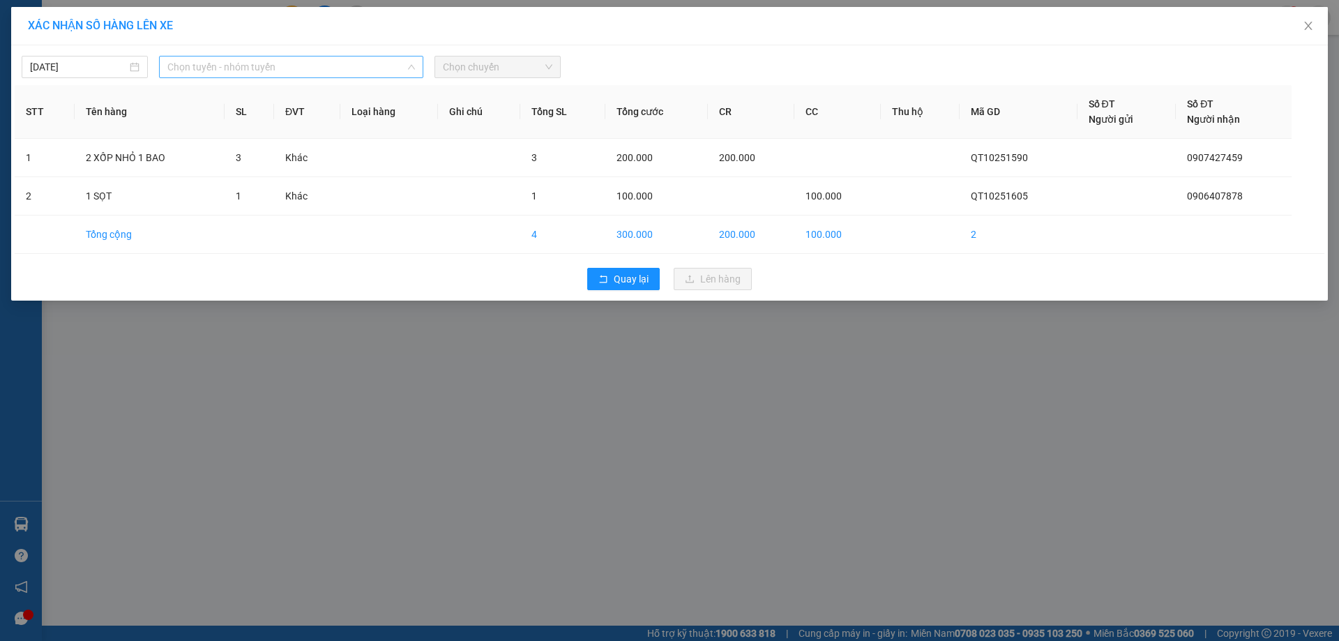
click at [366, 68] on span "Chọn tuyến - nhóm tuyến" at bounding box center [291, 66] width 248 height 21
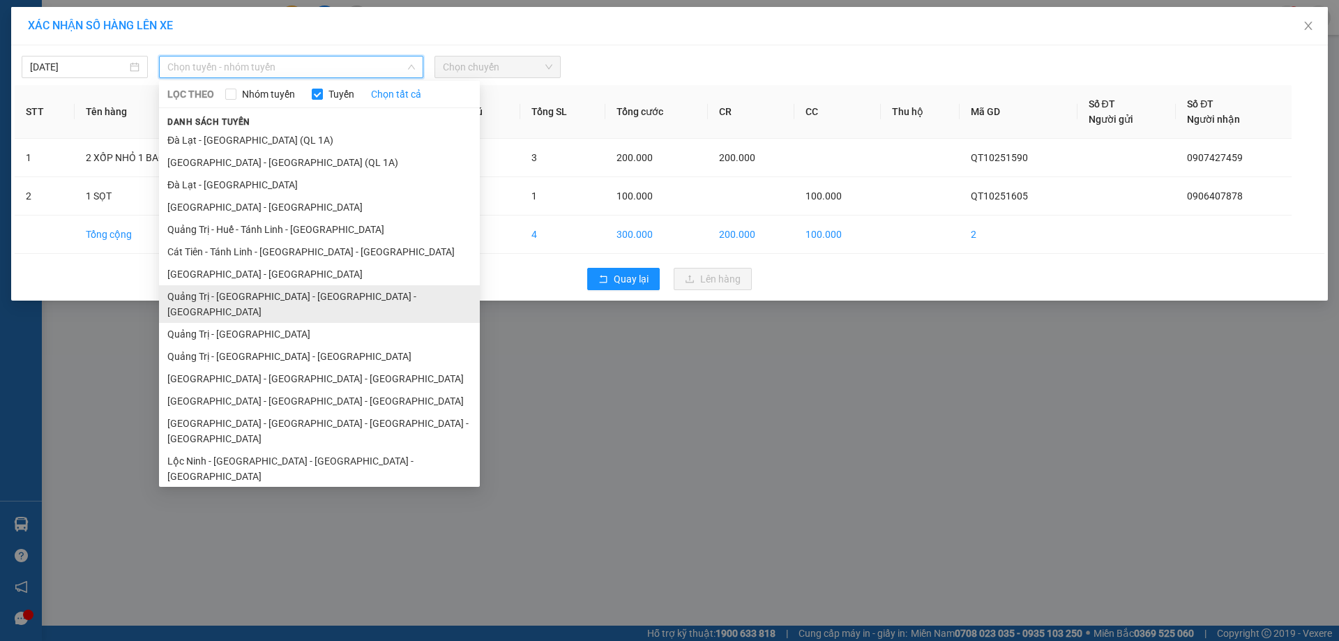
click at [340, 301] on li "Quảng Trị - [GEOGRAPHIC_DATA] - [GEOGRAPHIC_DATA] - [GEOGRAPHIC_DATA]" at bounding box center [319, 304] width 321 height 38
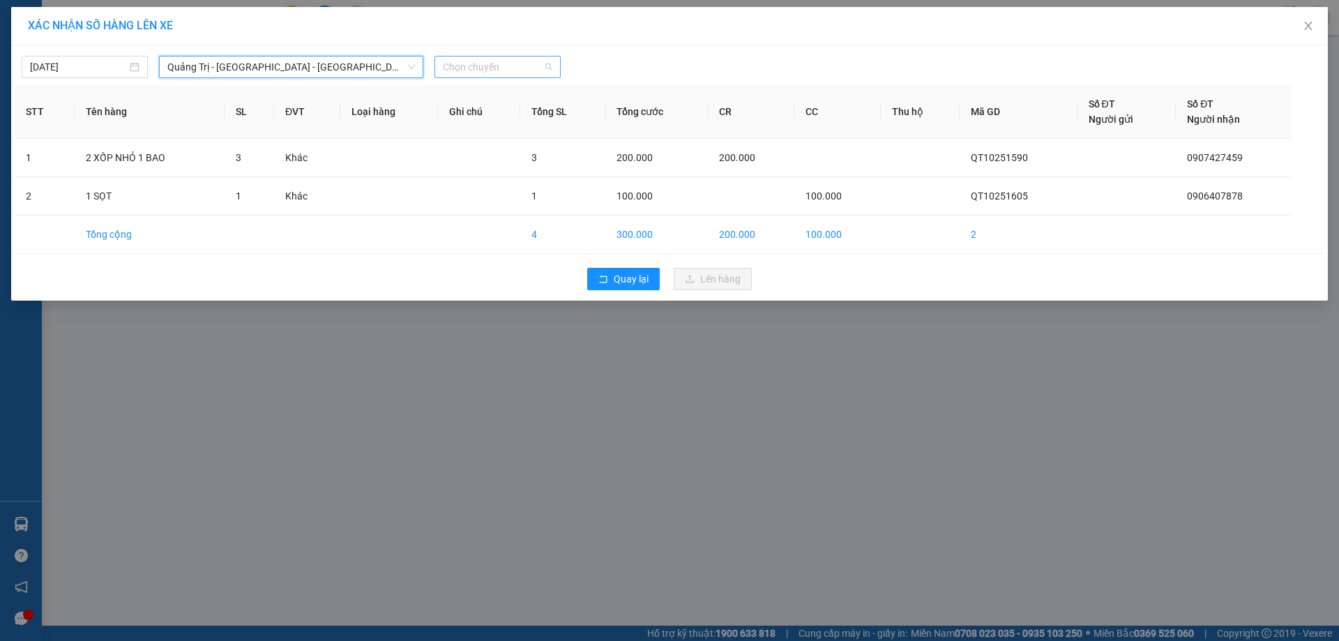
click at [522, 64] on span "Chọn chuyến" at bounding box center [498, 66] width 110 height 21
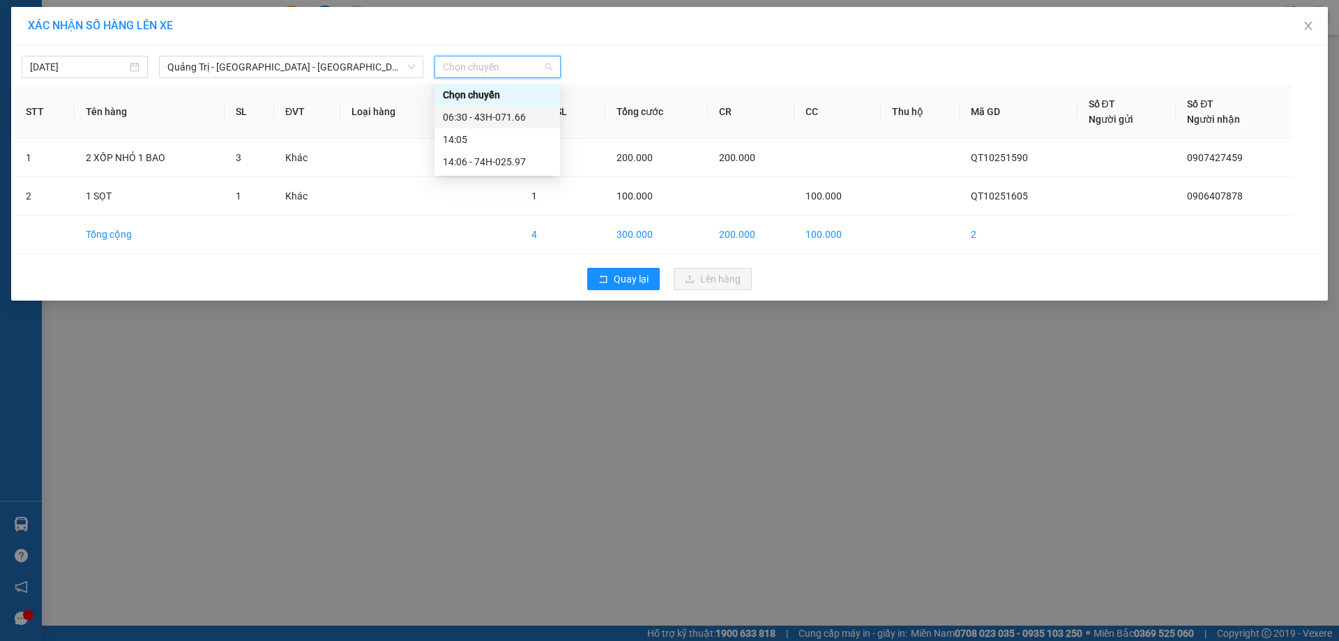
click at [517, 117] on div "06:30 - 43H-071.66" at bounding box center [497, 117] width 109 height 15
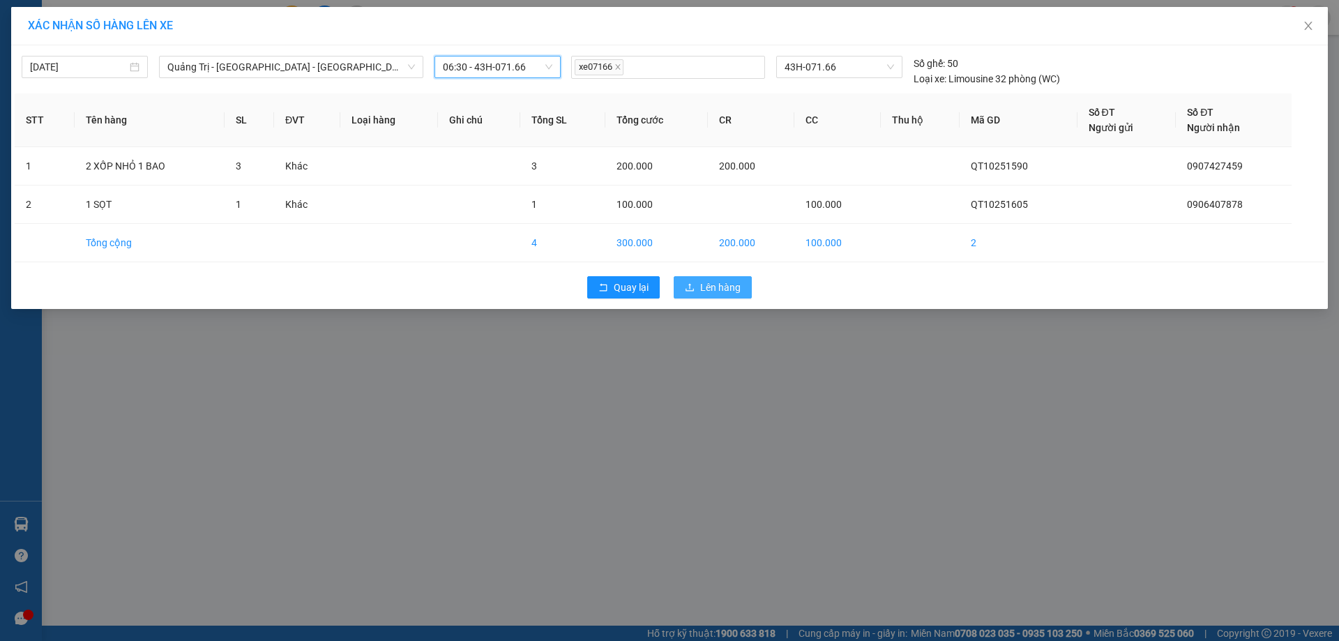
click at [713, 287] on span "Lên hàng" at bounding box center [720, 287] width 40 height 15
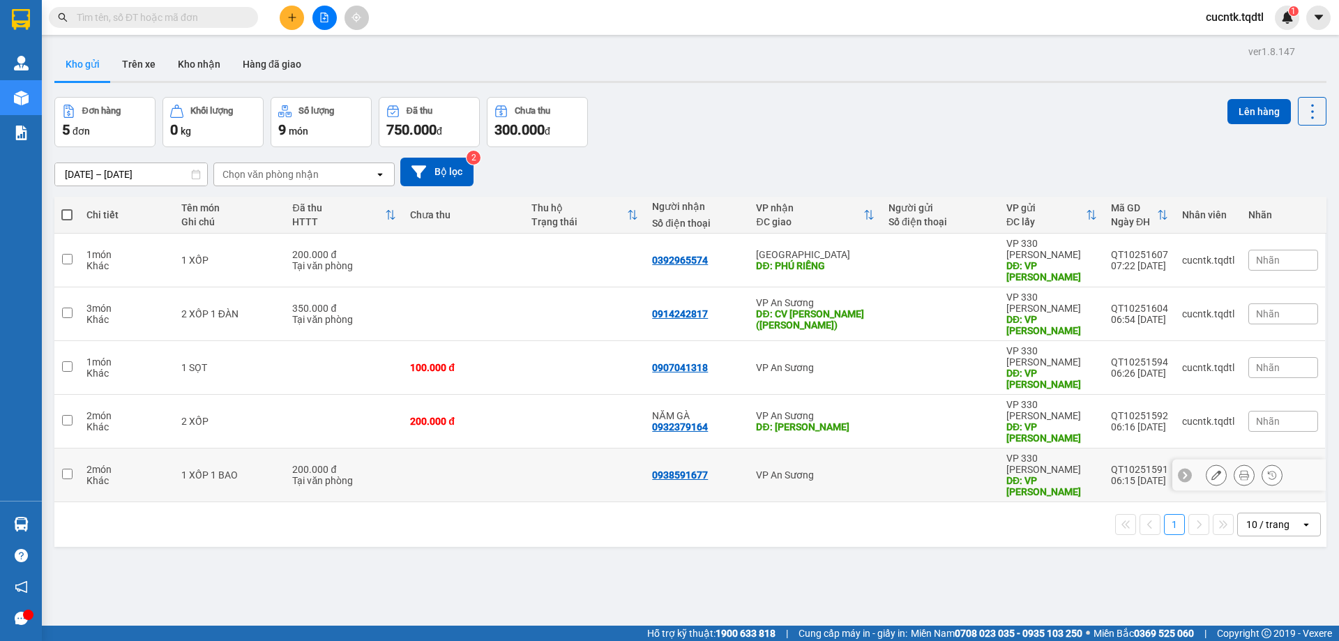
click at [66, 469] on input "checkbox" at bounding box center [67, 474] width 10 height 10
checkbox input "true"
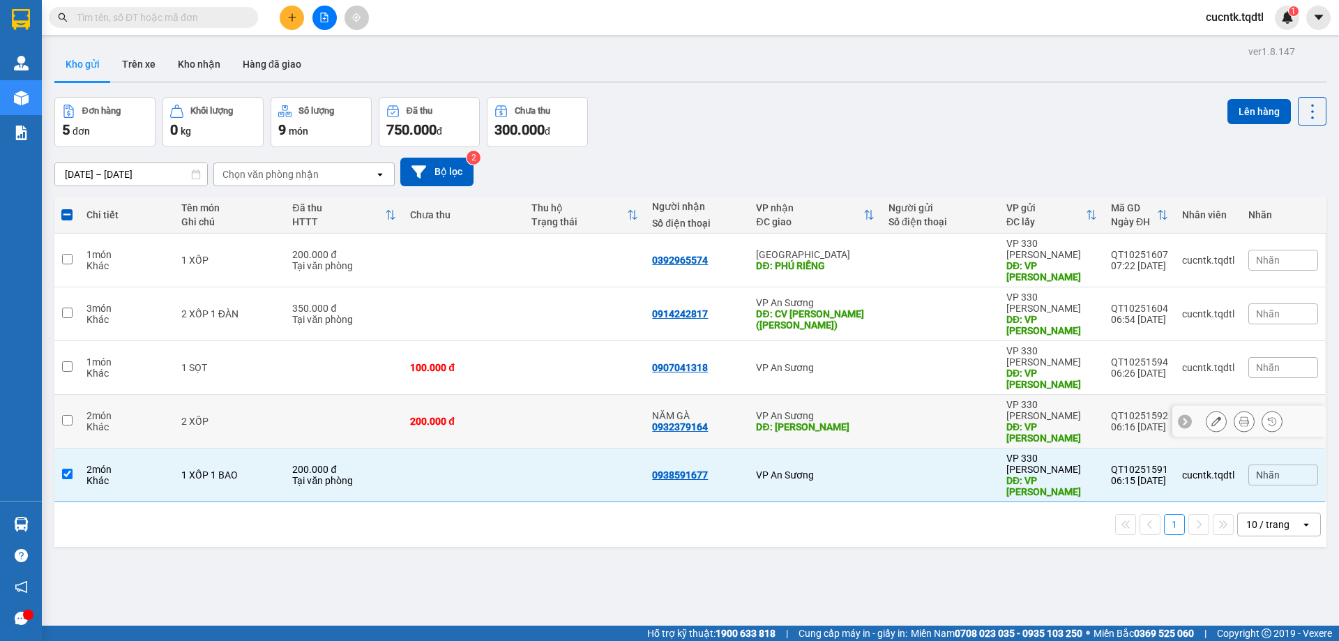
click at [66, 395] on td at bounding box center [66, 422] width 25 height 54
checkbox input "true"
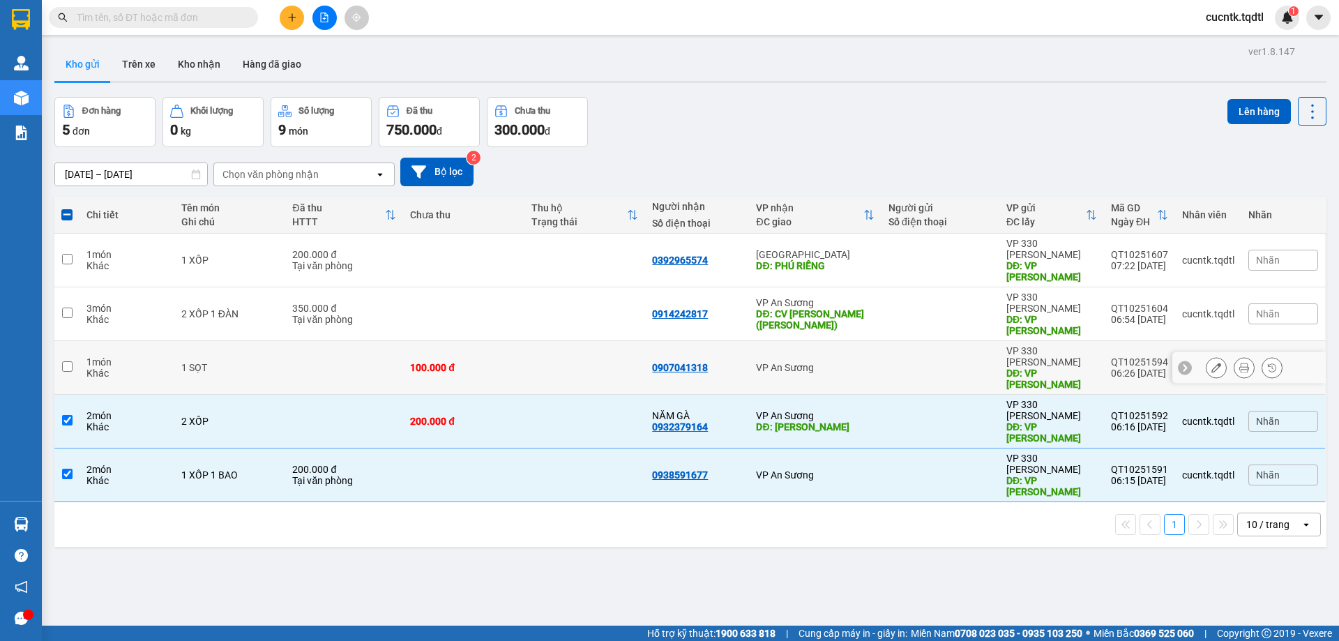
click at [72, 361] on input "checkbox" at bounding box center [67, 366] width 10 height 10
checkbox input "true"
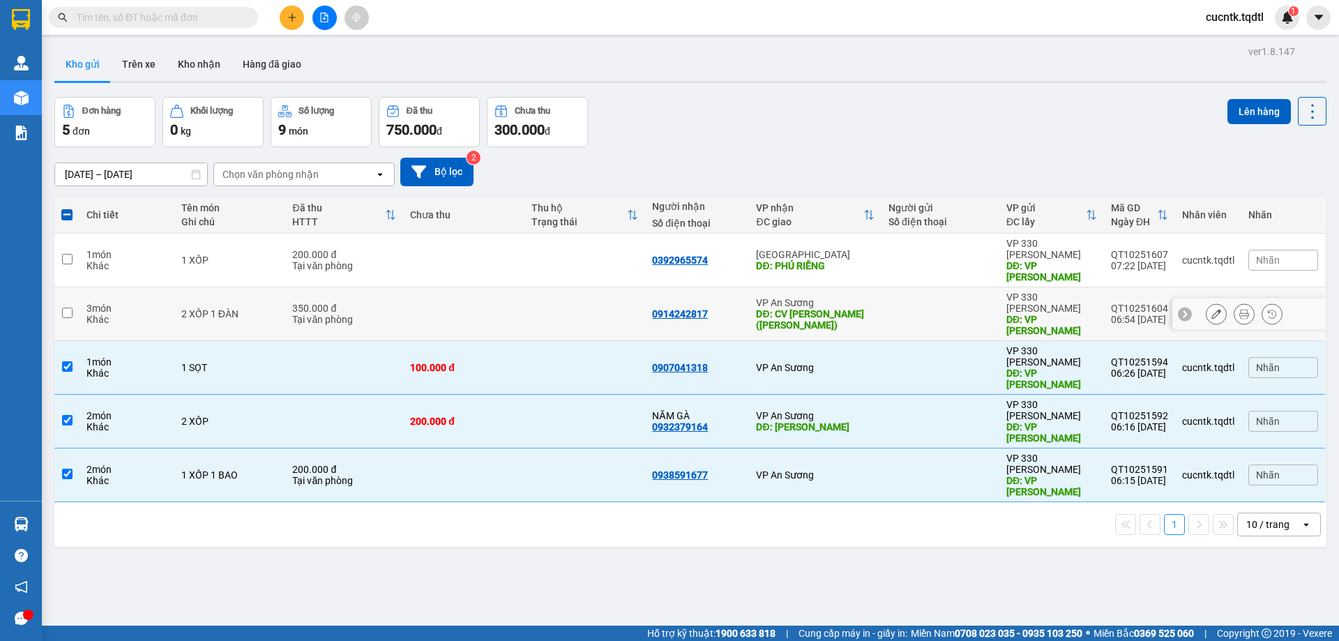
click at [66, 308] on input "checkbox" at bounding box center [67, 313] width 10 height 10
checkbox input "true"
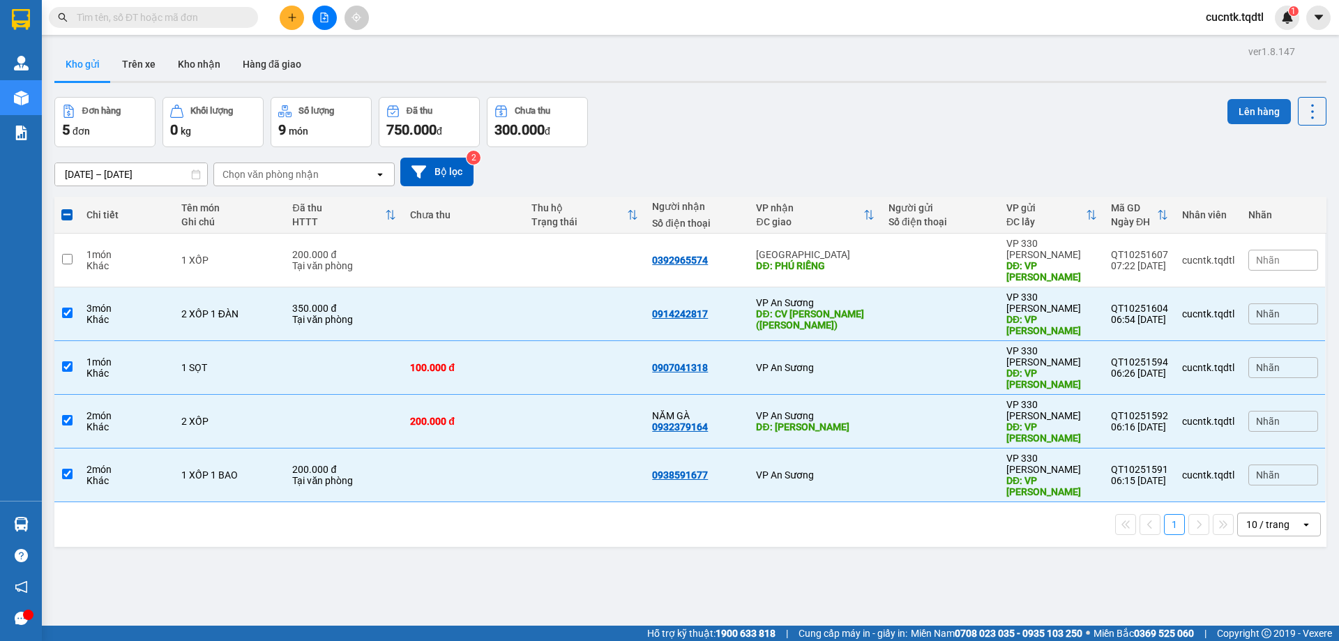
click at [1260, 113] on button "Lên hàng" at bounding box center [1259, 111] width 63 height 25
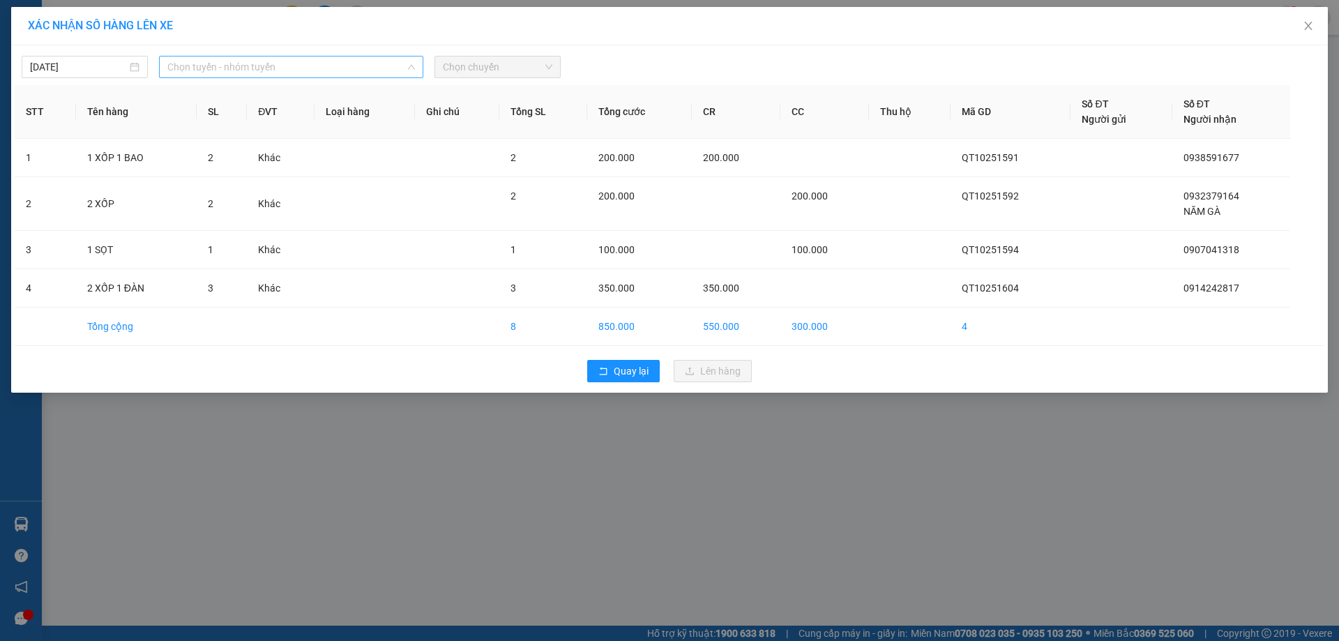
click at [395, 70] on span "Chọn tuyến - nhóm tuyến" at bounding box center [291, 66] width 248 height 21
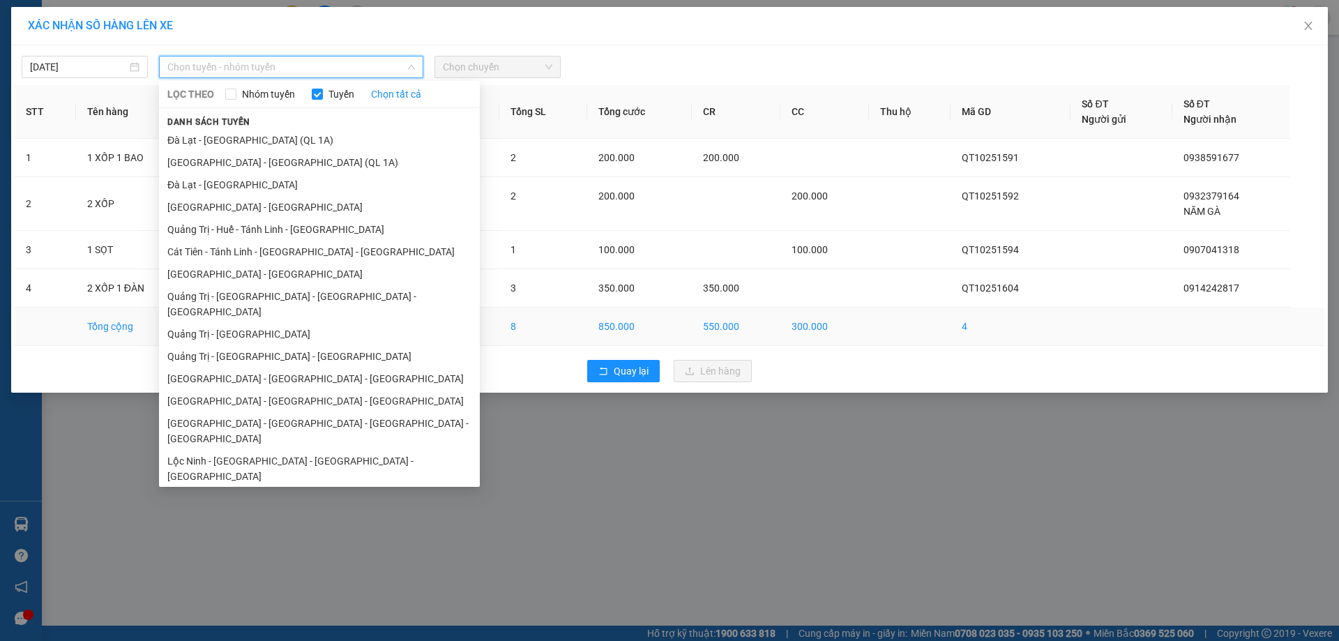
click at [266, 323] on li "Quảng Trị - [GEOGRAPHIC_DATA]" at bounding box center [319, 334] width 321 height 22
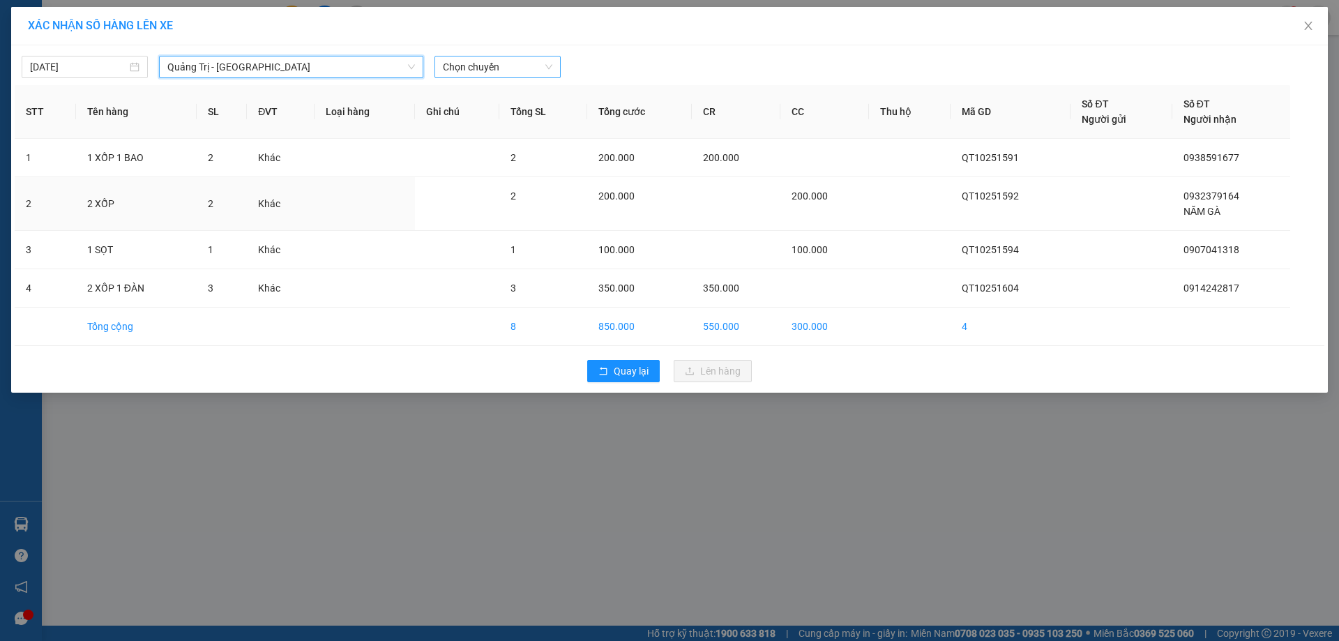
click at [515, 72] on span "Chọn chuyến" at bounding box center [498, 66] width 110 height 21
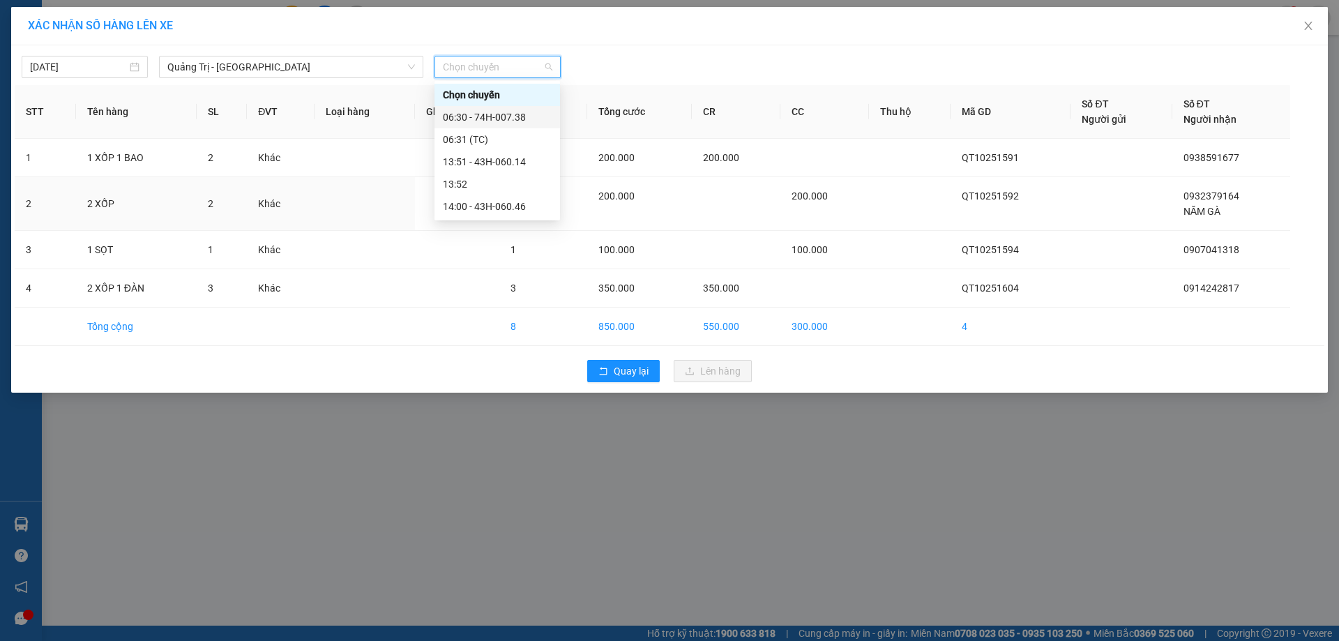
click at [522, 120] on div "06:30 - 74H-007.38" at bounding box center [497, 117] width 109 height 15
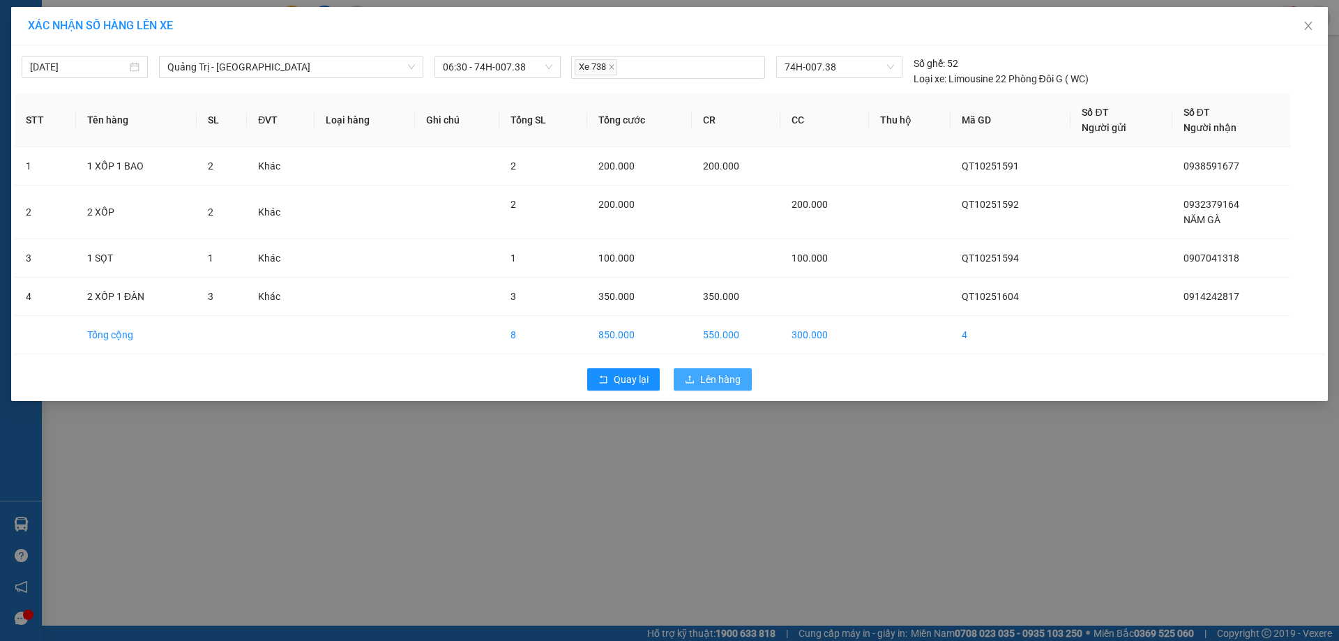
click at [740, 379] on span "Lên hàng" at bounding box center [720, 379] width 40 height 15
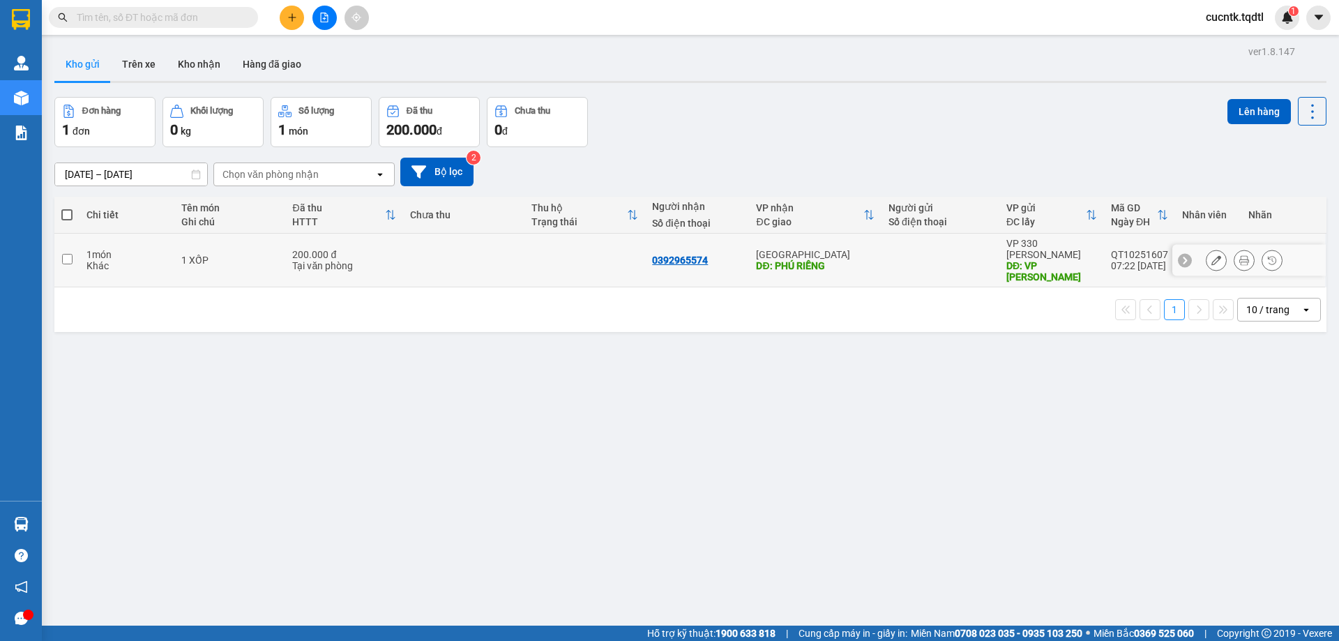
click at [68, 254] on input "checkbox" at bounding box center [67, 259] width 10 height 10
checkbox input "true"
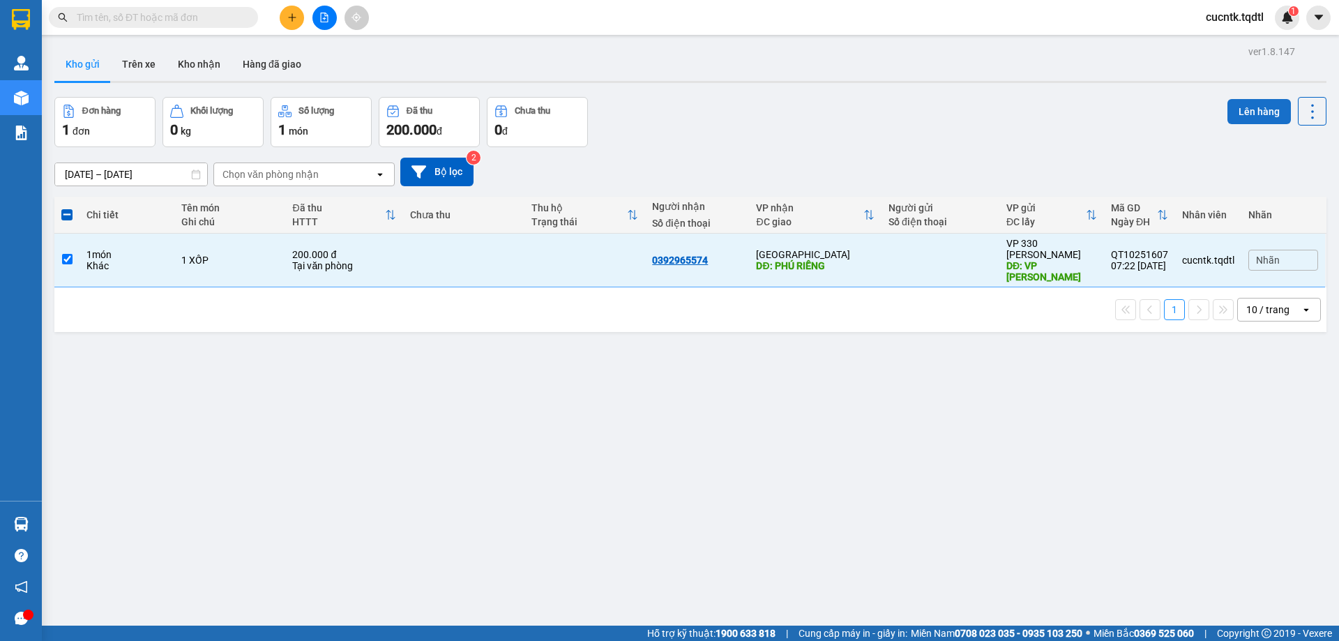
click at [1229, 110] on button "Lên hàng" at bounding box center [1259, 111] width 63 height 25
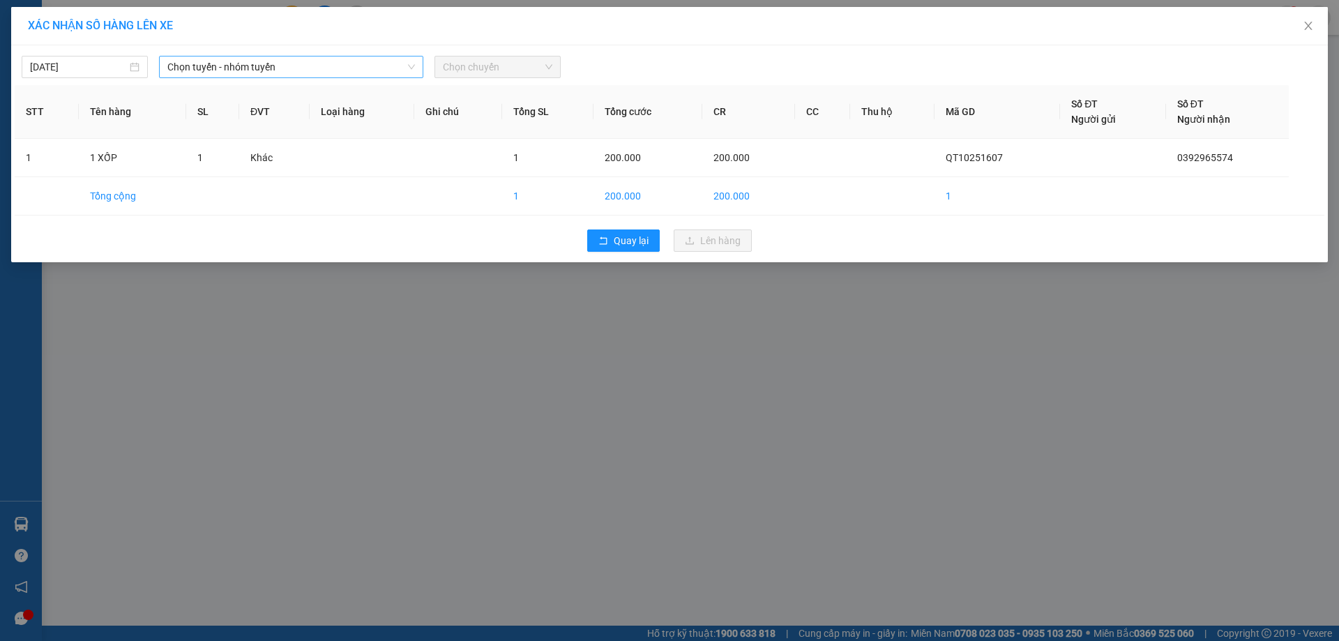
click at [326, 63] on span "Chọn tuyến - nhóm tuyến" at bounding box center [291, 66] width 248 height 21
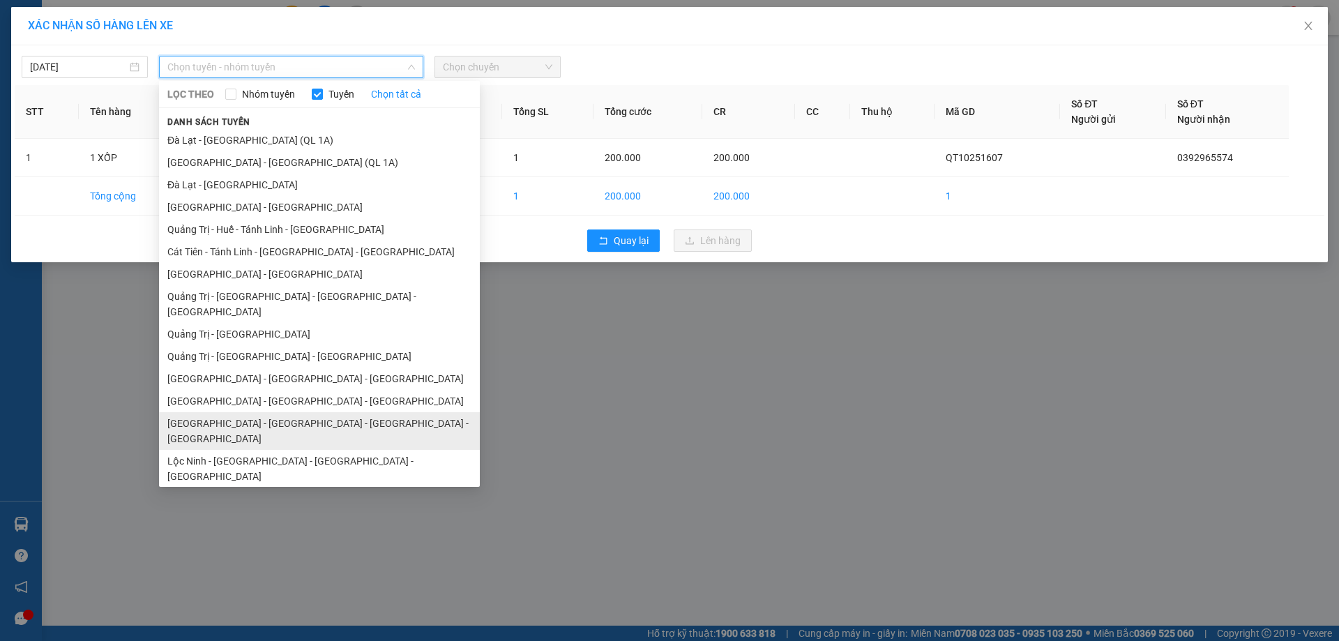
click at [356, 412] on li "[GEOGRAPHIC_DATA] - [GEOGRAPHIC_DATA] - [GEOGRAPHIC_DATA] - [GEOGRAPHIC_DATA]" at bounding box center [319, 431] width 321 height 38
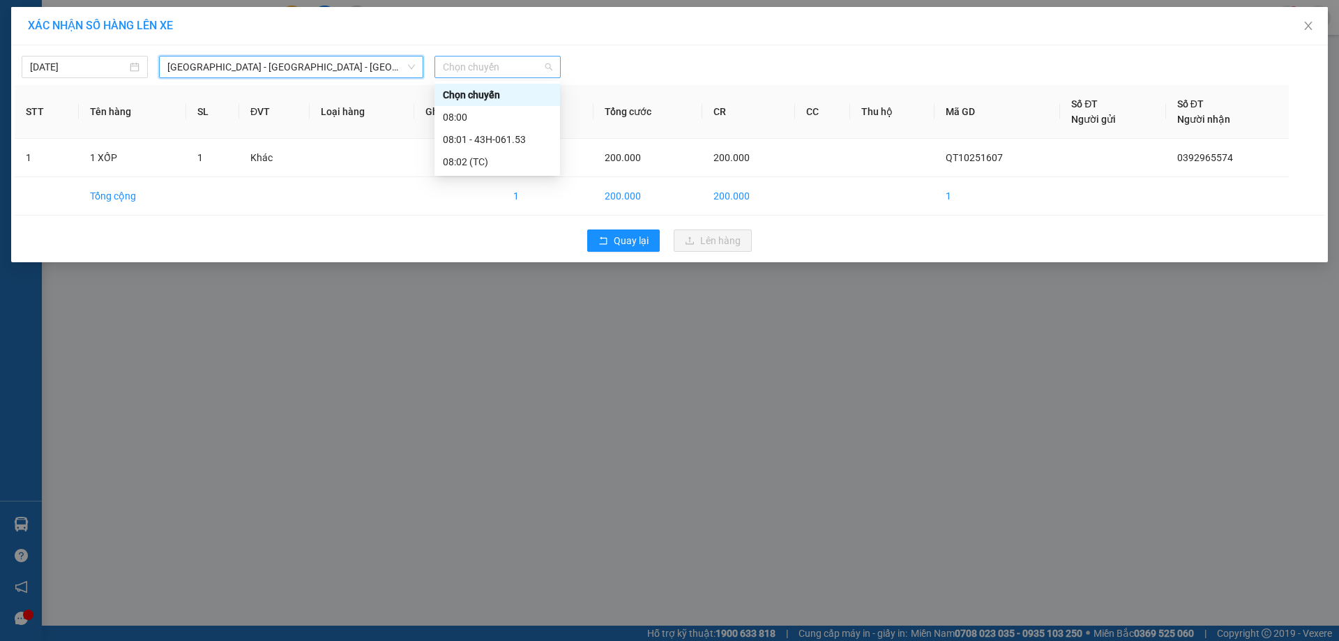
click at [532, 70] on span "Chọn chuyến" at bounding box center [498, 66] width 110 height 21
click at [515, 139] on div "08:01 - 43H-061.53" at bounding box center [497, 139] width 109 height 15
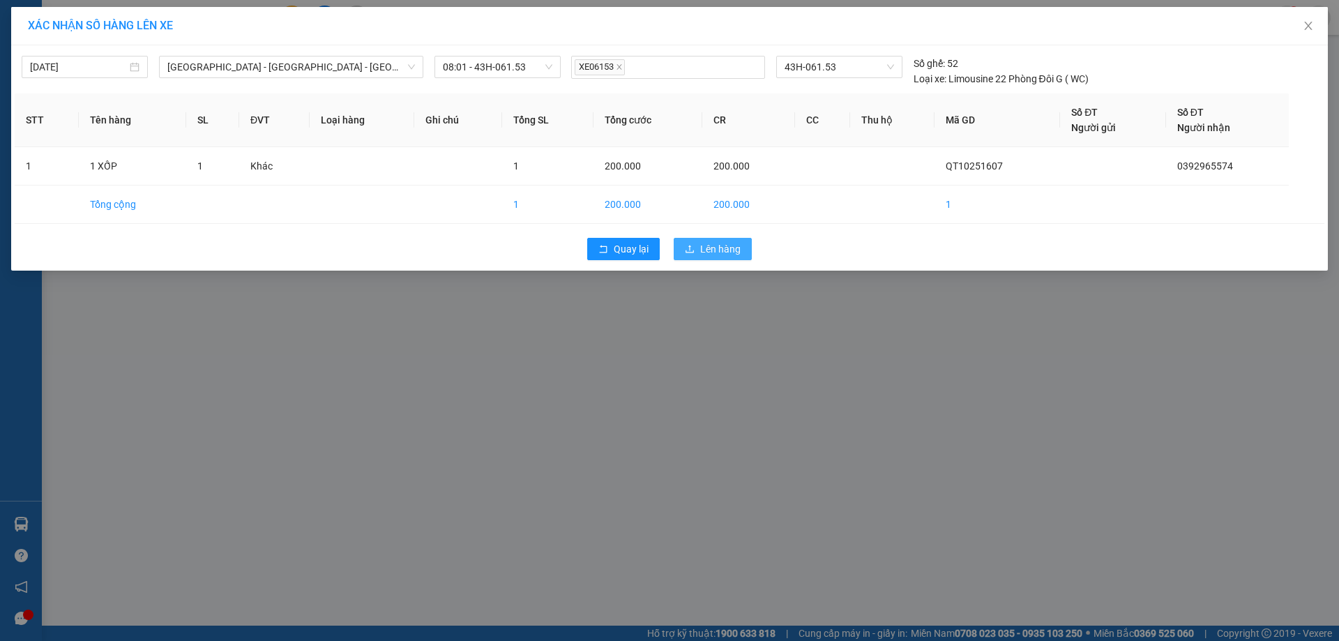
click at [713, 251] on span "Lên hàng" at bounding box center [720, 248] width 40 height 15
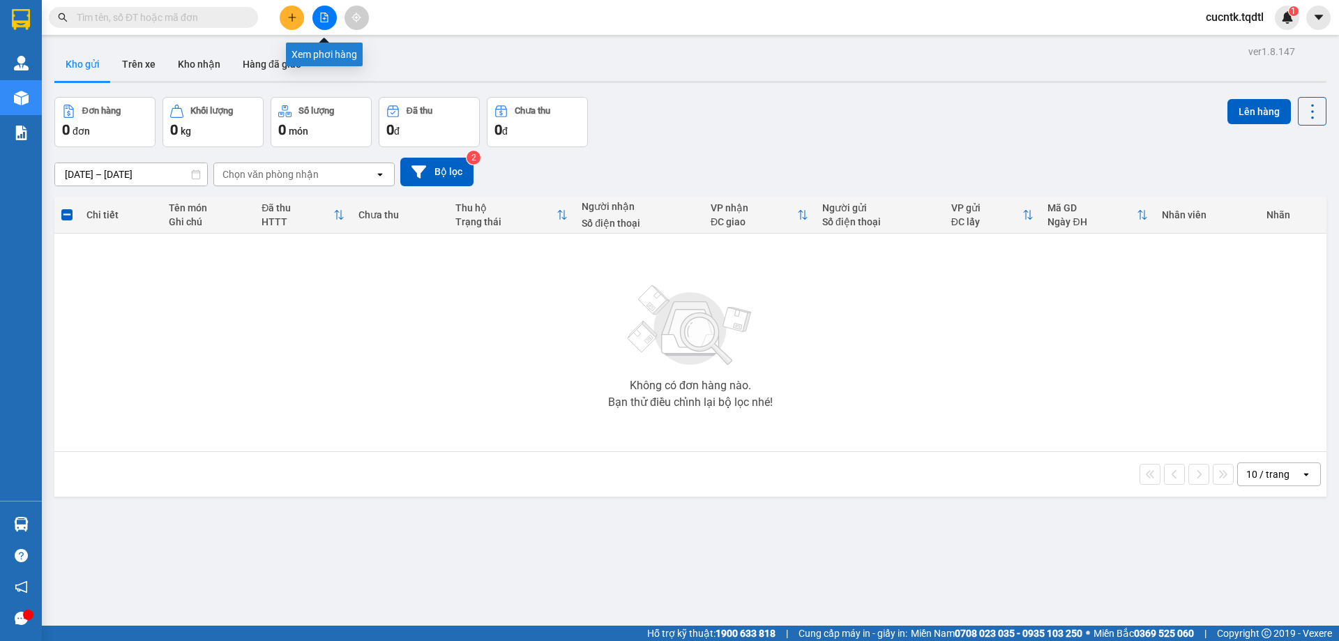
click at [327, 15] on icon "file-add" at bounding box center [325, 18] width 8 height 10
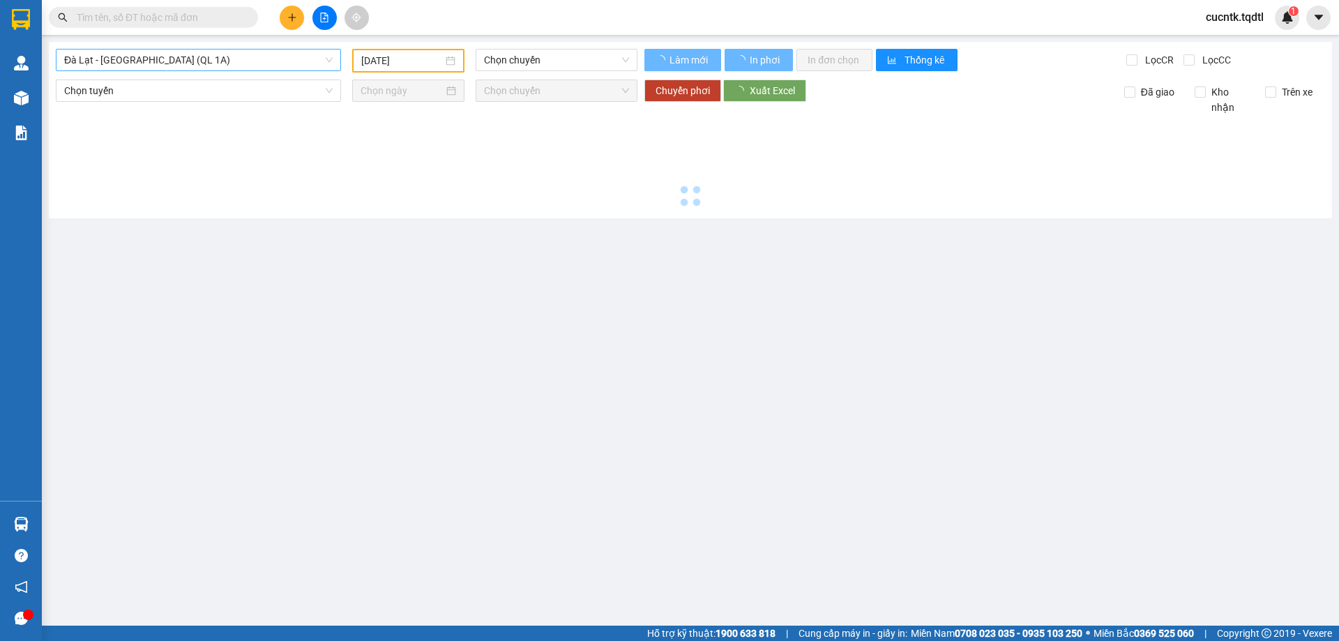
type input "[DATE]"
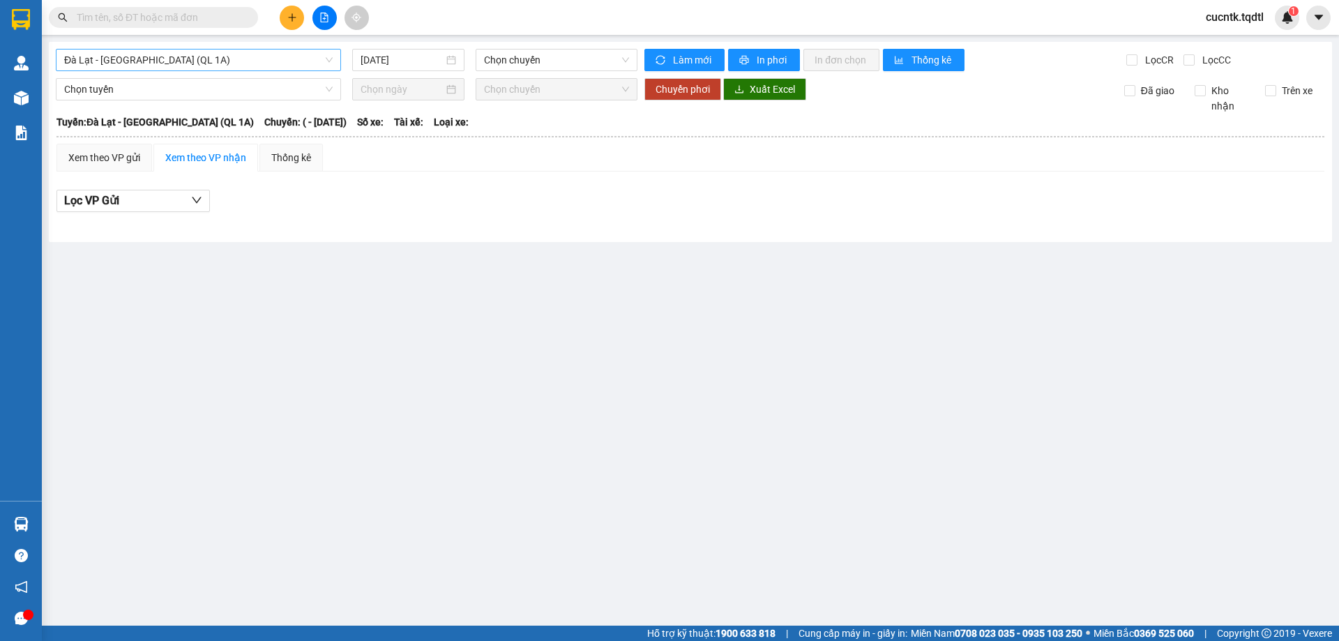
click at [312, 55] on span "Đà Lạt - [GEOGRAPHIC_DATA] (QL 1A)" at bounding box center [198, 60] width 269 height 21
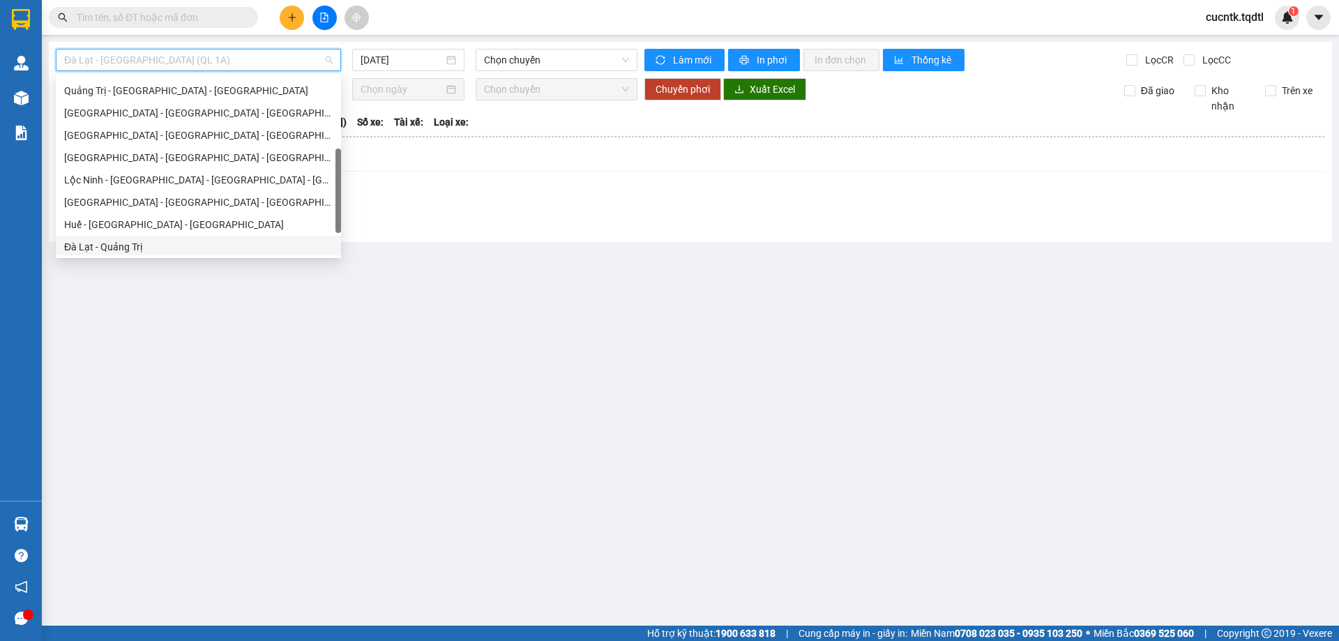
scroll to position [151, 0]
click at [150, 133] on div "Quảng Trị - [GEOGRAPHIC_DATA]" at bounding box center [198, 137] width 269 height 15
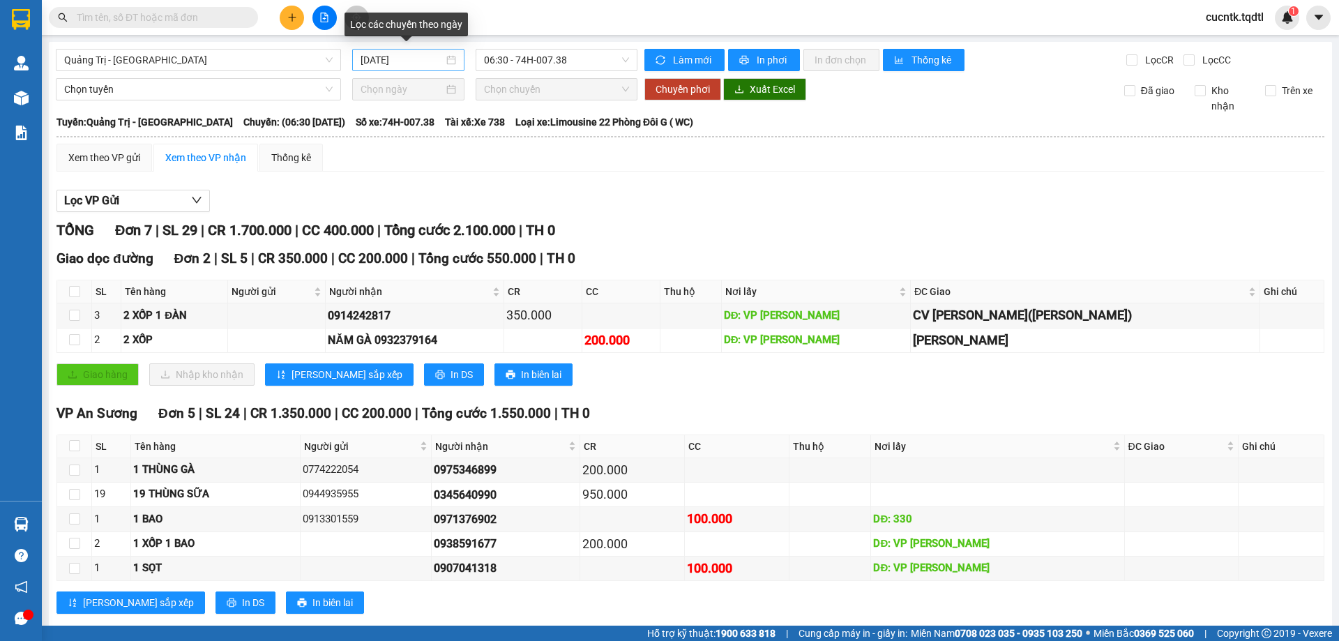
click at [446, 61] on div "[DATE]" at bounding box center [409, 59] width 96 height 15
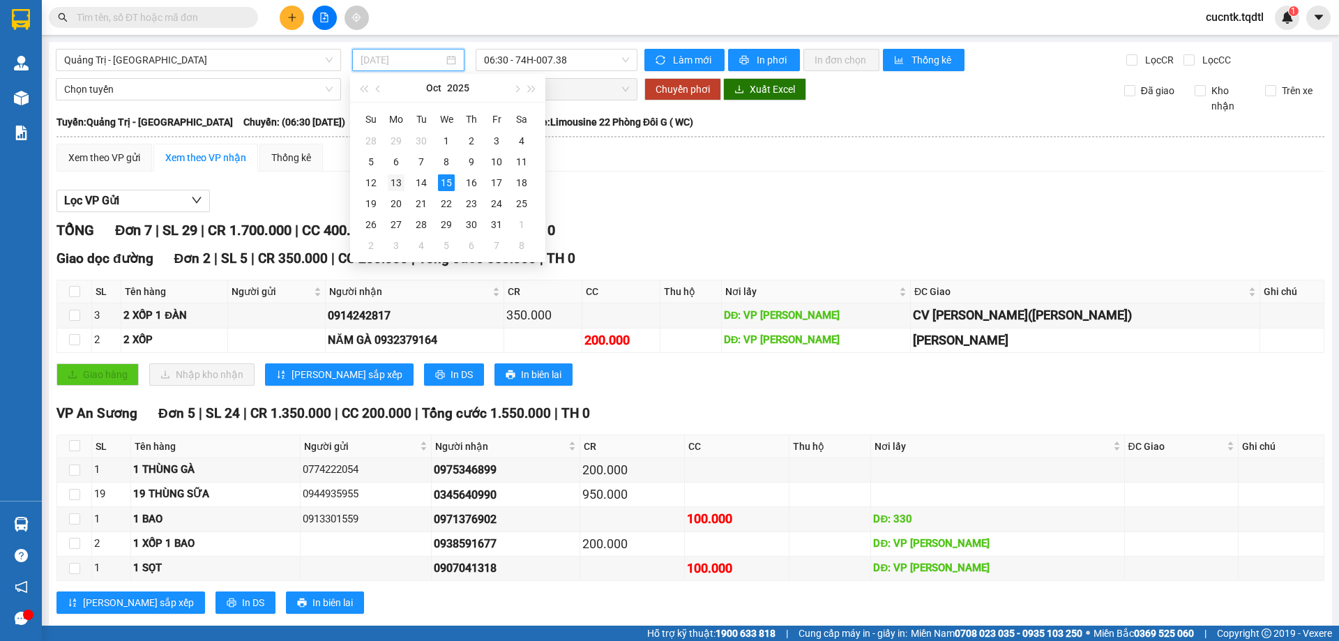
click at [404, 183] on div "13" at bounding box center [396, 182] width 17 height 17
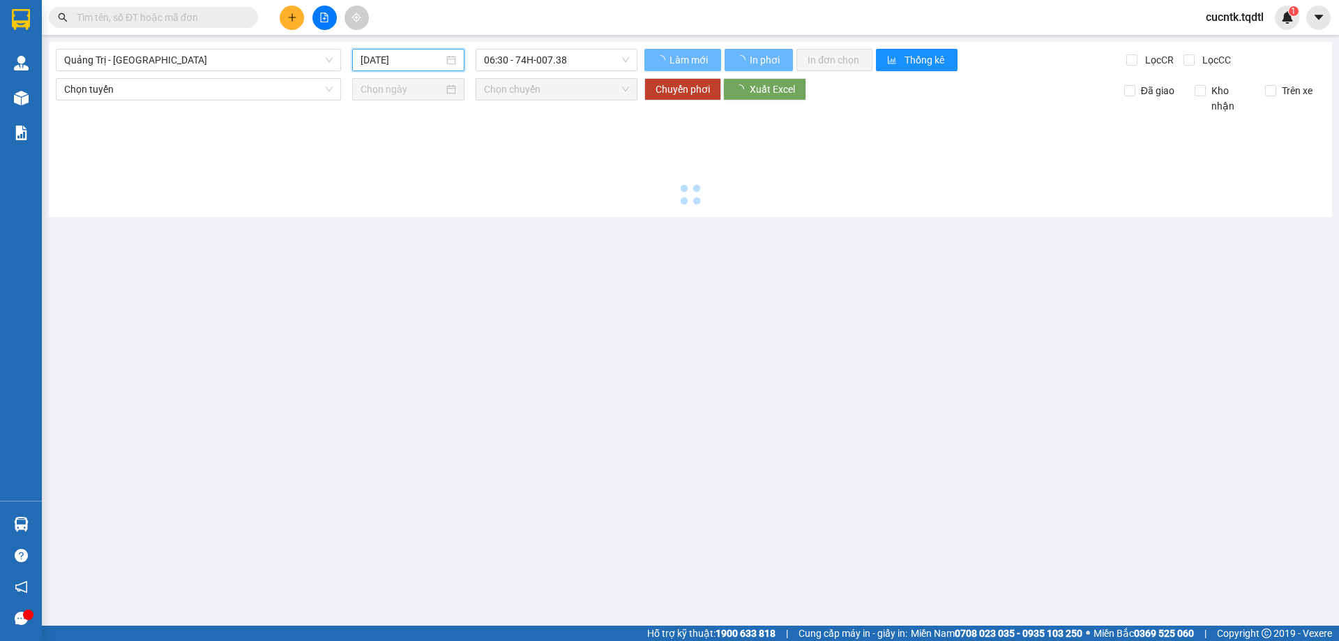
type input "[DATE]"
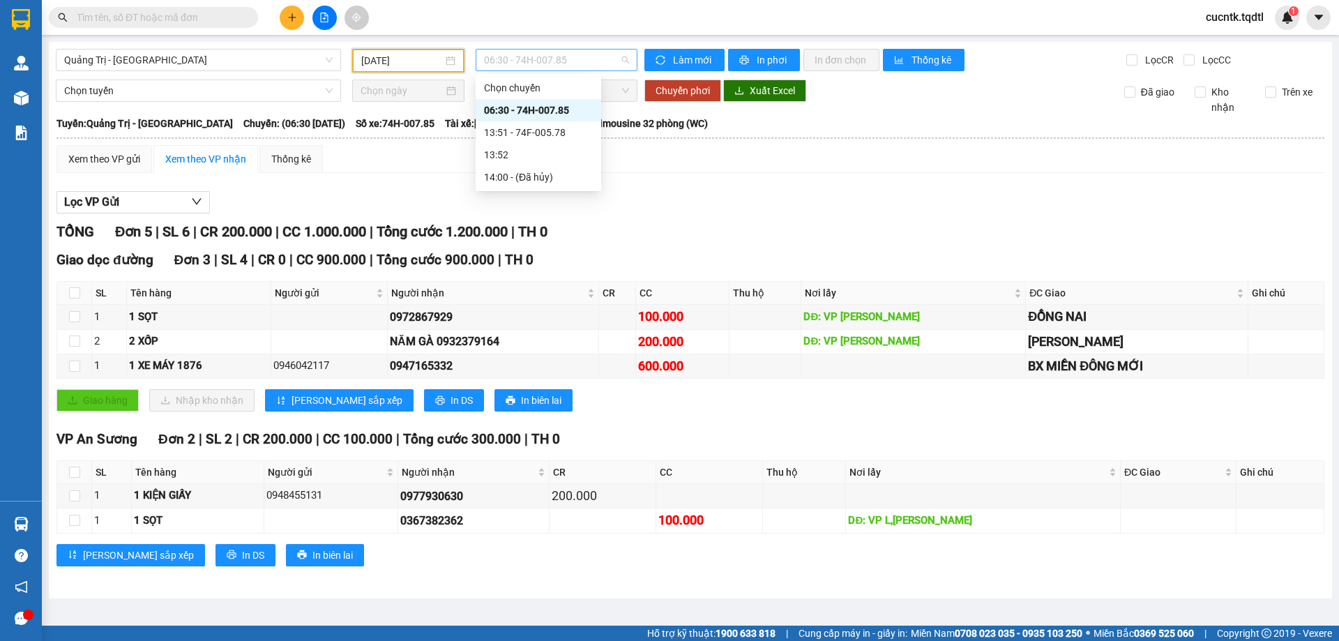
click at [621, 59] on span "06:30 - 74H-007.85" at bounding box center [556, 60] width 145 height 21
click at [536, 133] on div "13:51 - 74F-005.78" at bounding box center [538, 132] width 109 height 15
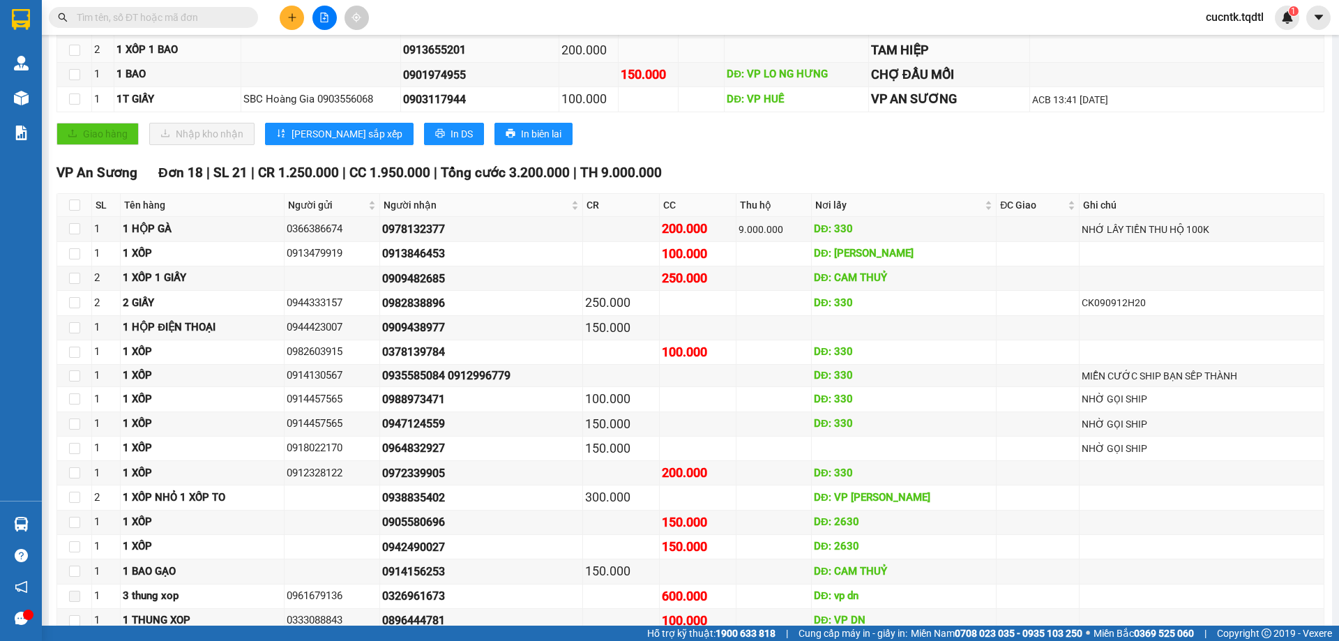
scroll to position [592, 0]
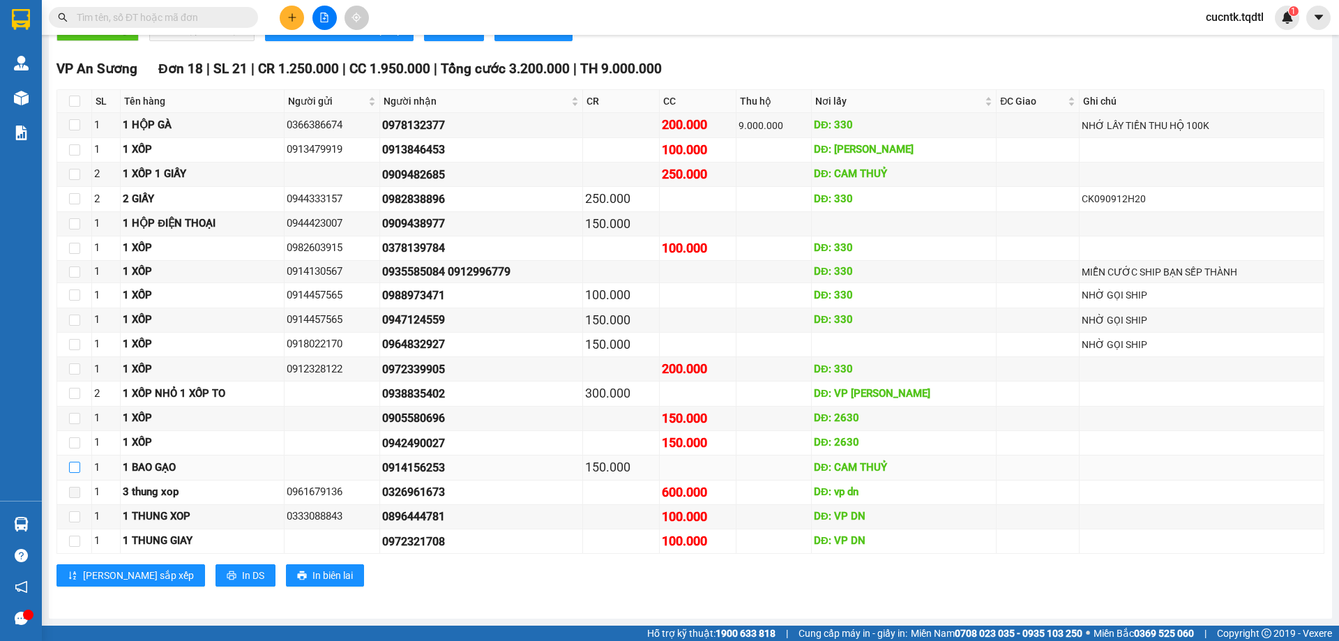
click at [73, 465] on input "checkbox" at bounding box center [74, 467] width 11 height 11
checkbox input "true"
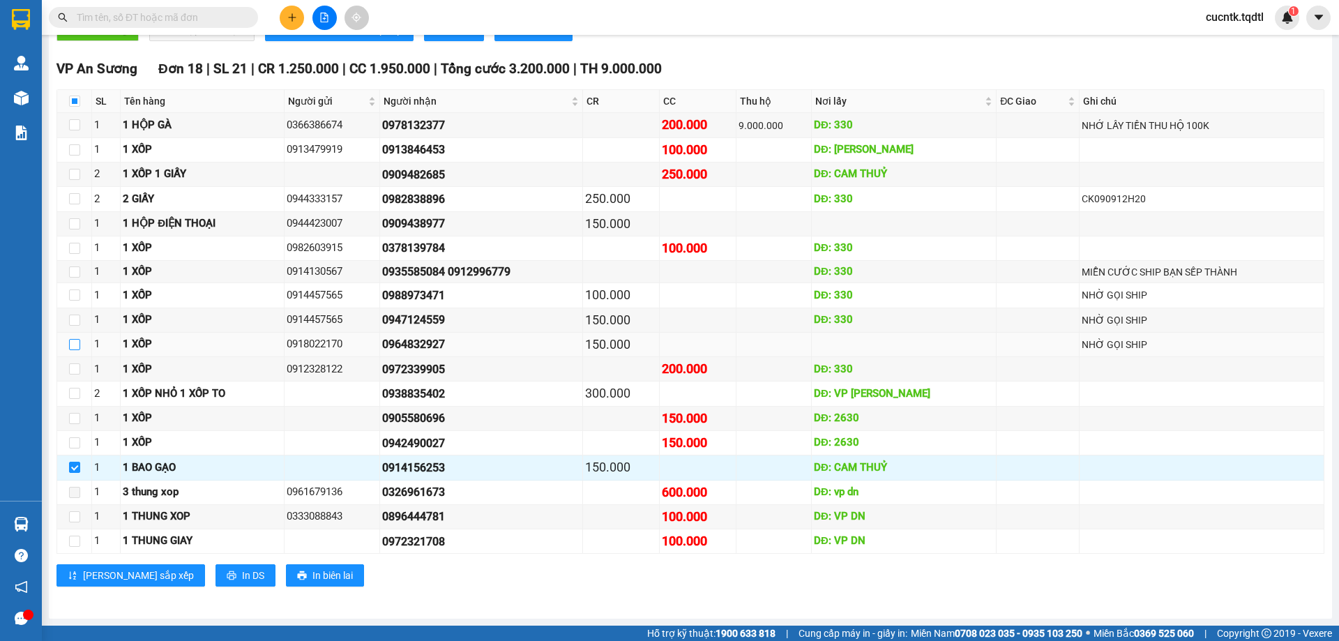
click at [77, 343] on input "checkbox" at bounding box center [74, 344] width 11 height 11
checkbox input "true"
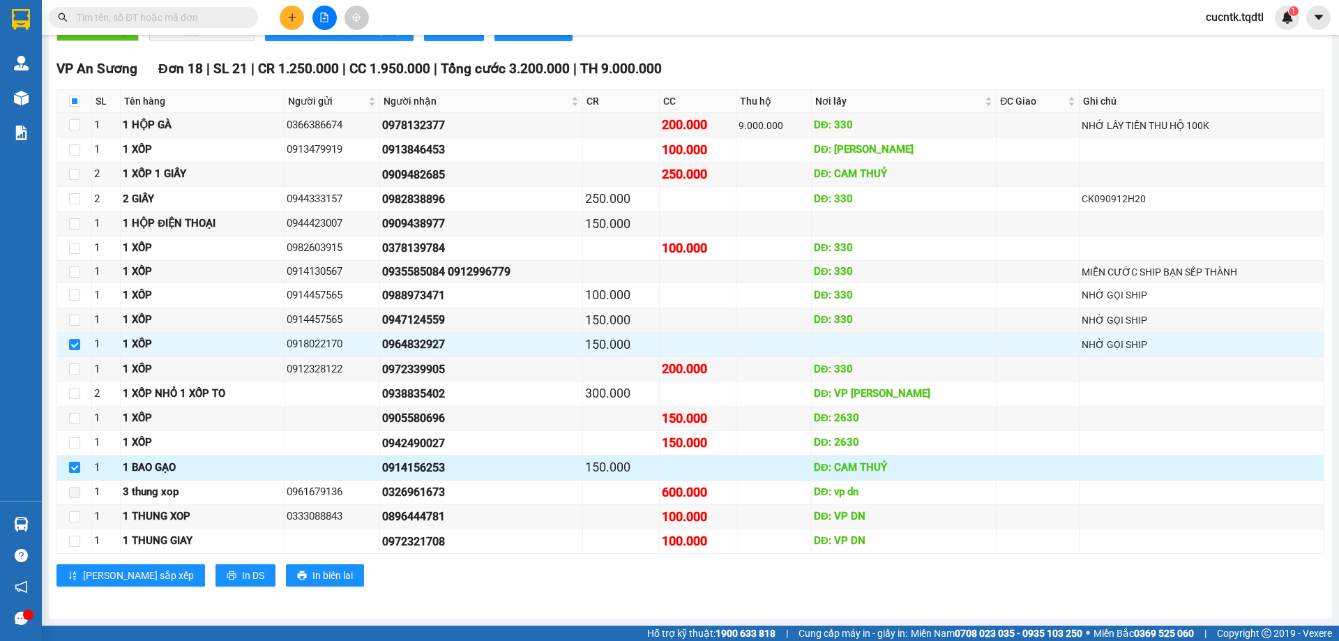
click at [79, 463] on input "checkbox" at bounding box center [74, 467] width 11 height 11
checkbox input "false"
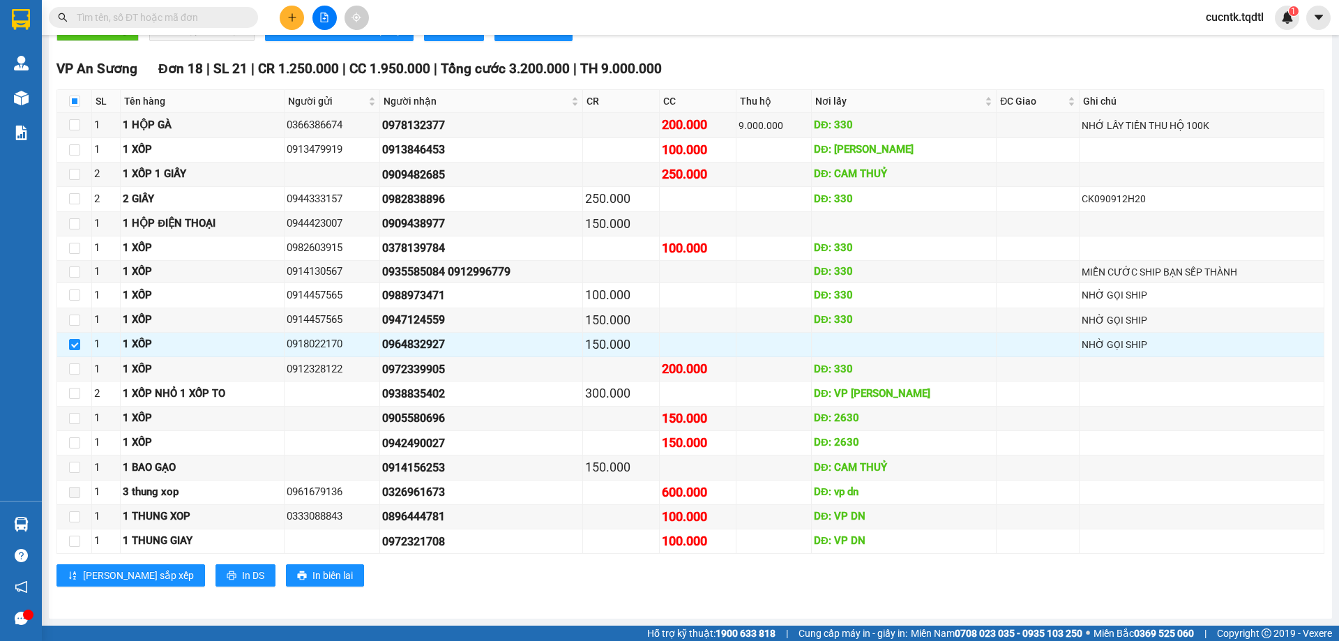
click at [160, 18] on input "text" at bounding box center [159, 17] width 165 height 15
click at [155, 16] on input "text" at bounding box center [159, 17] width 165 height 15
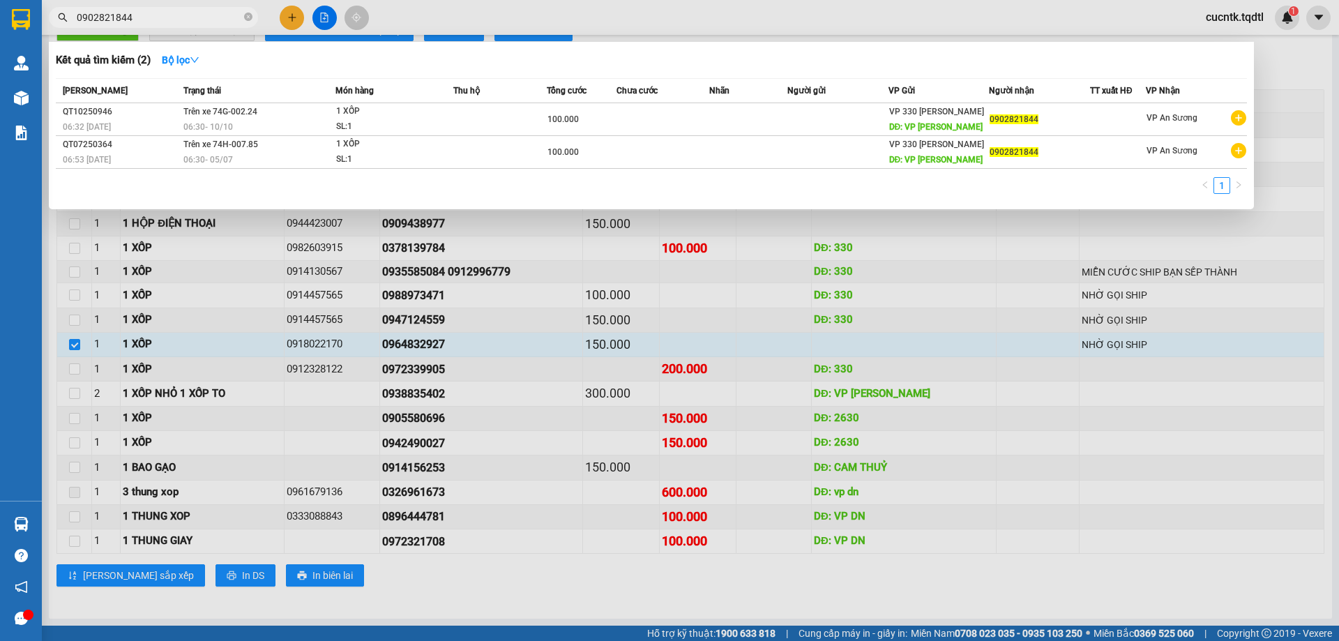
type input "0902821844"
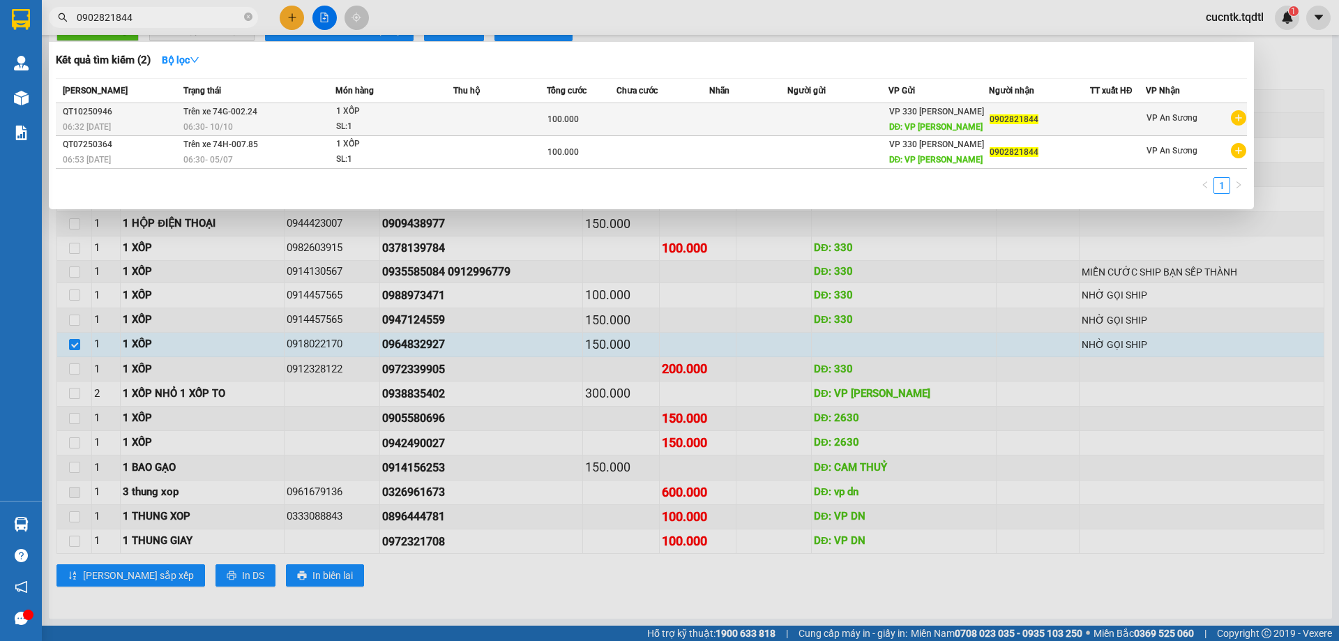
click at [234, 116] on span "Trên xe 74G-002.24" at bounding box center [220, 110] width 74 height 11
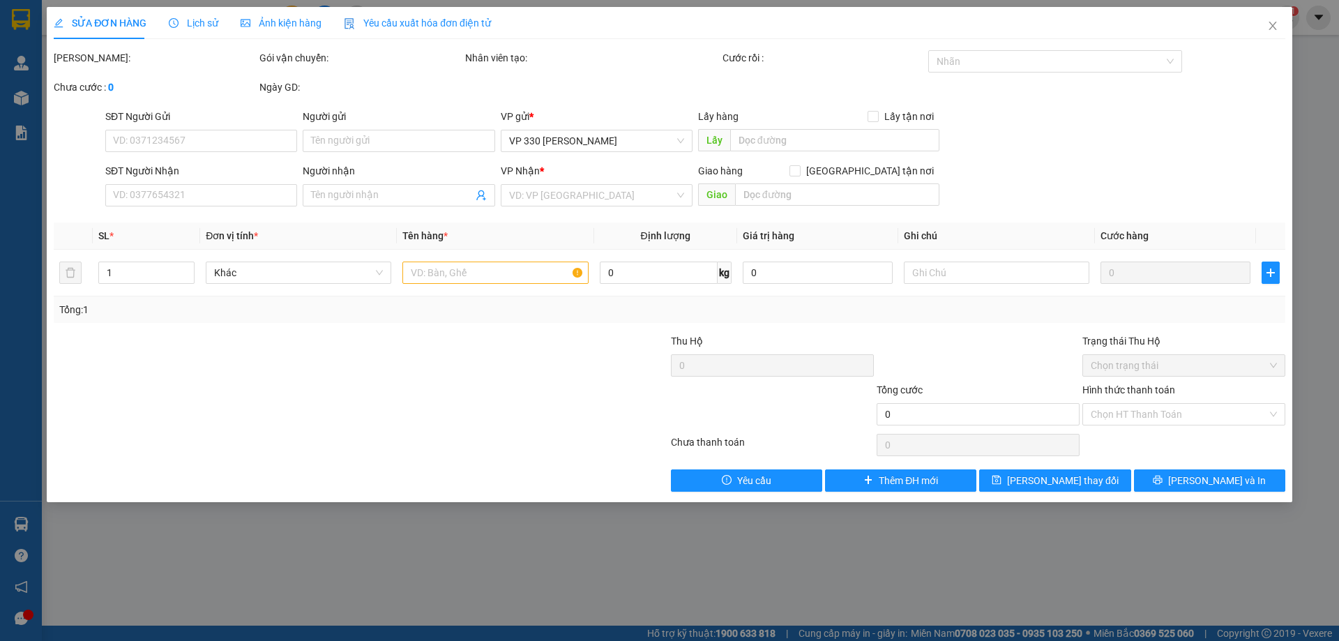
click at [1329, 192] on div "SỬA ĐƠN HÀNG Lịch sử Ảnh kiện hàng Yêu cầu xuất hóa đơn điện tử Total Paid Fee …" at bounding box center [669, 320] width 1339 height 641
click at [1267, 26] on icon "close" at bounding box center [1272, 25] width 11 height 11
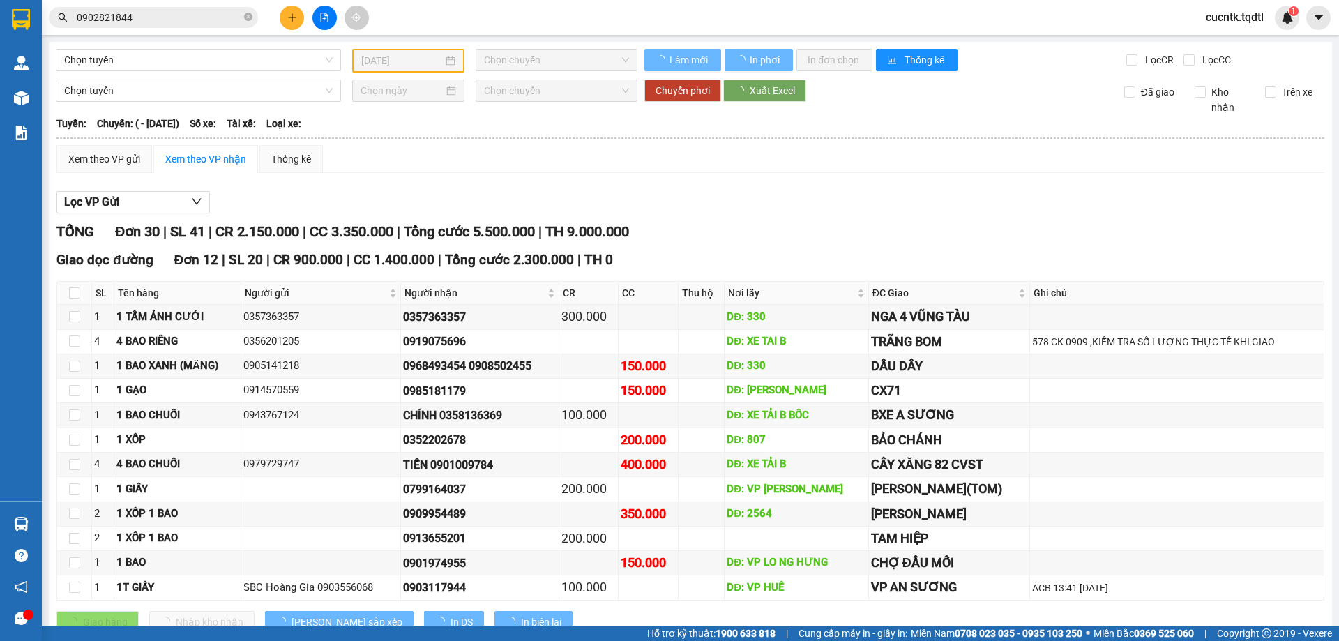
click at [165, 19] on input "0902821844" at bounding box center [159, 17] width 165 height 15
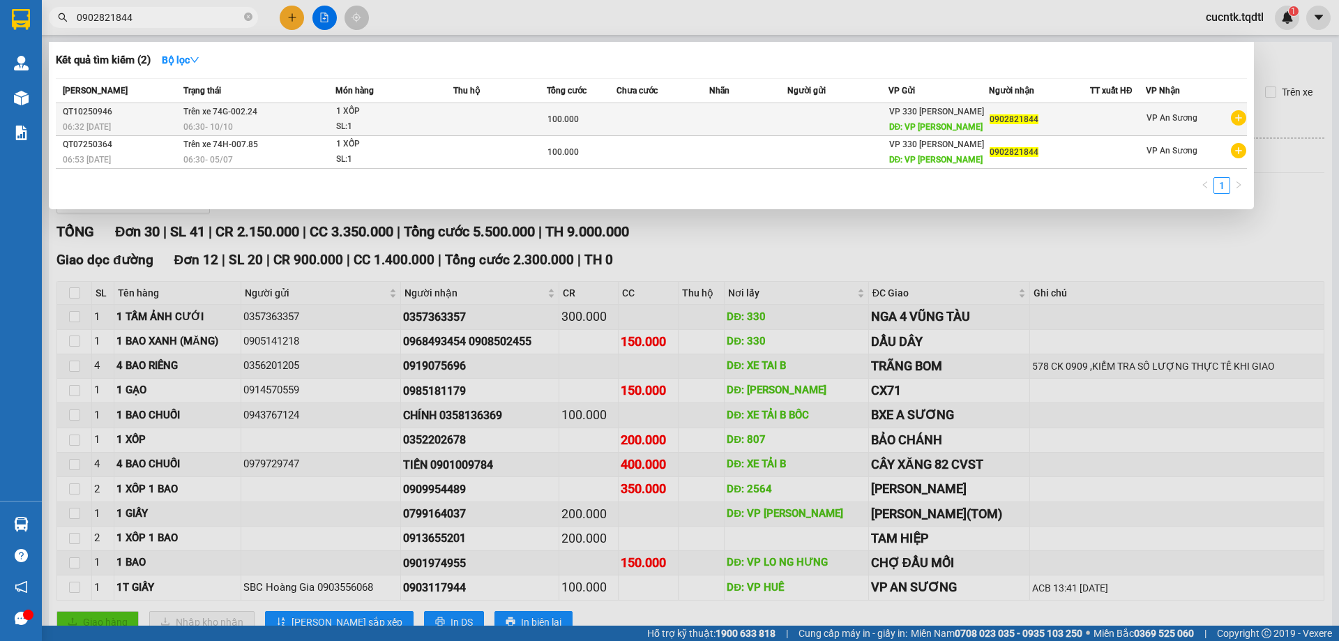
click at [442, 131] on span "1 XỐP SL: 1" at bounding box center [394, 119] width 116 height 30
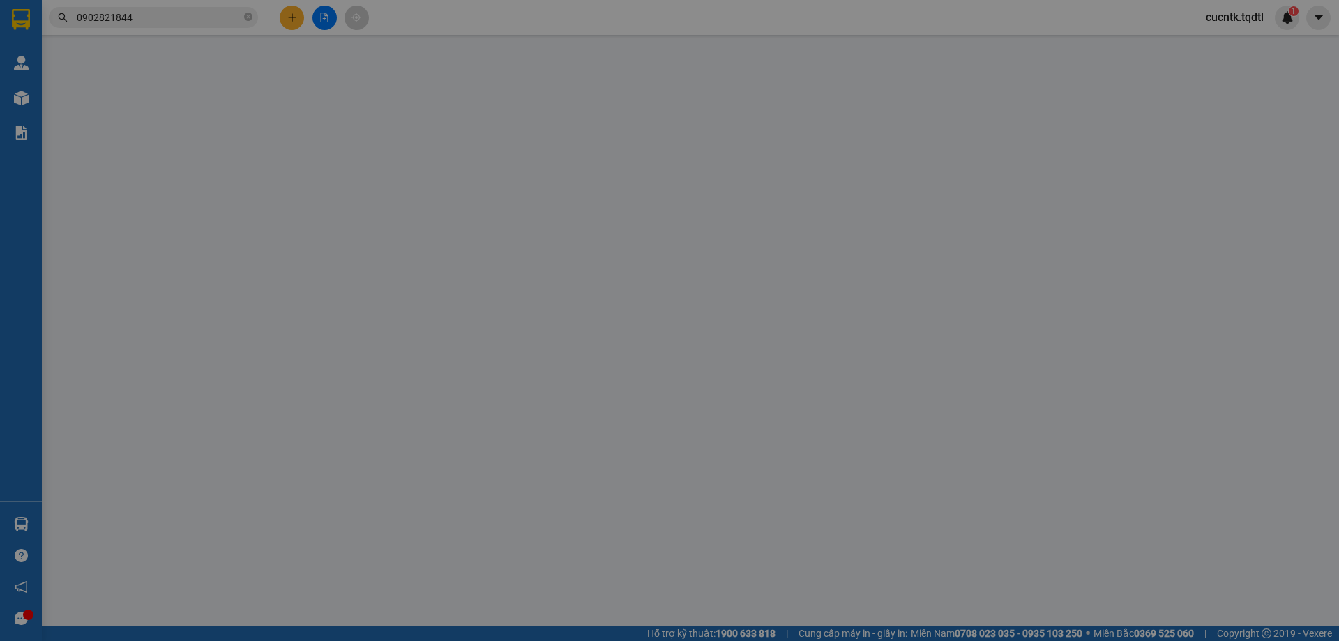
type input "VP [PERSON_NAME]"
type input "0902821844"
type input "100.000"
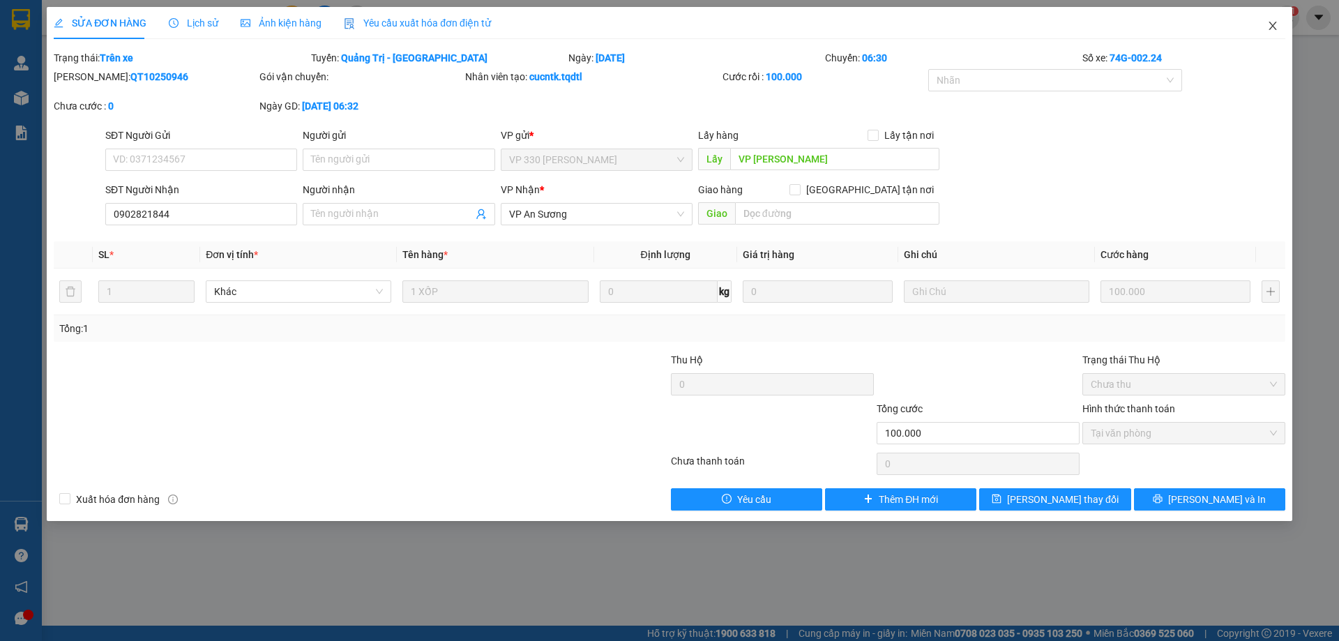
click at [1280, 22] on span "Close" at bounding box center [1272, 26] width 39 height 39
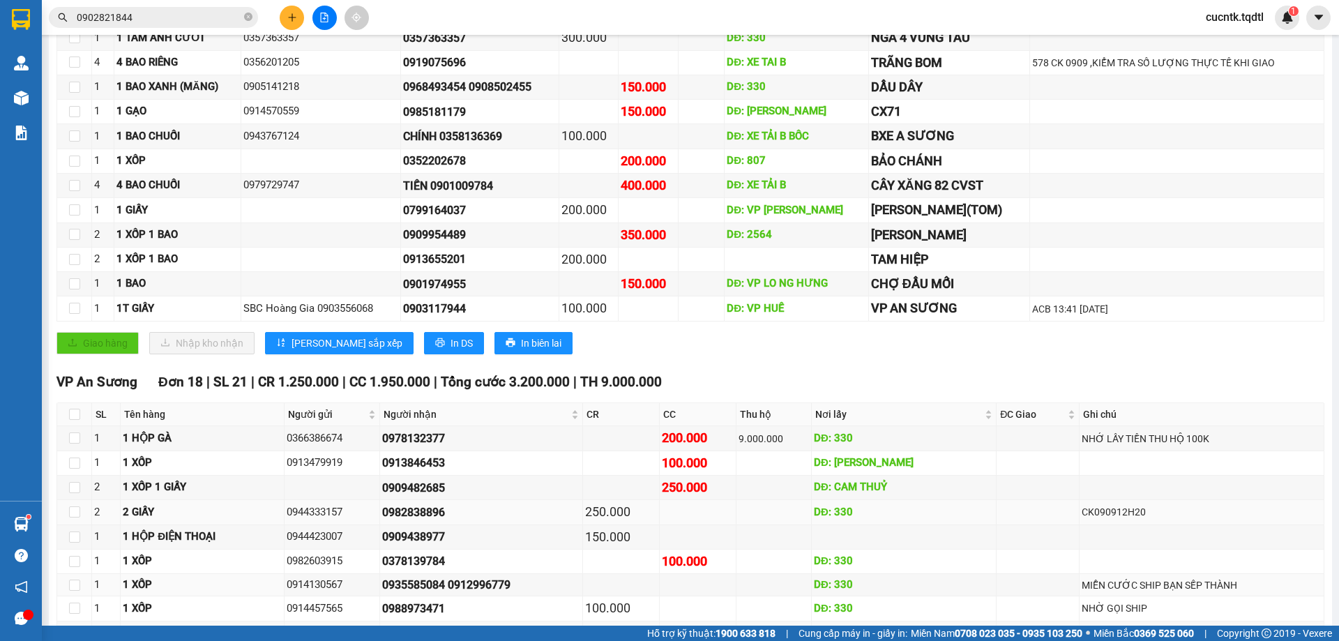
scroll to position [592, 0]
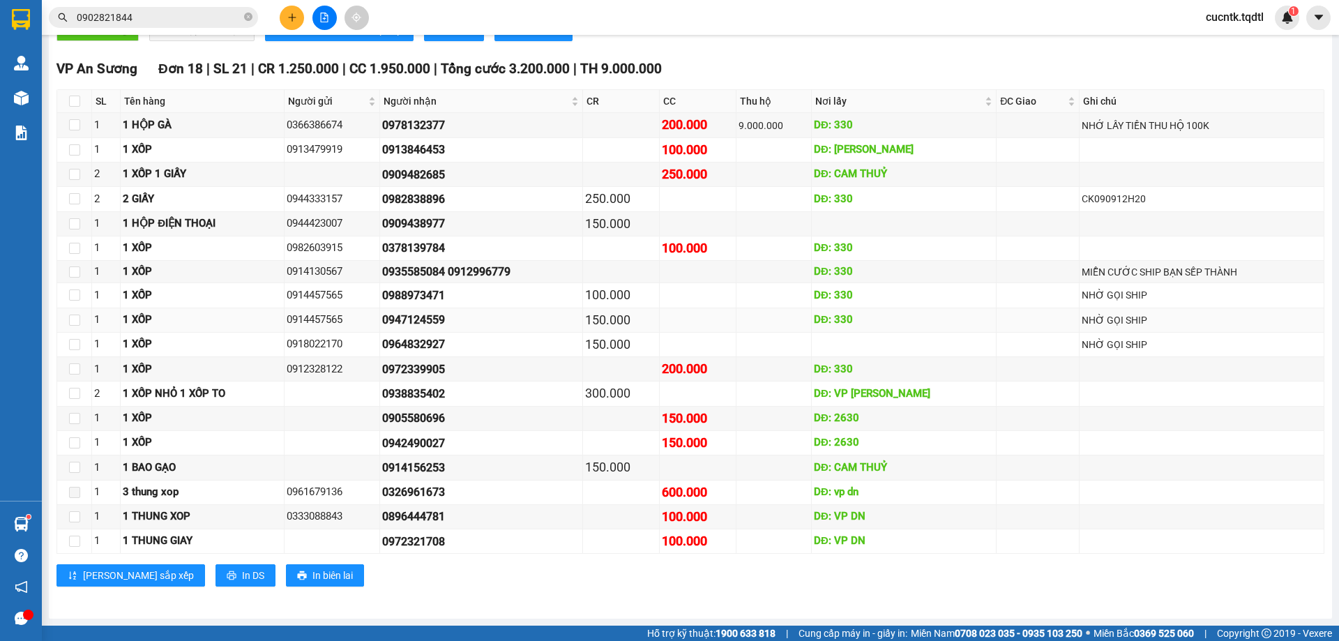
click at [626, 329] on div "150.000" at bounding box center [621, 320] width 72 height 20
click at [72, 318] on input "checkbox" at bounding box center [74, 320] width 11 height 11
checkbox input "true"
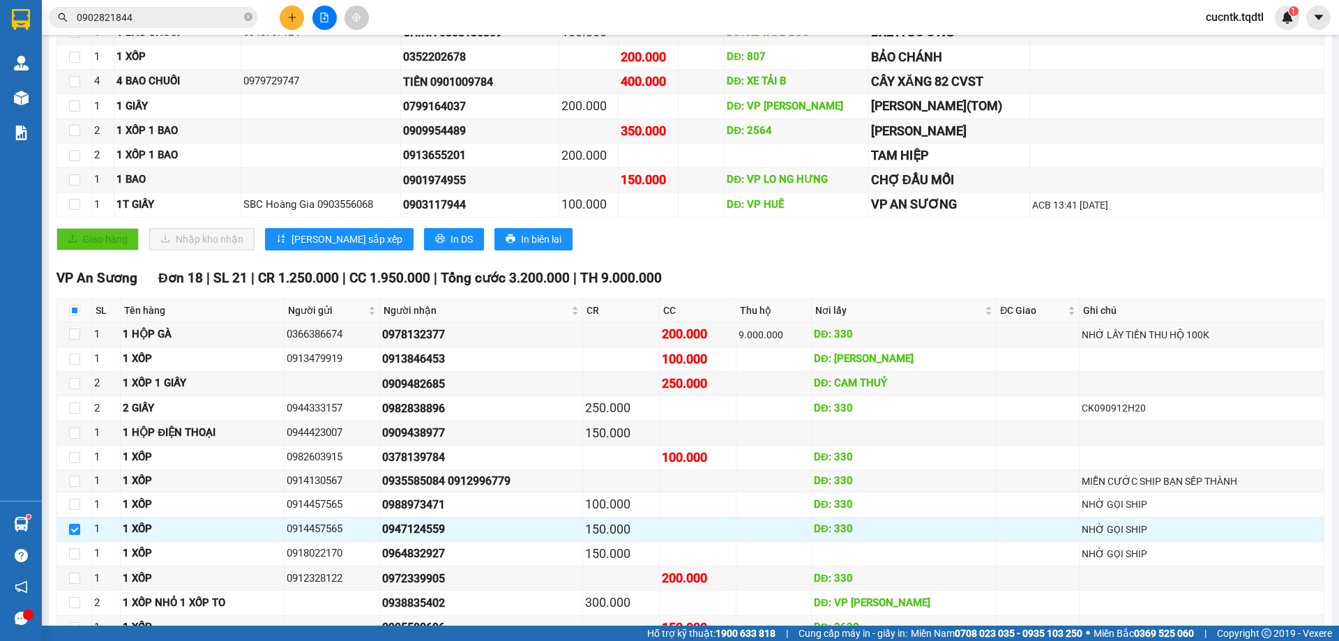
scroll to position [453, 0]
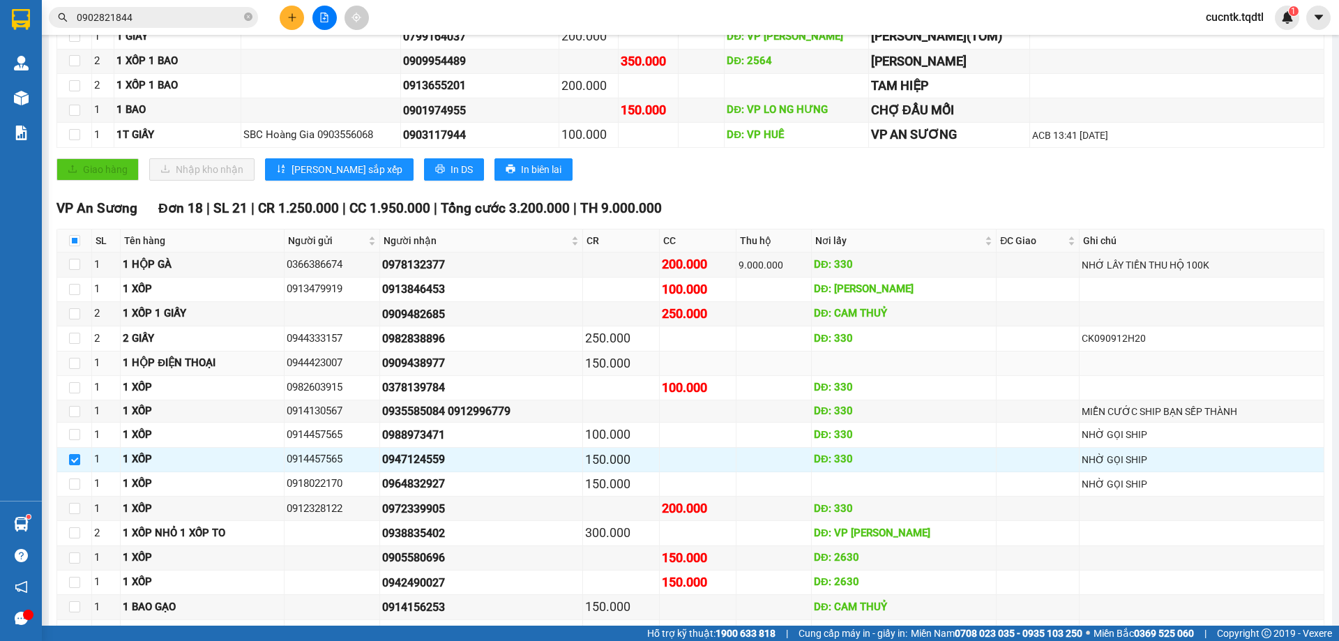
click at [412, 367] on div "0909438977" at bounding box center [481, 362] width 198 height 17
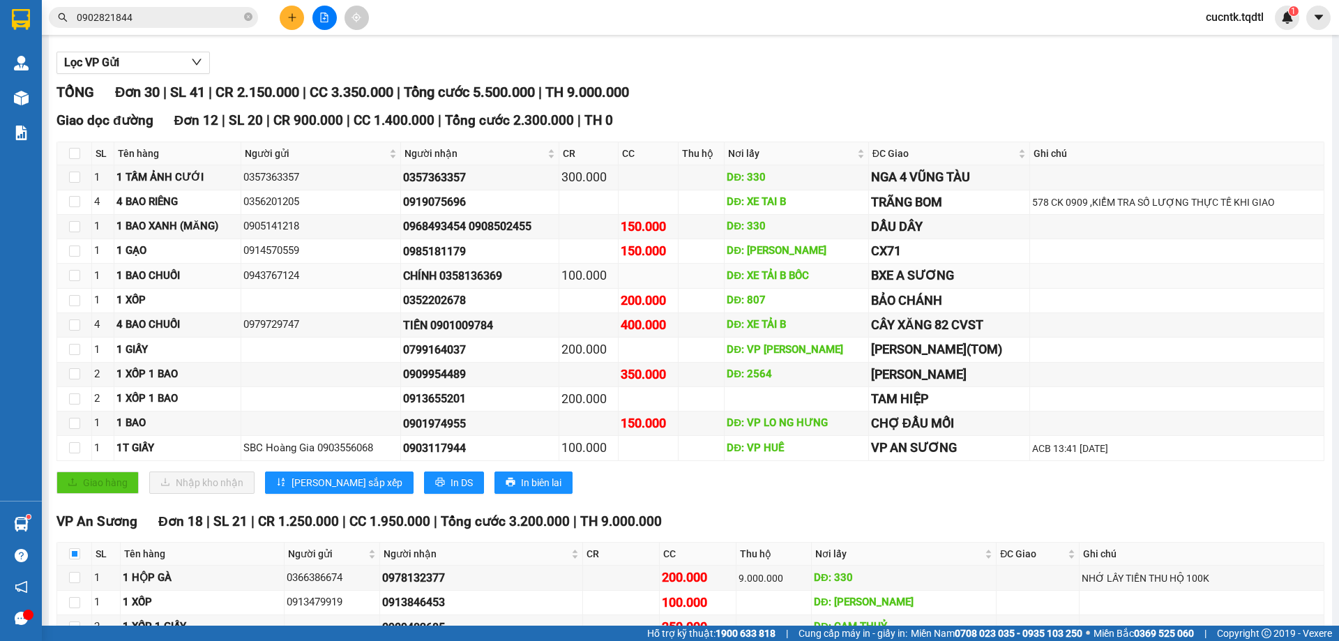
scroll to position [139, 0]
click at [70, 424] on input "checkbox" at bounding box center [74, 423] width 11 height 11
checkbox input "true"
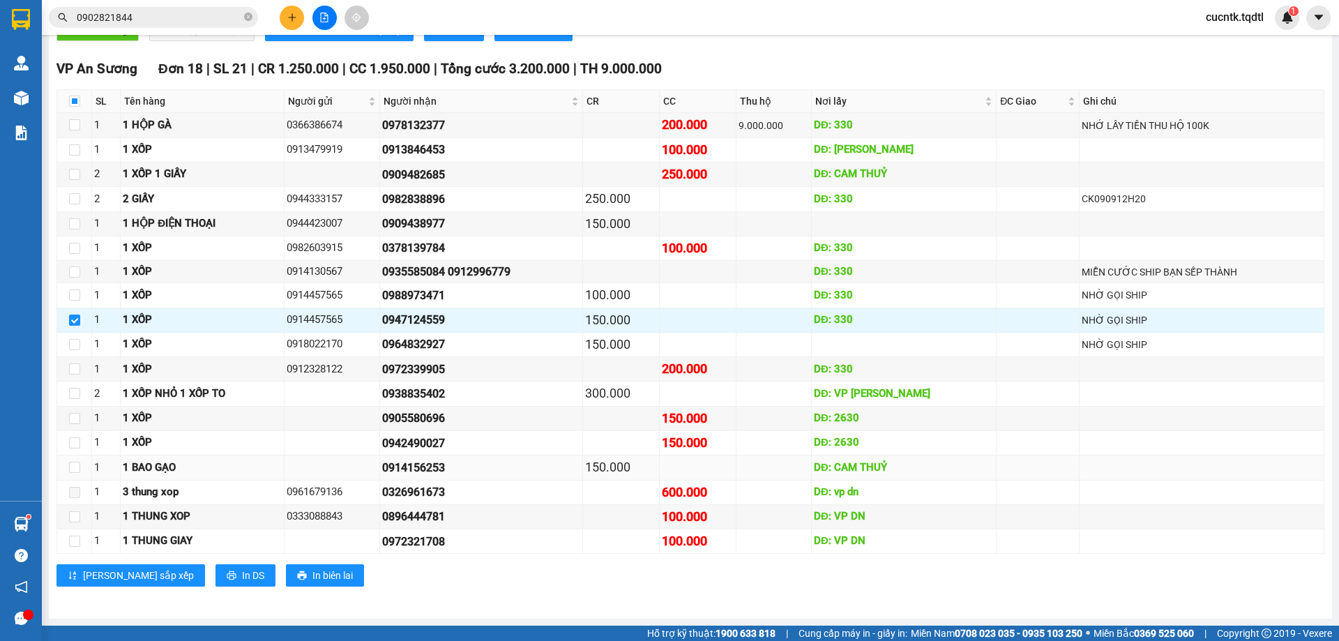
scroll to position [453, 0]
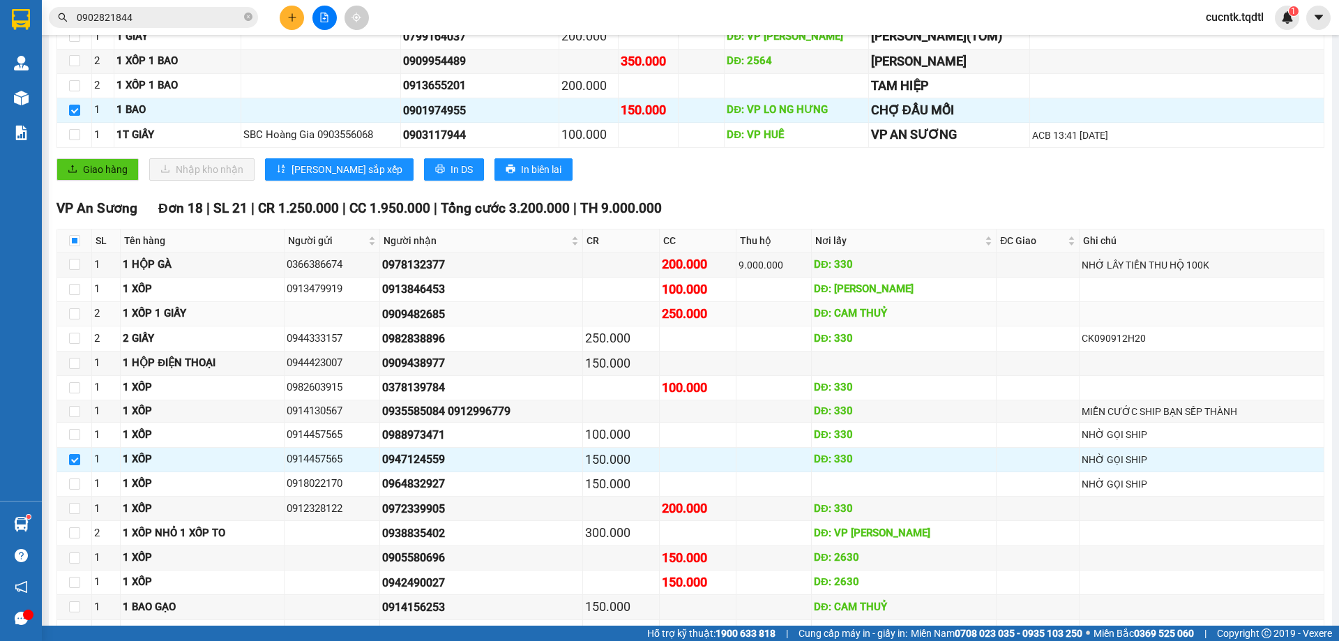
click at [513, 326] on td "0909482685" at bounding box center [481, 314] width 203 height 24
click at [72, 315] on input "checkbox" at bounding box center [74, 313] width 11 height 11
checkbox input "true"
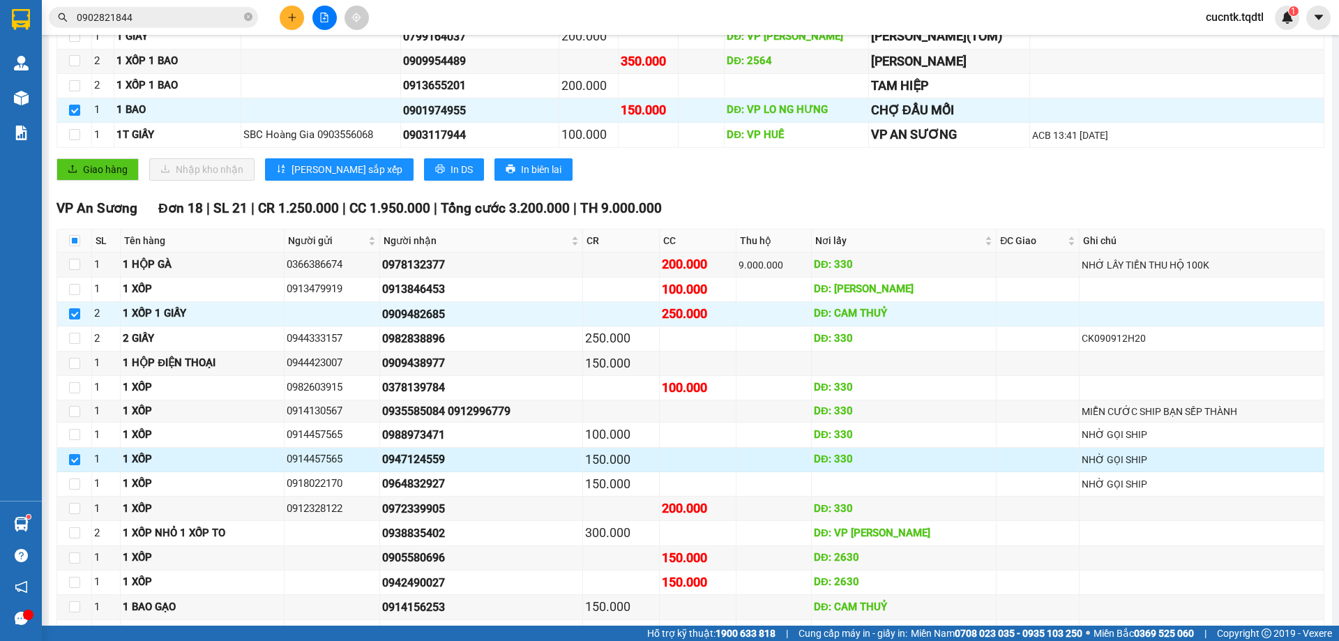
click at [75, 467] on td at bounding box center [74, 460] width 35 height 24
click at [75, 457] on input "checkbox" at bounding box center [74, 459] width 11 height 11
checkbox input "false"
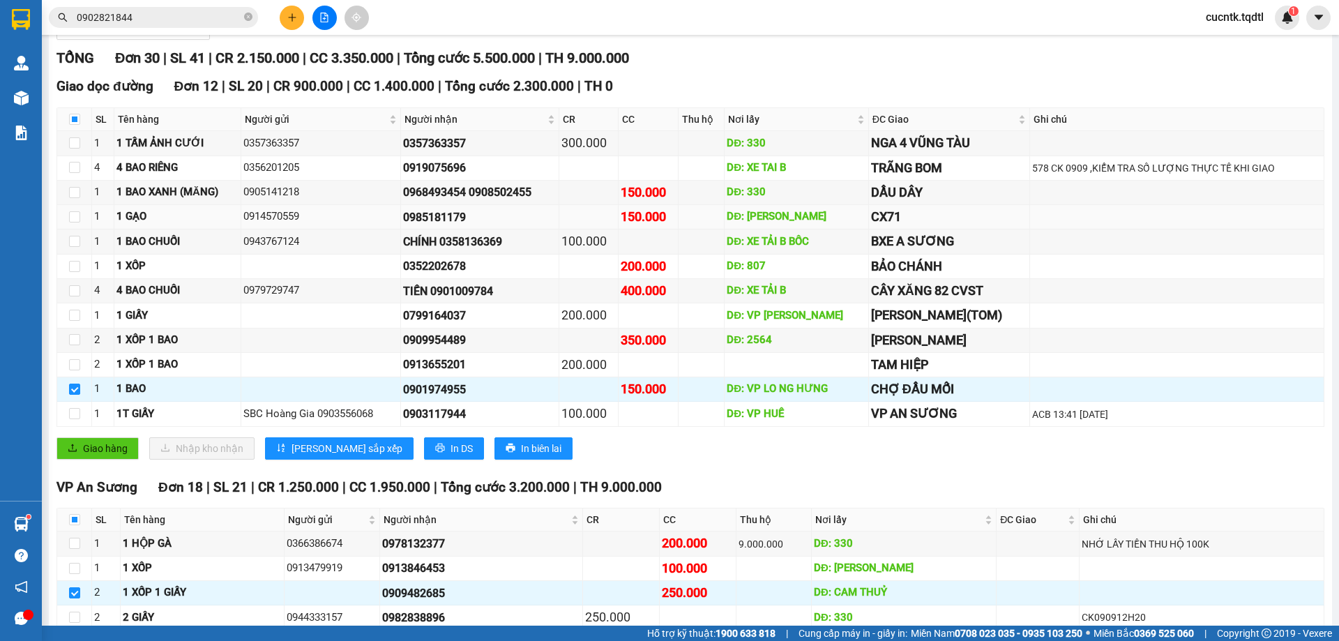
scroll to position [0, 0]
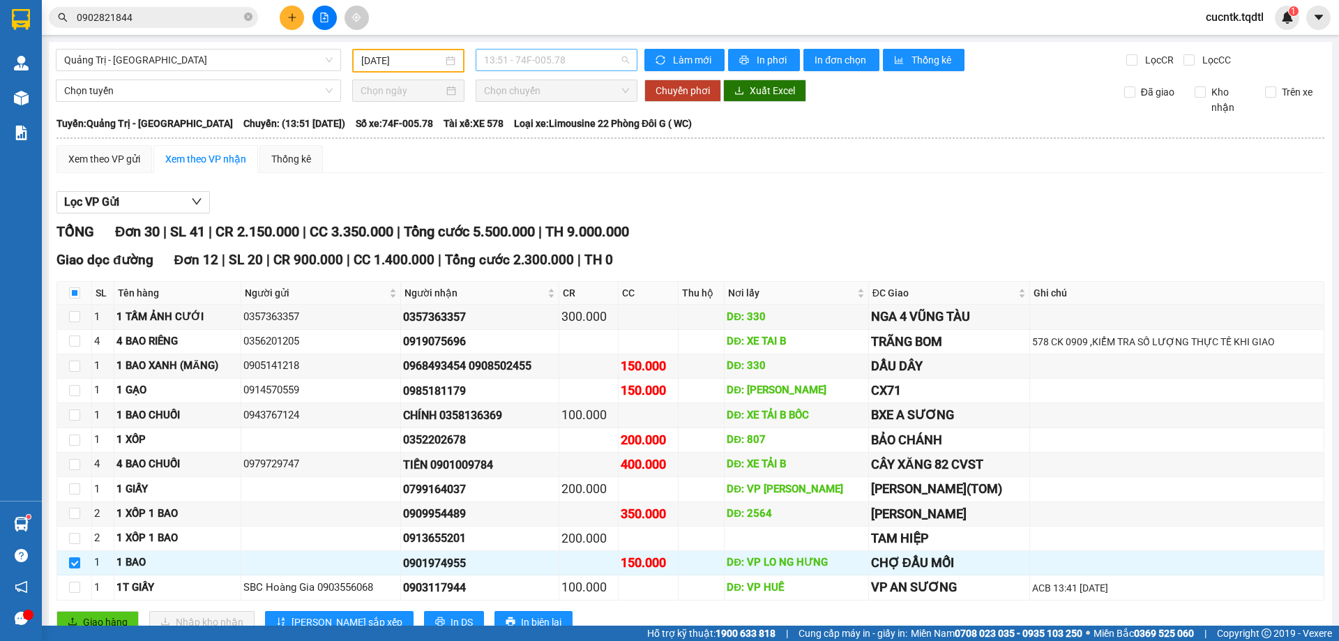
click at [614, 57] on span "13:51 - 74F-005.78" at bounding box center [556, 60] width 145 height 21
click at [289, 60] on span "Quảng Trị - [GEOGRAPHIC_DATA]" at bounding box center [198, 60] width 269 height 21
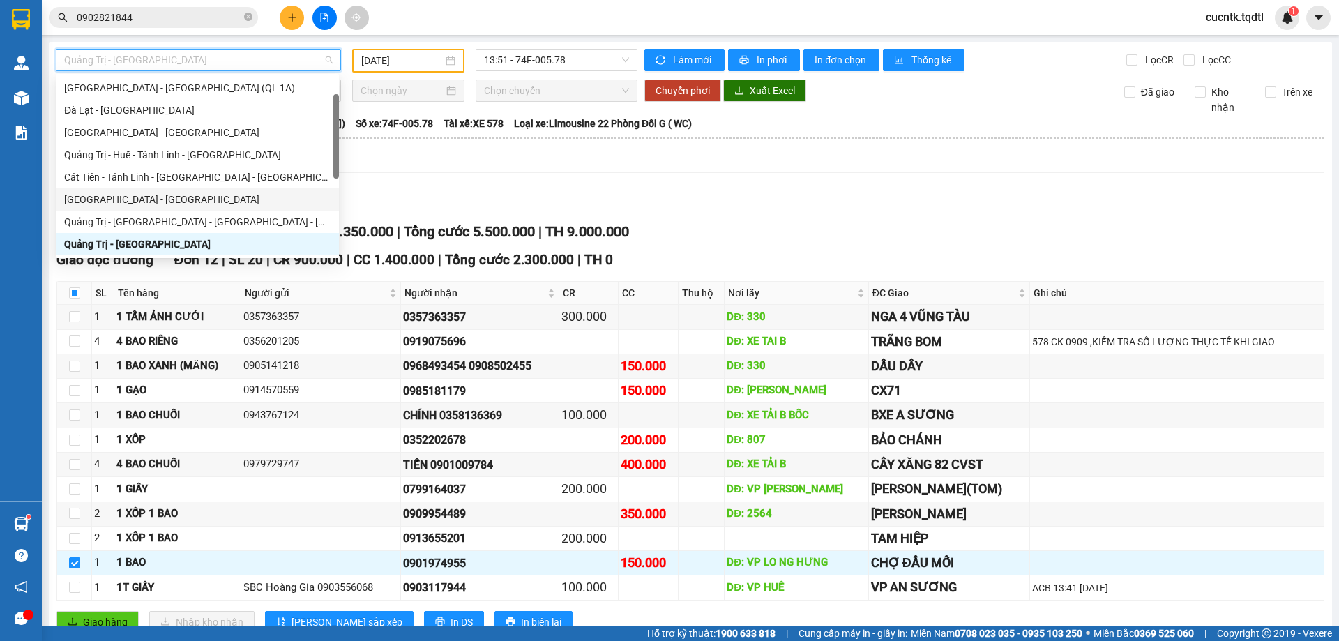
scroll to position [114, 0]
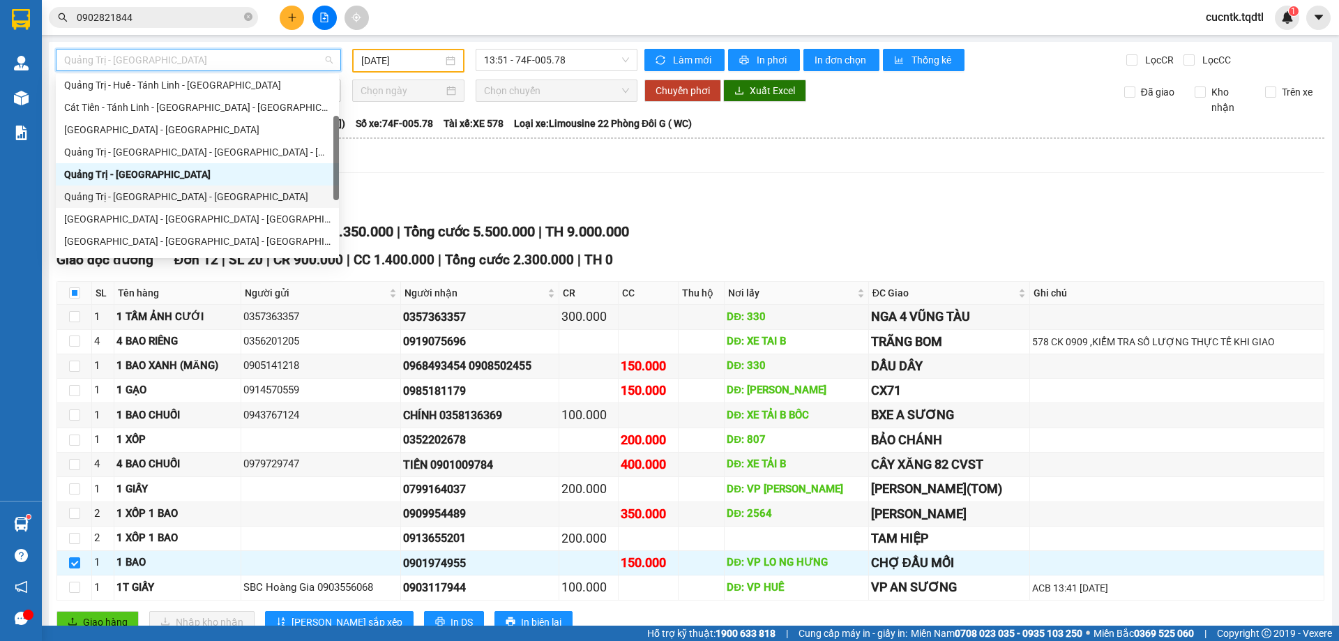
click at [229, 194] on div "Quảng Trị - [GEOGRAPHIC_DATA] - [GEOGRAPHIC_DATA]" at bounding box center [197, 196] width 266 height 15
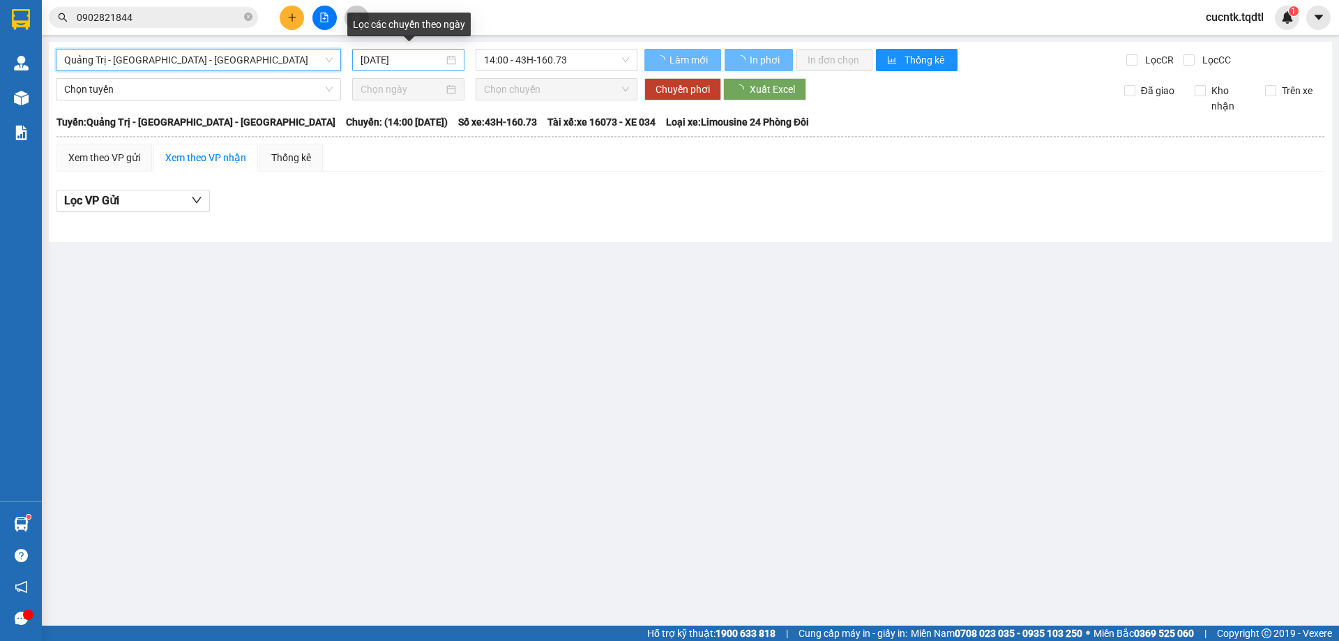
click at [422, 61] on input "[DATE]" at bounding box center [402, 59] width 83 height 15
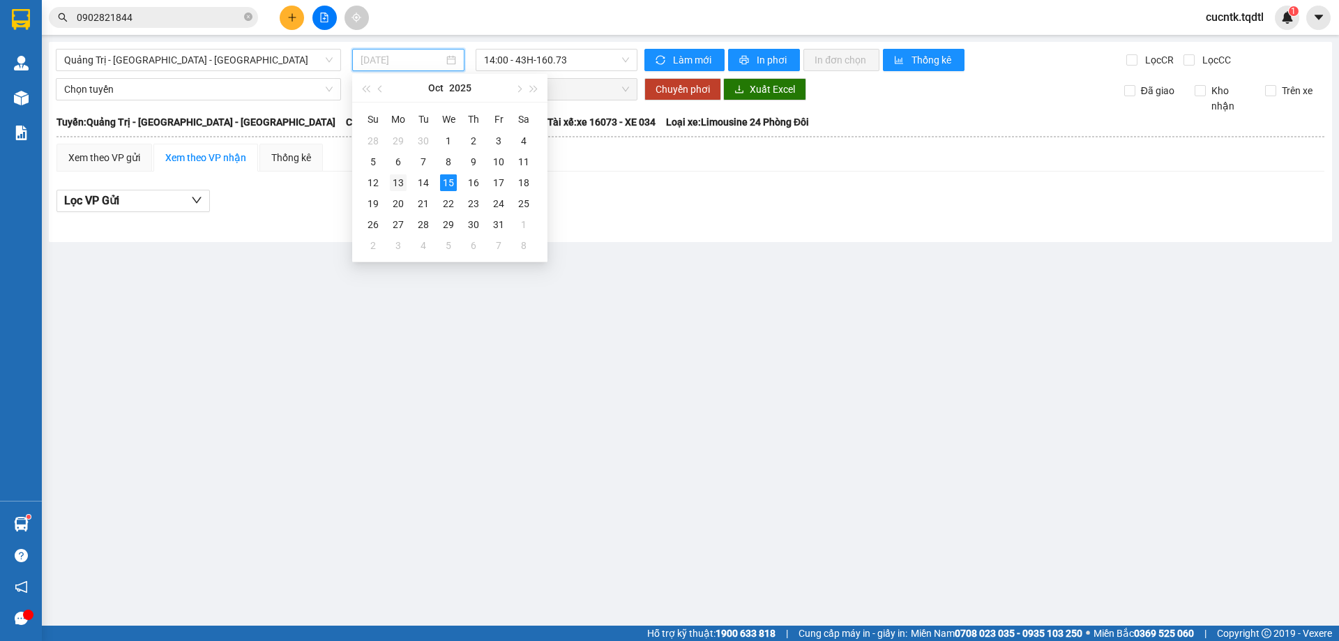
click at [405, 184] on div "13" at bounding box center [398, 182] width 17 height 17
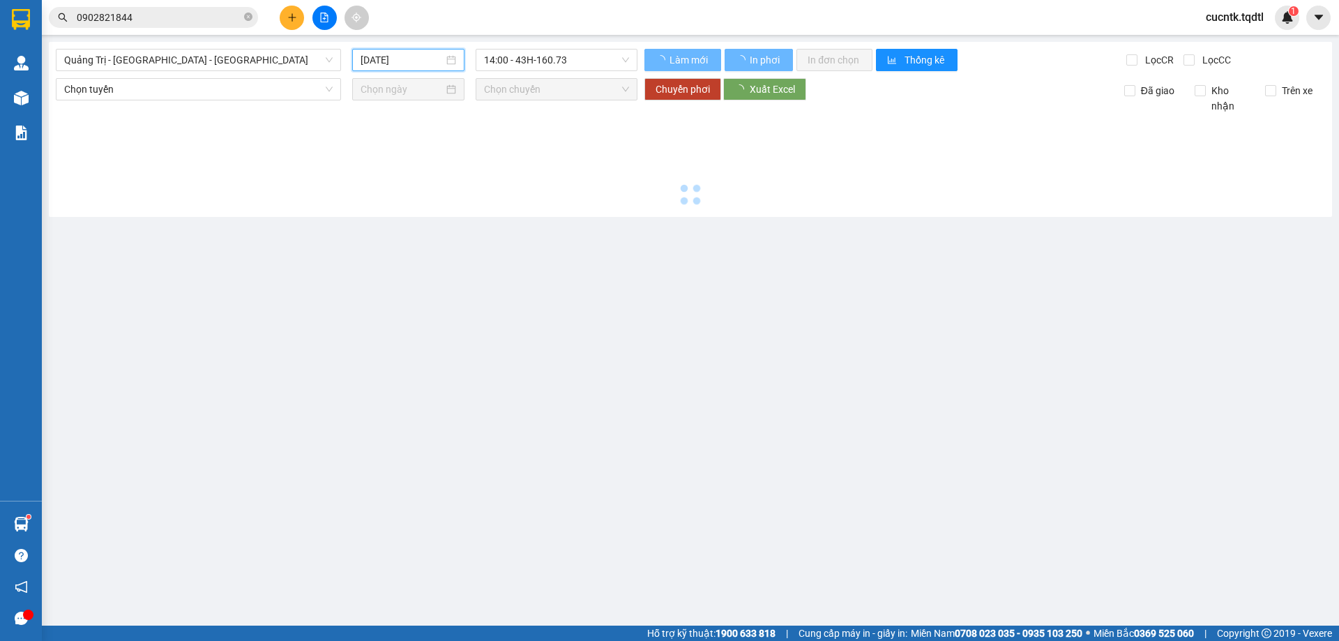
type input "[DATE]"
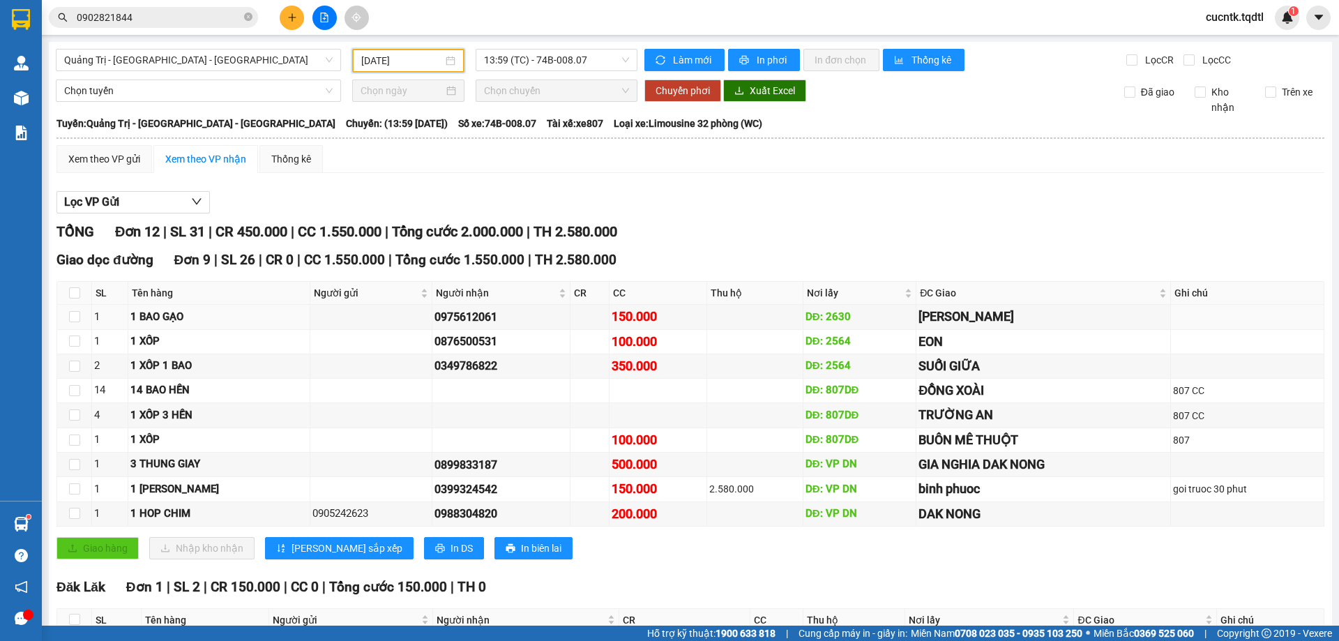
scroll to position [257, 0]
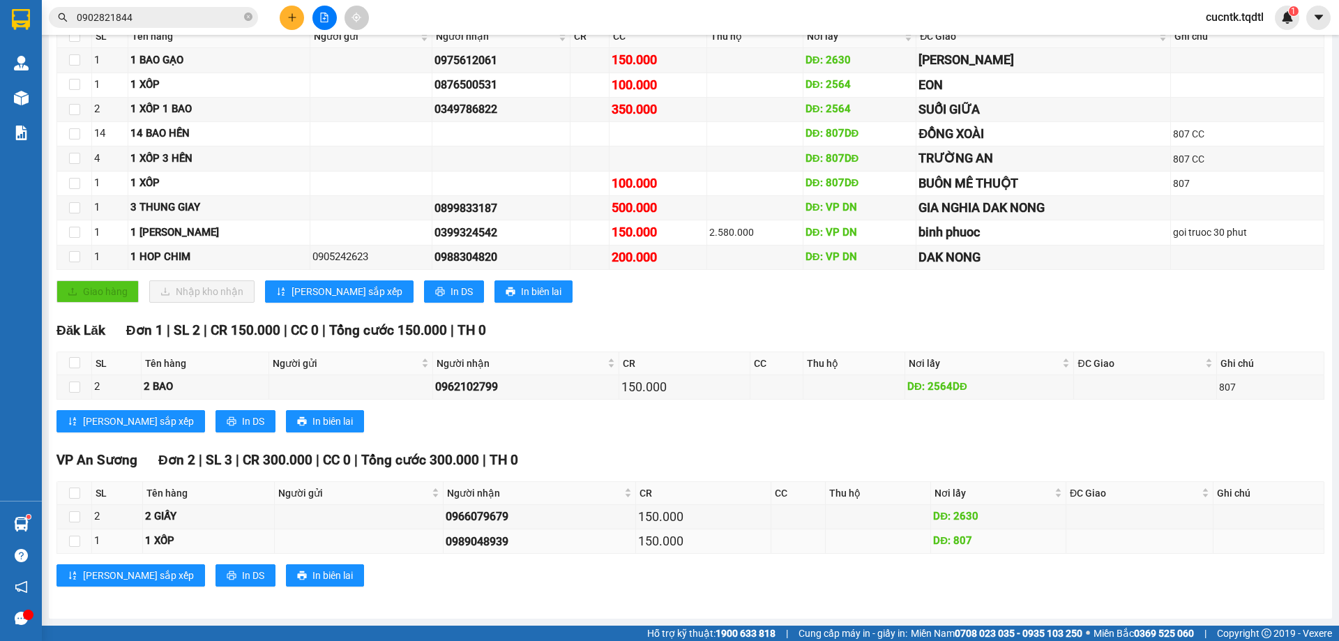
click at [893, 551] on td at bounding box center [878, 541] width 105 height 24
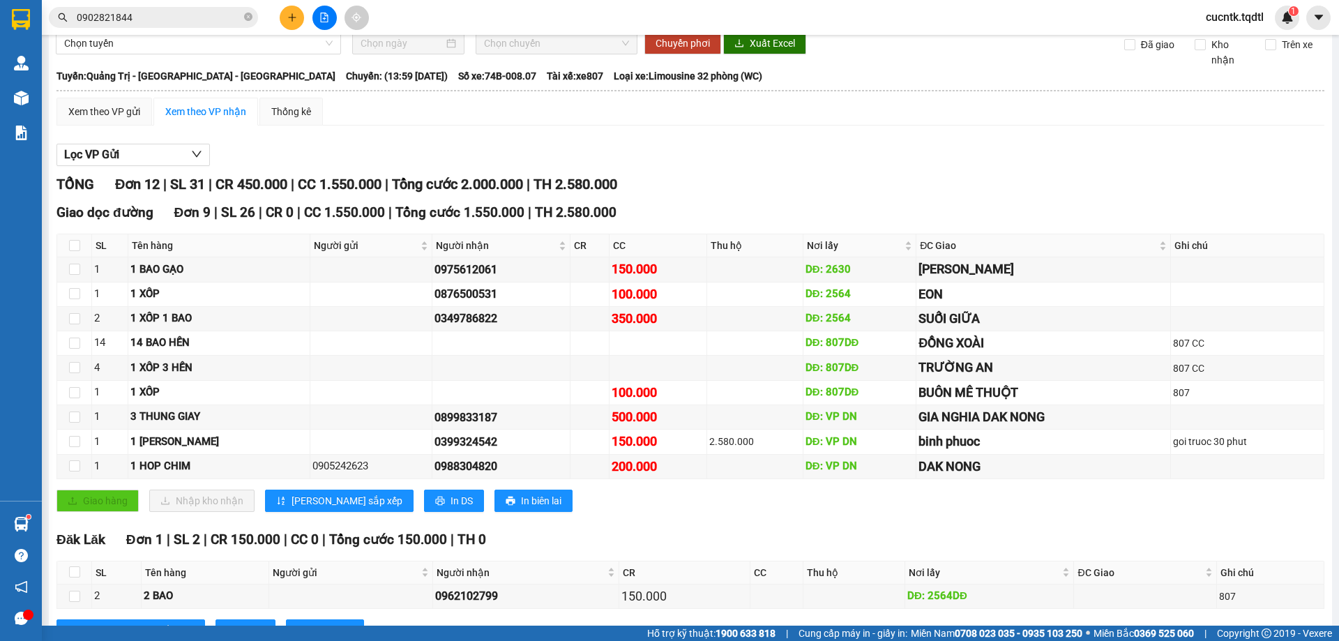
scroll to position [0, 0]
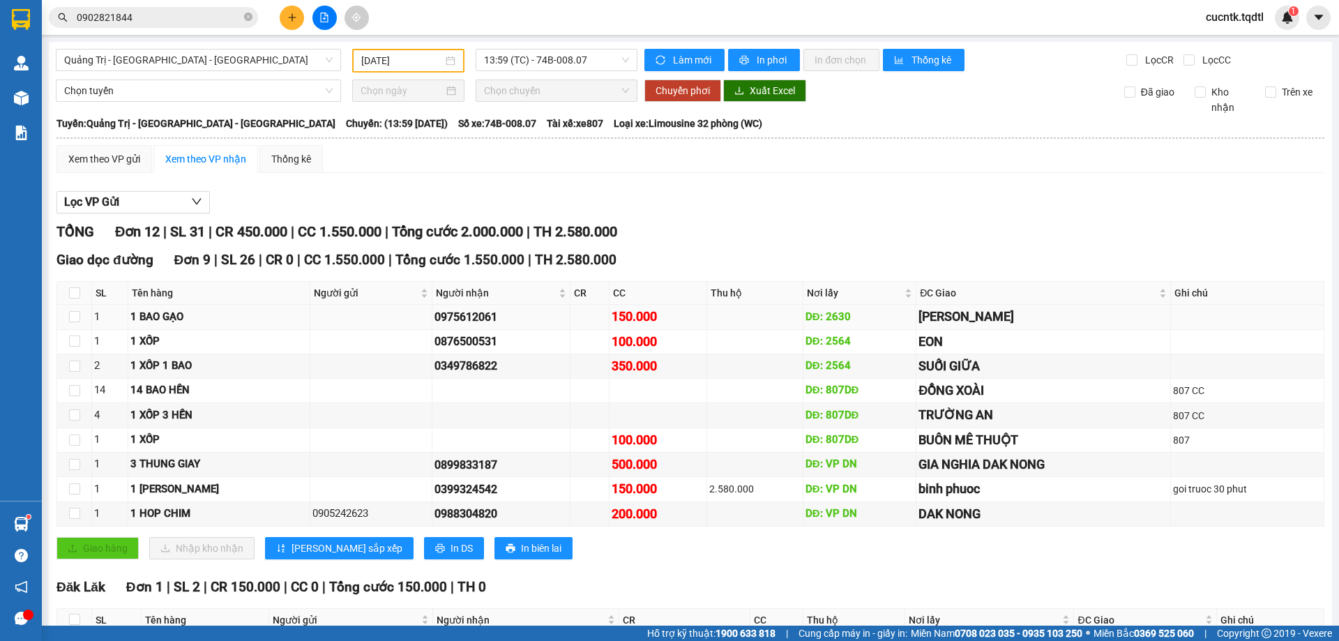
click at [643, 321] on div "150.000" at bounding box center [658, 317] width 93 height 20
click at [618, 472] on div "500.000" at bounding box center [658, 465] width 93 height 20
click at [615, 58] on span "13:59 (TC) - 74B-008.07" at bounding box center [556, 60] width 145 height 21
click at [612, 59] on span "13:59 (TC) - 74B-008.07" at bounding box center [556, 60] width 145 height 21
click at [552, 130] on div "14:00 - 74B-007.51" at bounding box center [535, 132] width 109 height 15
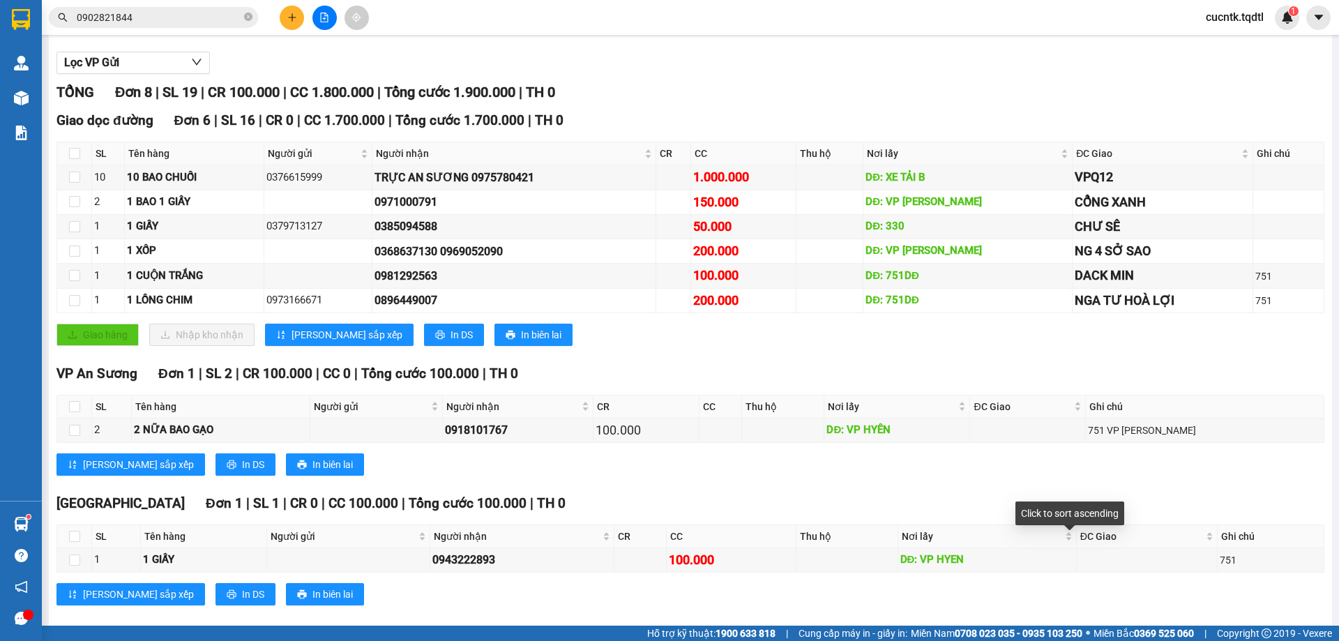
scroll to position [158, 0]
